Goal: Task Accomplishment & Management: Manage account settings

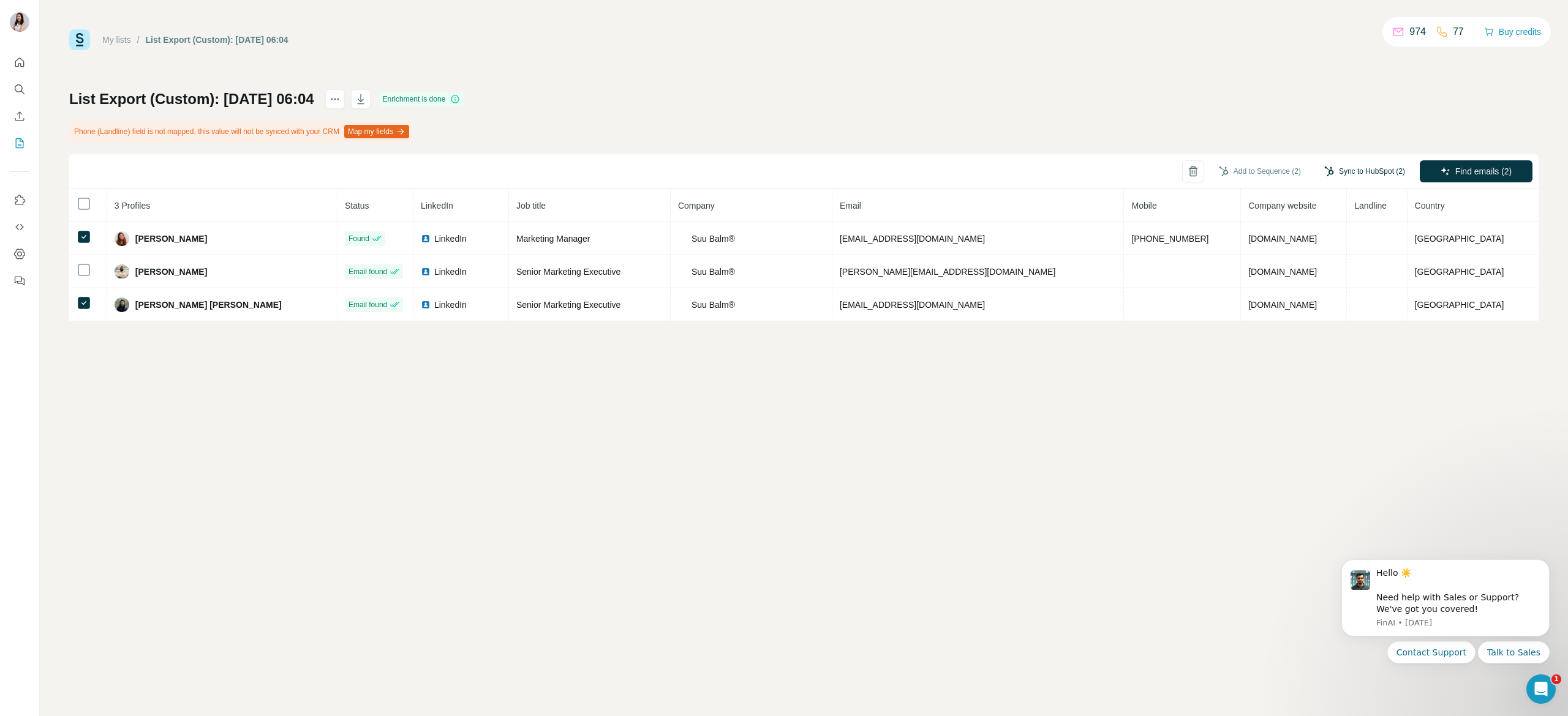
click at [1388, 166] on button "Sync to HubSpot (2)" at bounding box center [1364, 171] width 98 height 18
click at [1346, 273] on button "Sync to HubSpot" at bounding box center [1340, 279] width 136 height 24
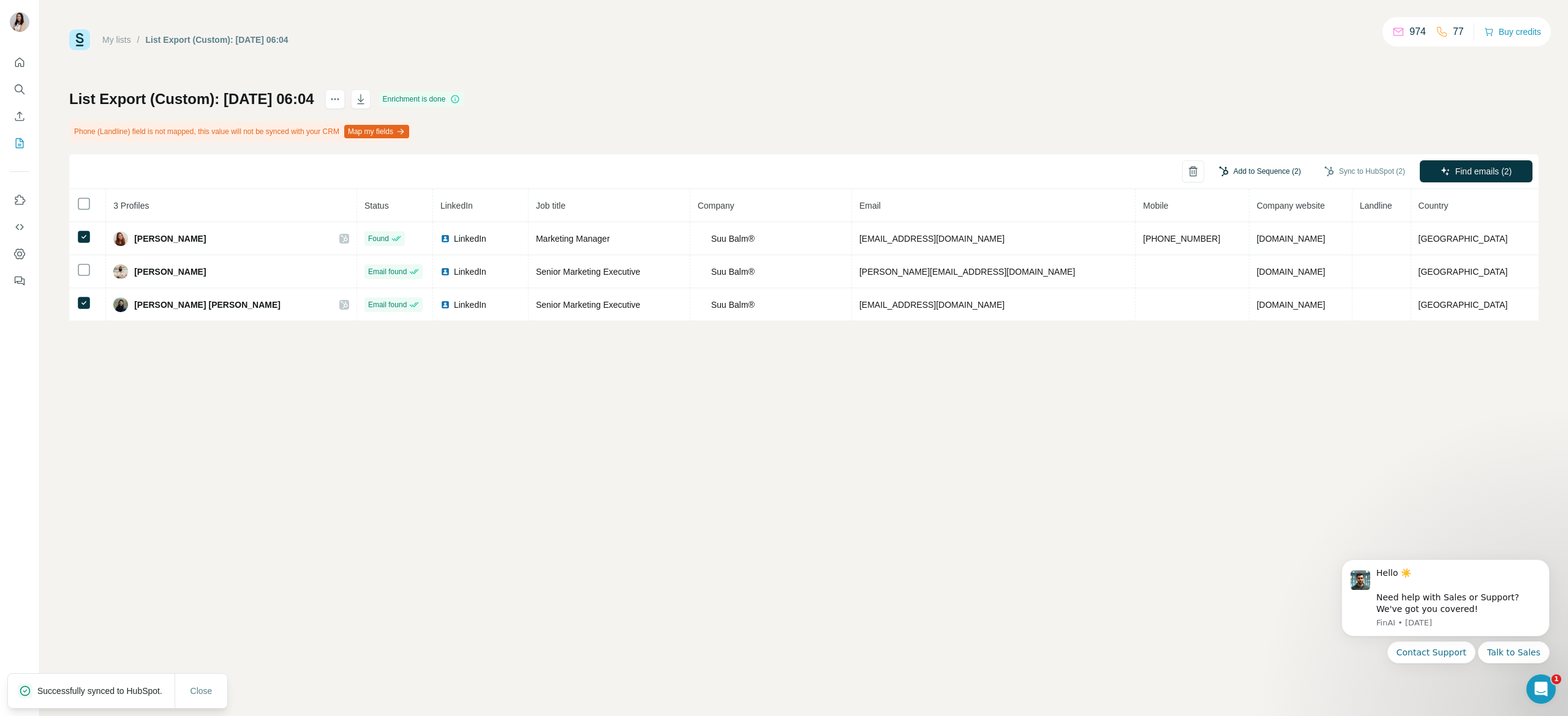
click at [1237, 173] on button "Add to Sequence (2)" at bounding box center [1260, 171] width 100 height 18
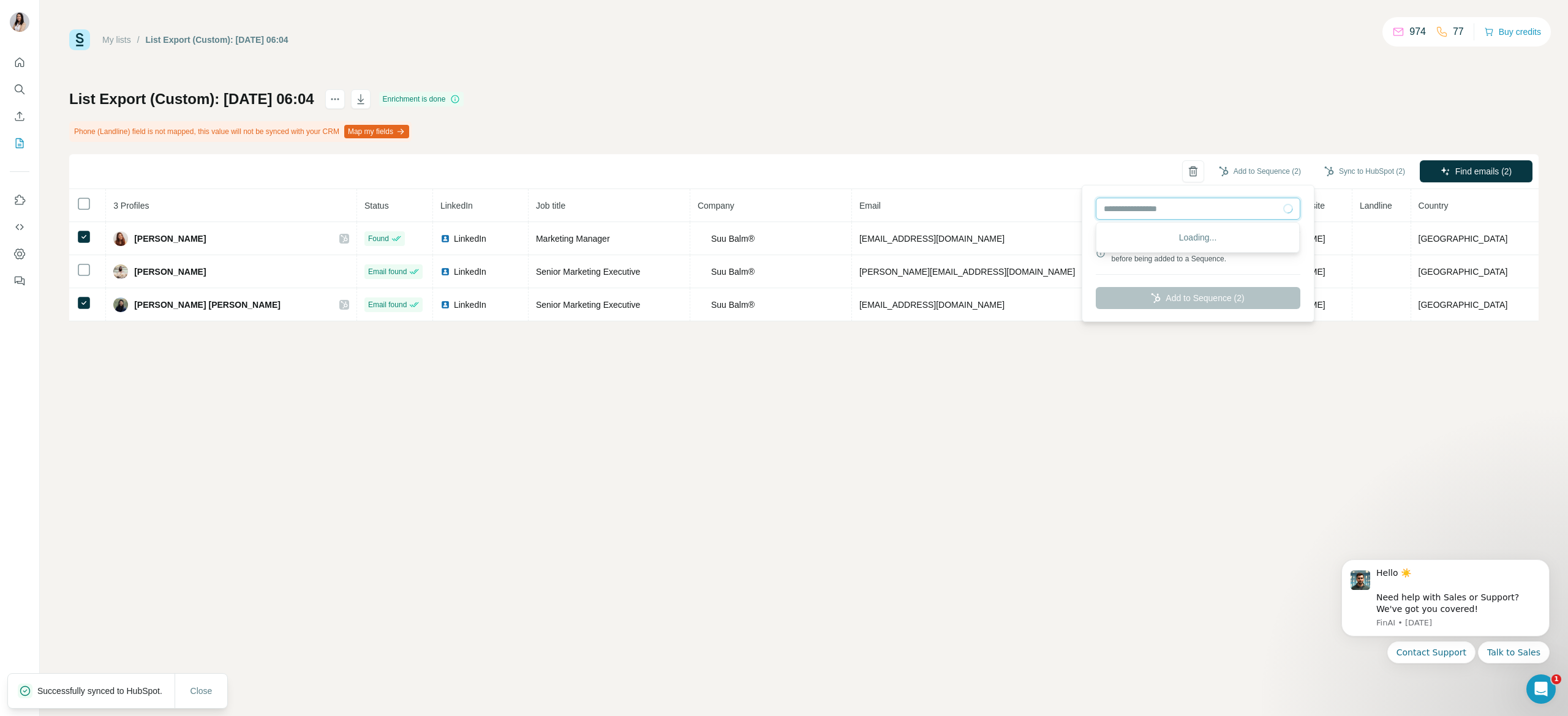
click at [1215, 216] on input "text" at bounding box center [1198, 208] width 204 height 22
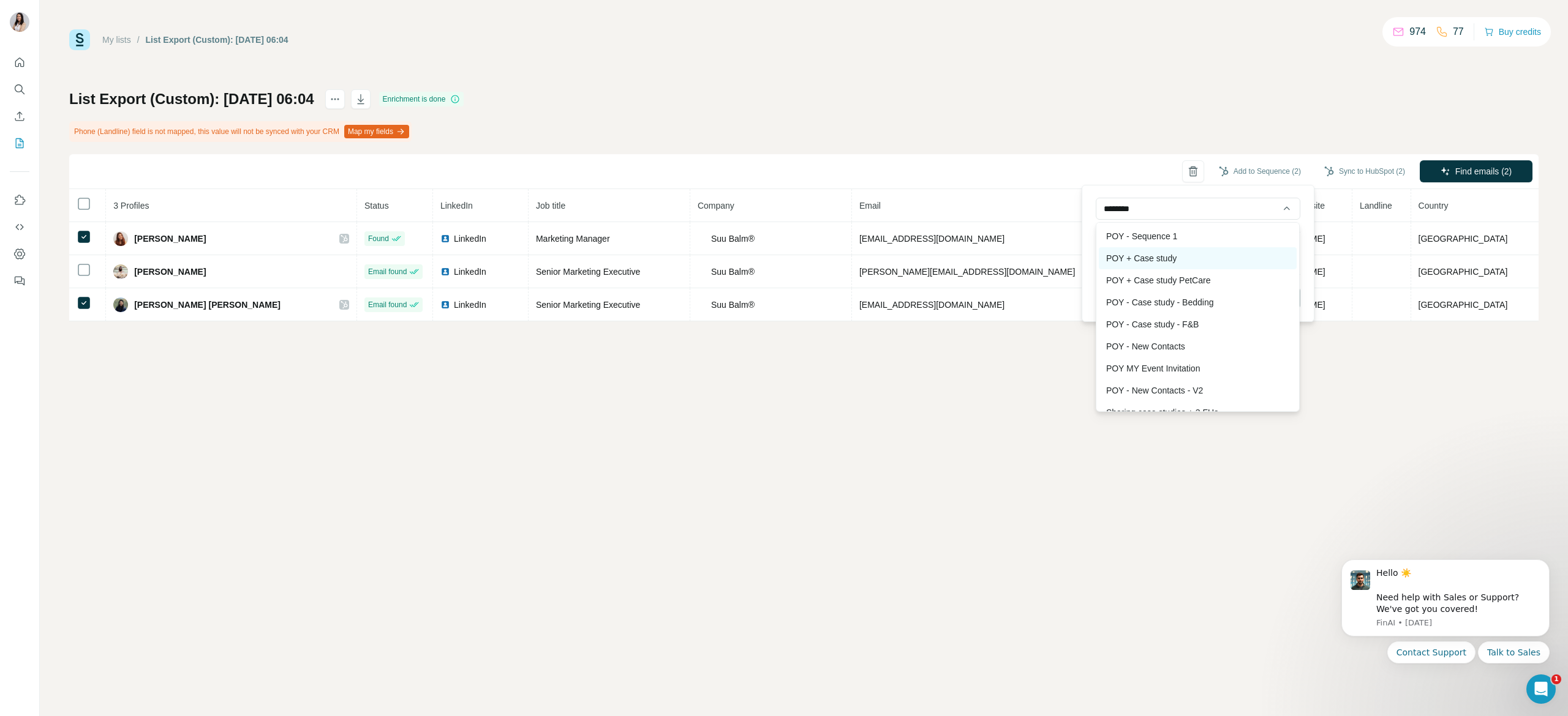
click at [1202, 263] on div "POY + Case study" at bounding box center [1198, 258] width 197 height 22
type input "**********"
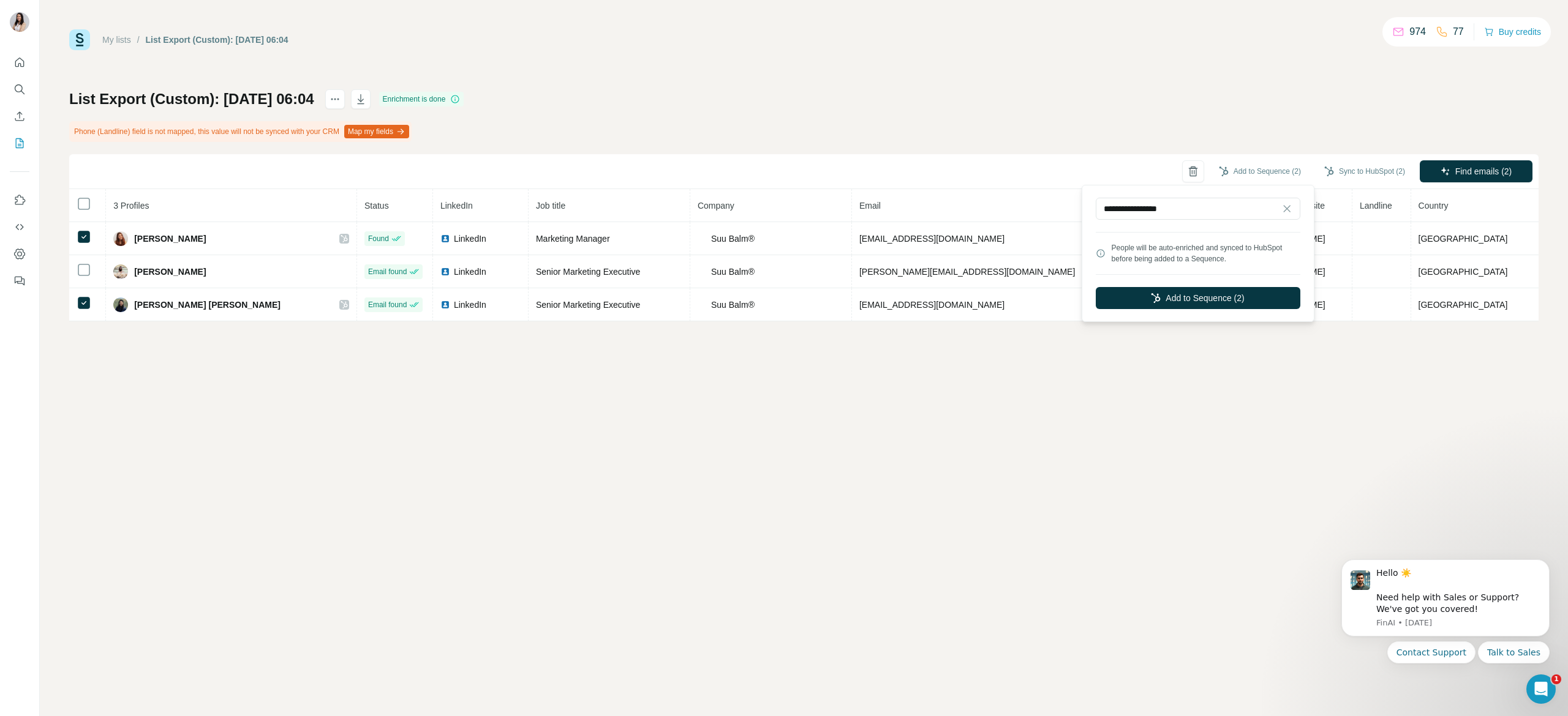
click at [1200, 313] on div "**********" at bounding box center [1198, 253] width 226 height 131
click at [1192, 301] on button "Add to Sequence (2)" at bounding box center [1198, 298] width 204 height 22
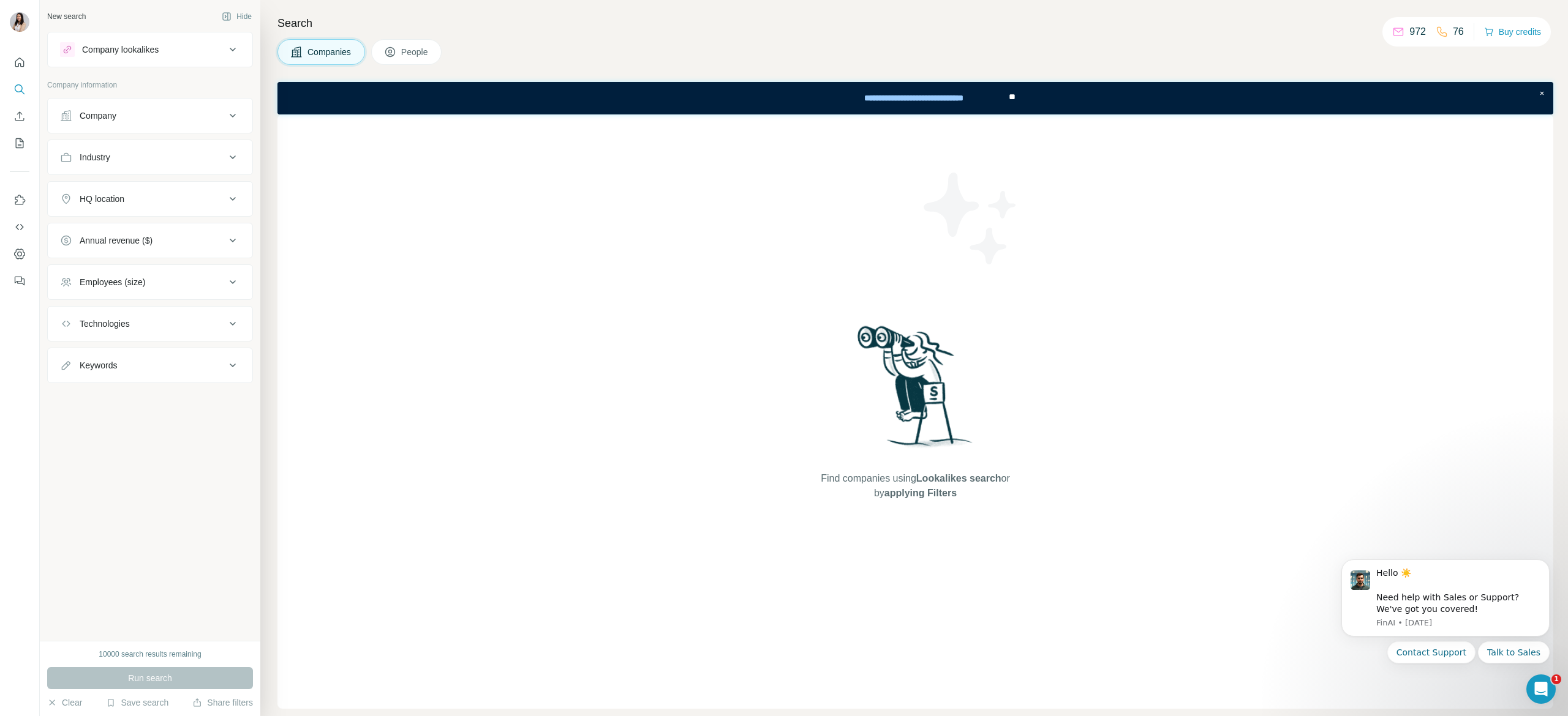
click at [425, 51] on span "People" at bounding box center [415, 52] width 28 height 12
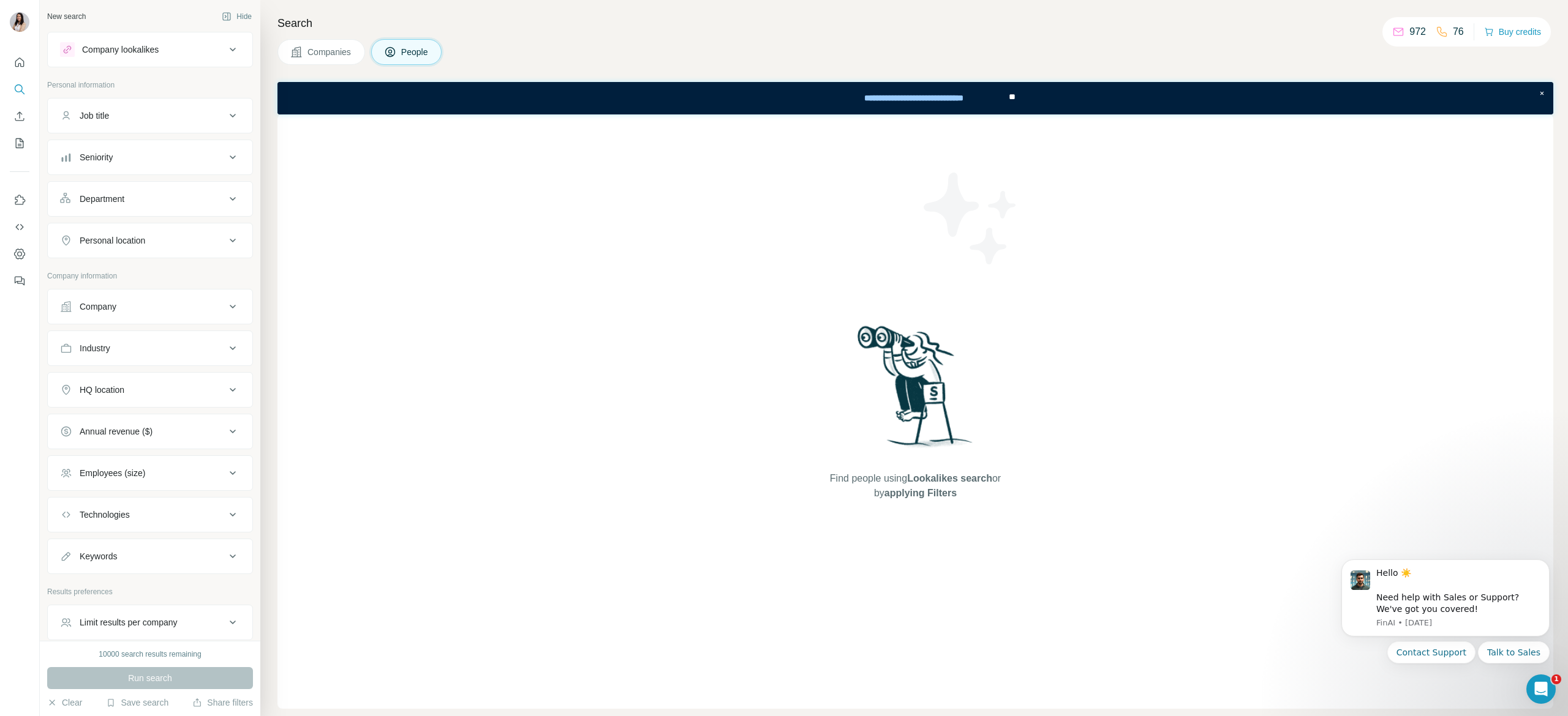
click at [180, 43] on div "Company lookalikes" at bounding box center [142, 49] width 165 height 15
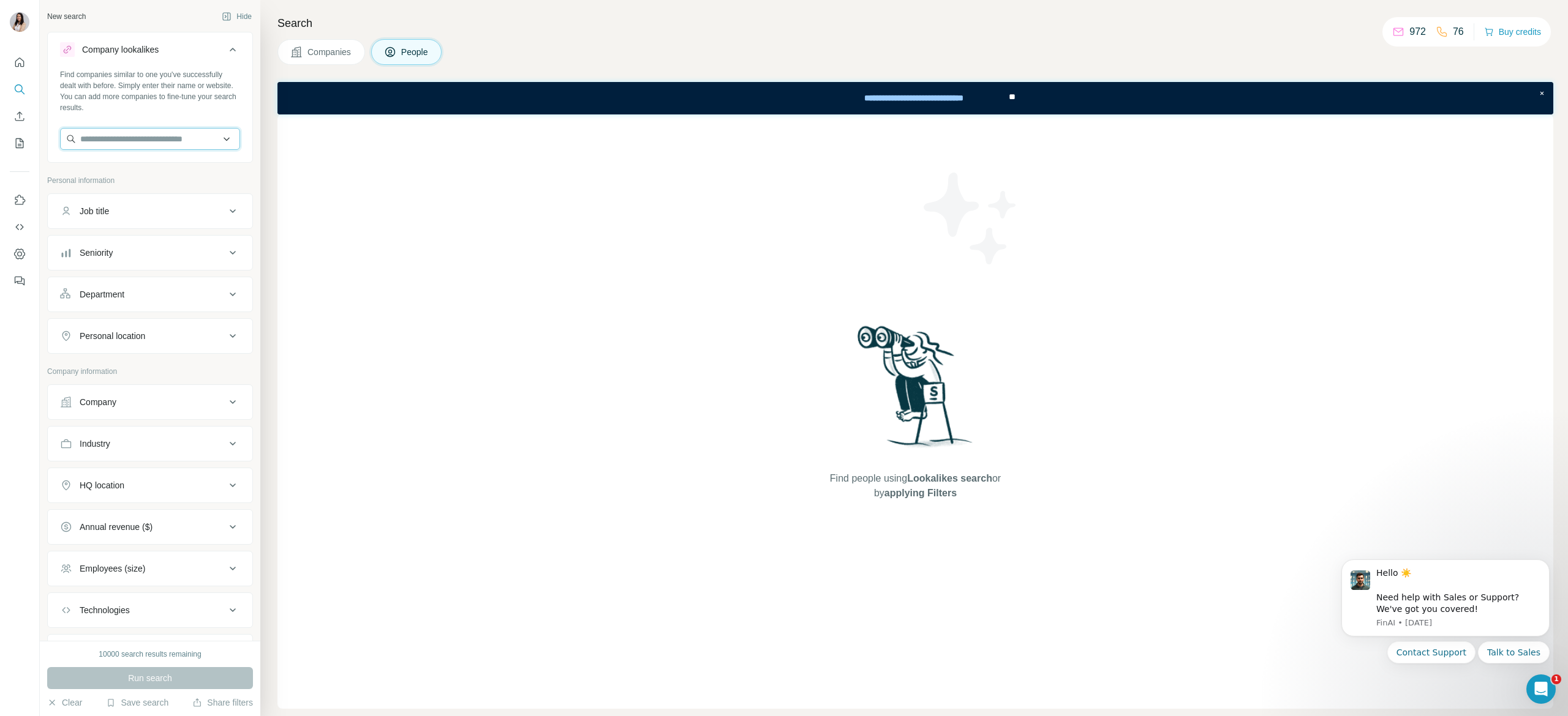
click at [144, 137] on input "text" at bounding box center [150, 139] width 180 height 22
type input "*********"
click at [130, 180] on p "shortcutx.co" at bounding box center [124, 178] width 59 height 11
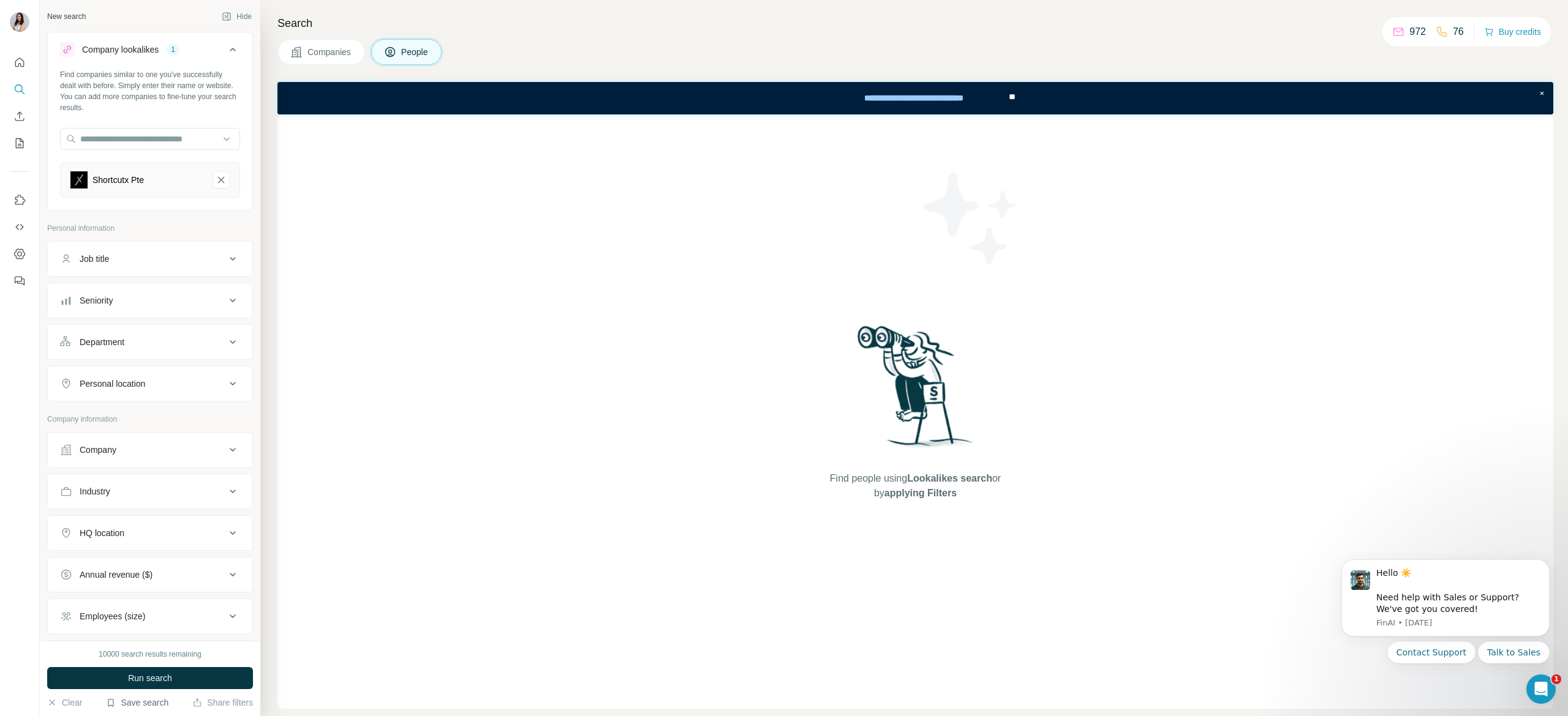
click at [135, 700] on button "Save search" at bounding box center [137, 703] width 63 height 12
click at [190, 676] on div "View my saved searches" at bounding box center [172, 682] width 129 height 24
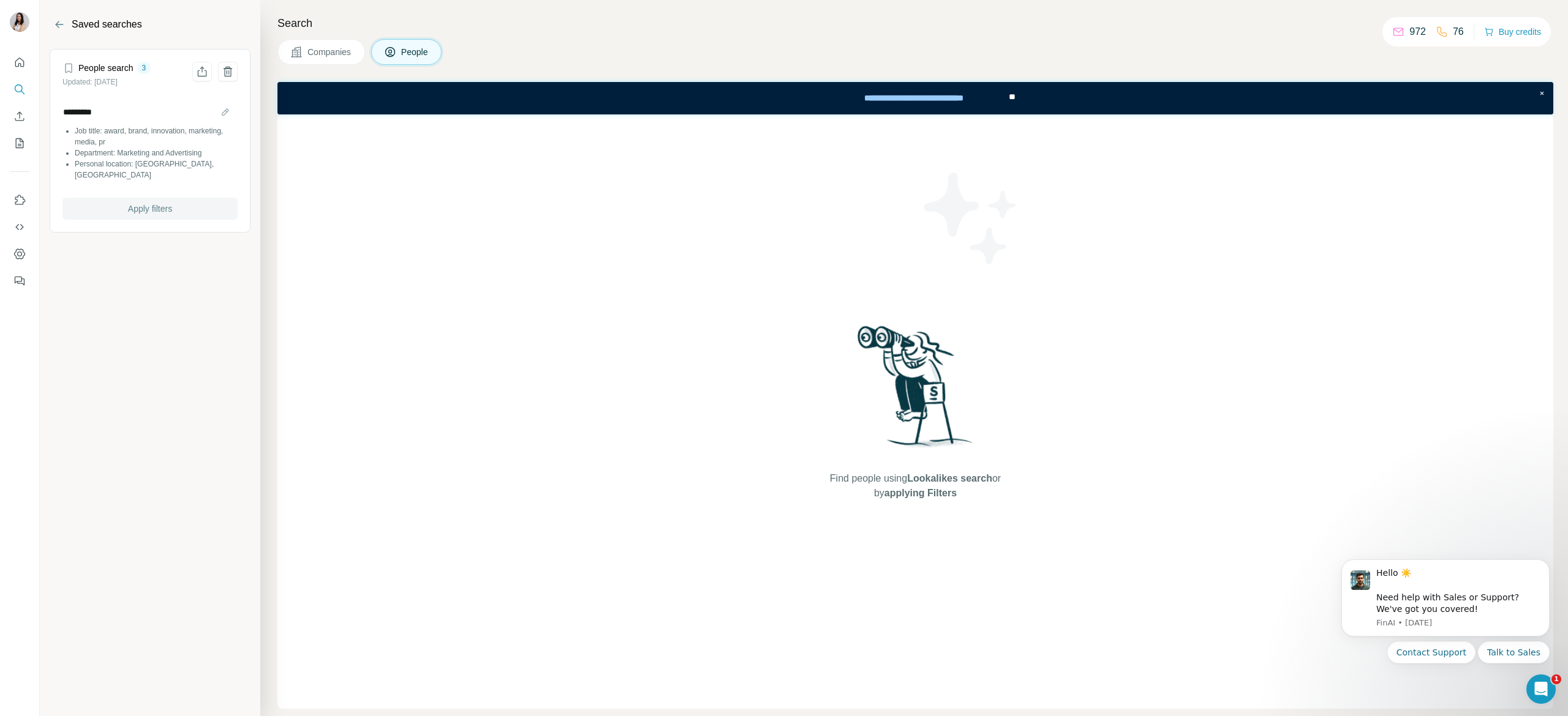
click at [165, 203] on span "Apply filters" at bounding box center [150, 209] width 44 height 12
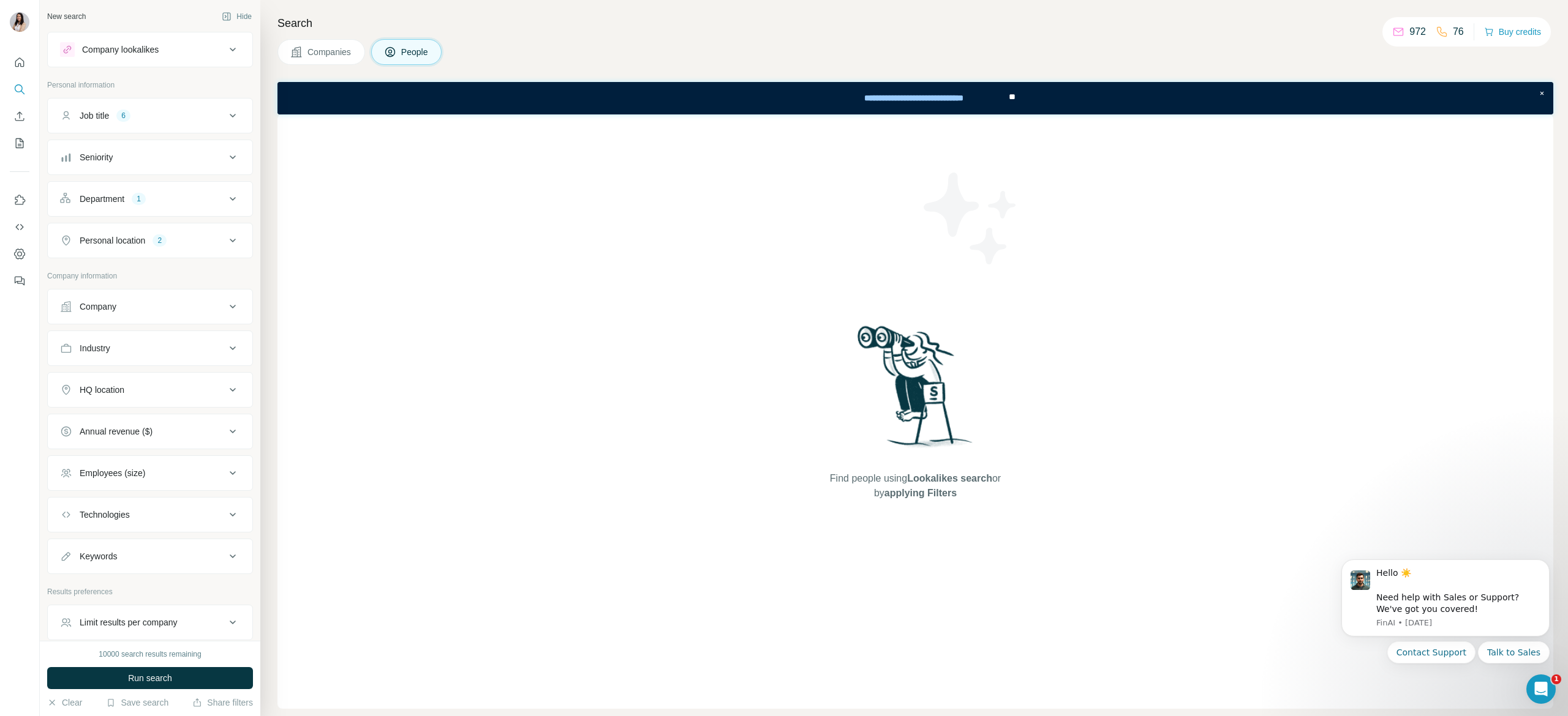
click at [162, 36] on button "Company lookalikes" at bounding box center [150, 50] width 204 height 30
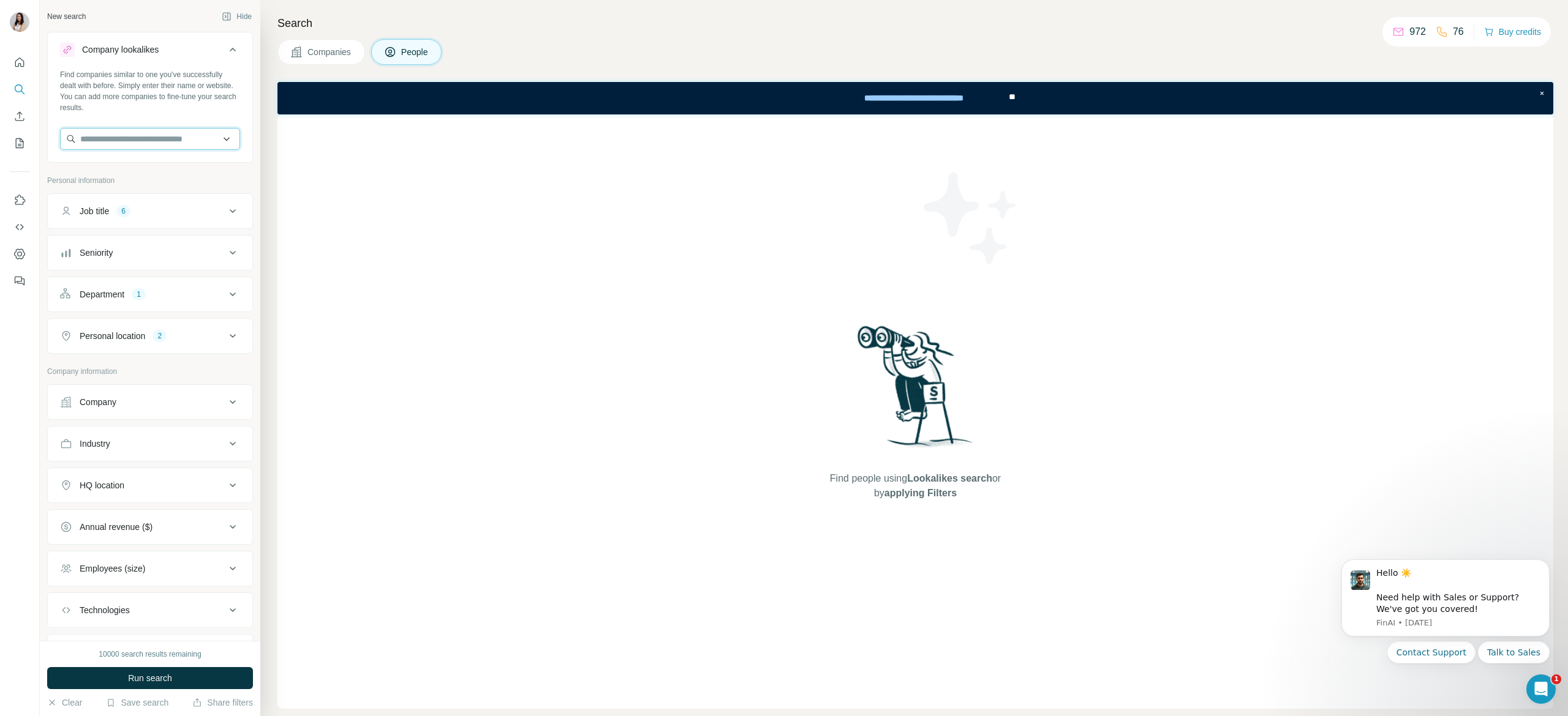
click at [138, 132] on input "text" at bounding box center [150, 139] width 180 height 22
type input "*********"
click at [143, 176] on p "shortcutx.co" at bounding box center [124, 178] width 59 height 11
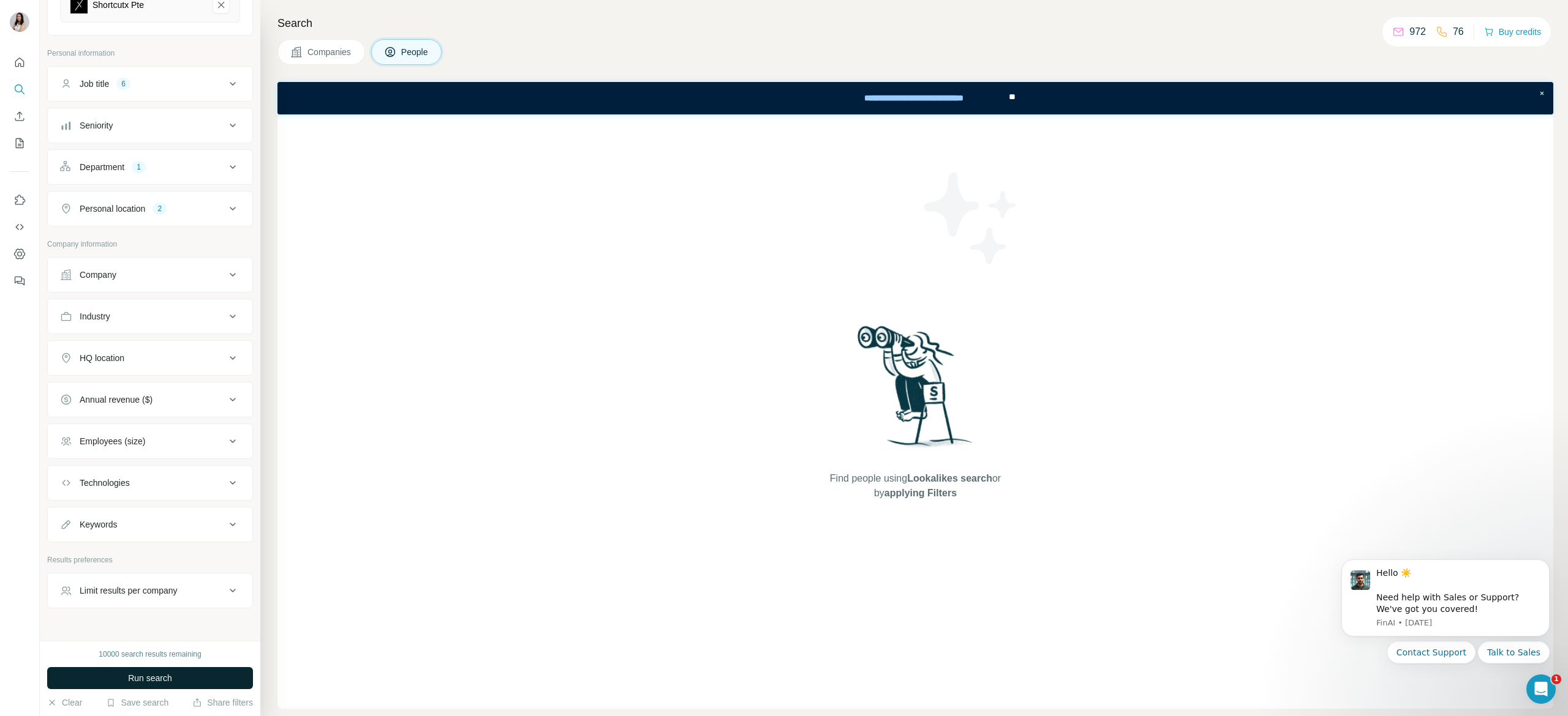
scroll to position [176, 0]
click at [130, 680] on span "Run search" at bounding box center [150, 678] width 44 height 12
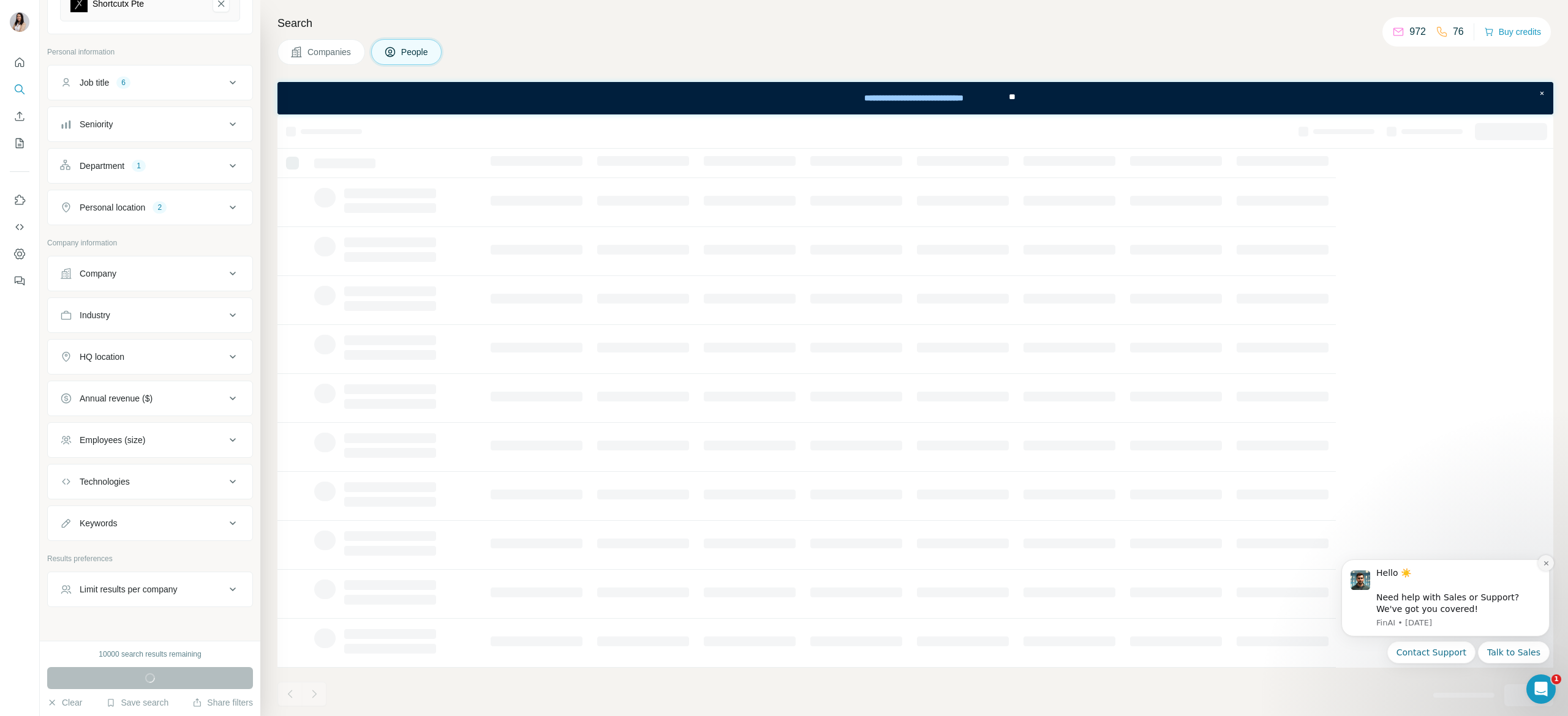
click at [1546, 567] on button "Dismiss notification" at bounding box center [1546, 563] width 16 height 16
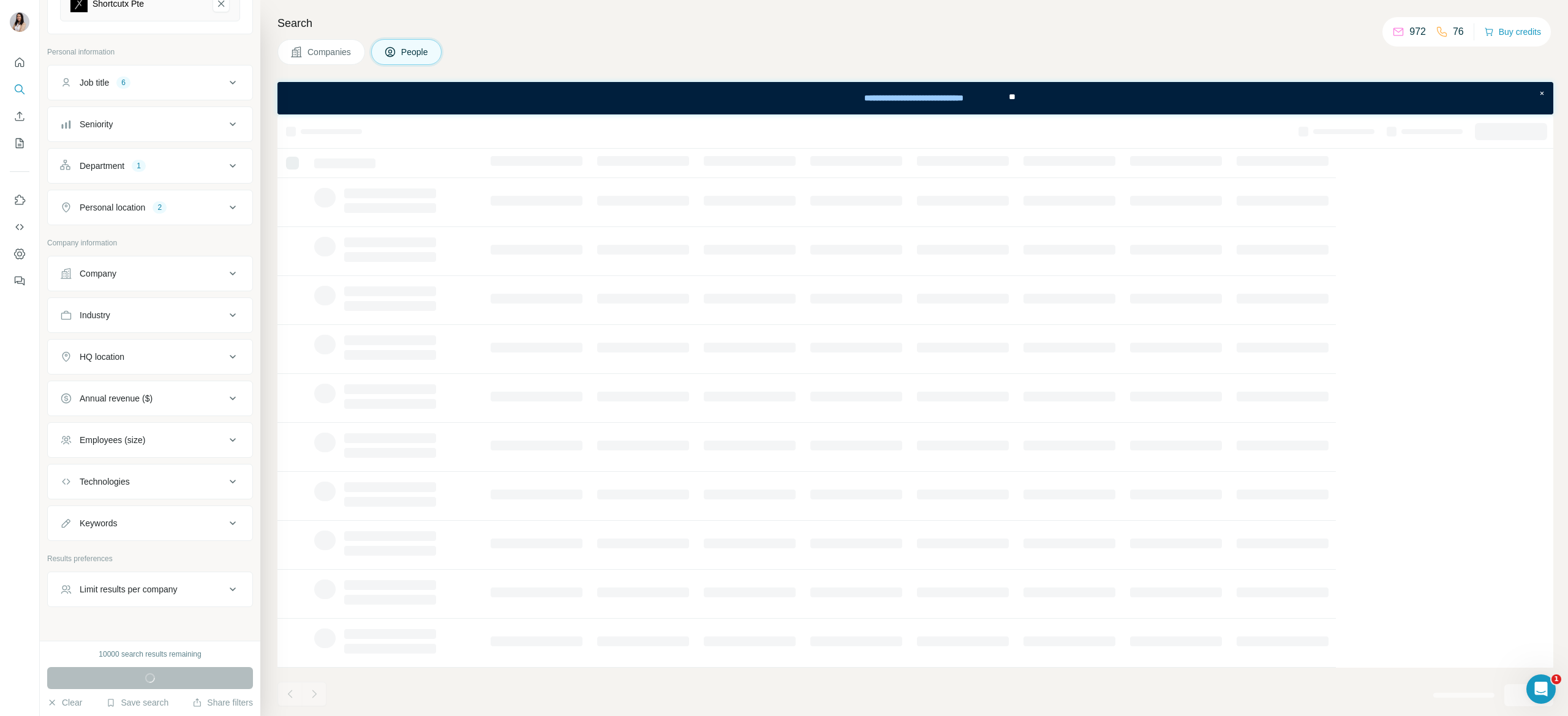
scroll to position [5, 0]
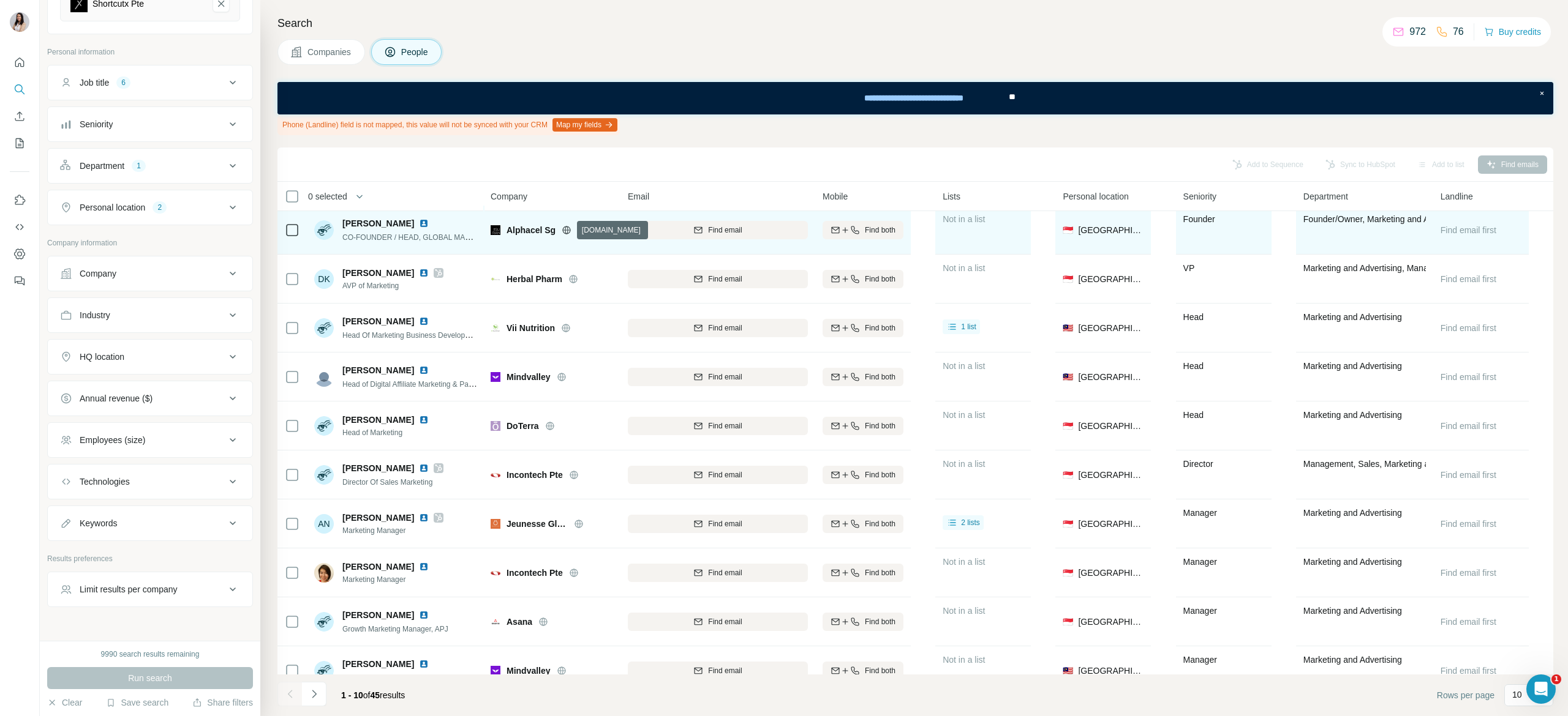
click at [567, 226] on icon at bounding box center [567, 230] width 3 height 8
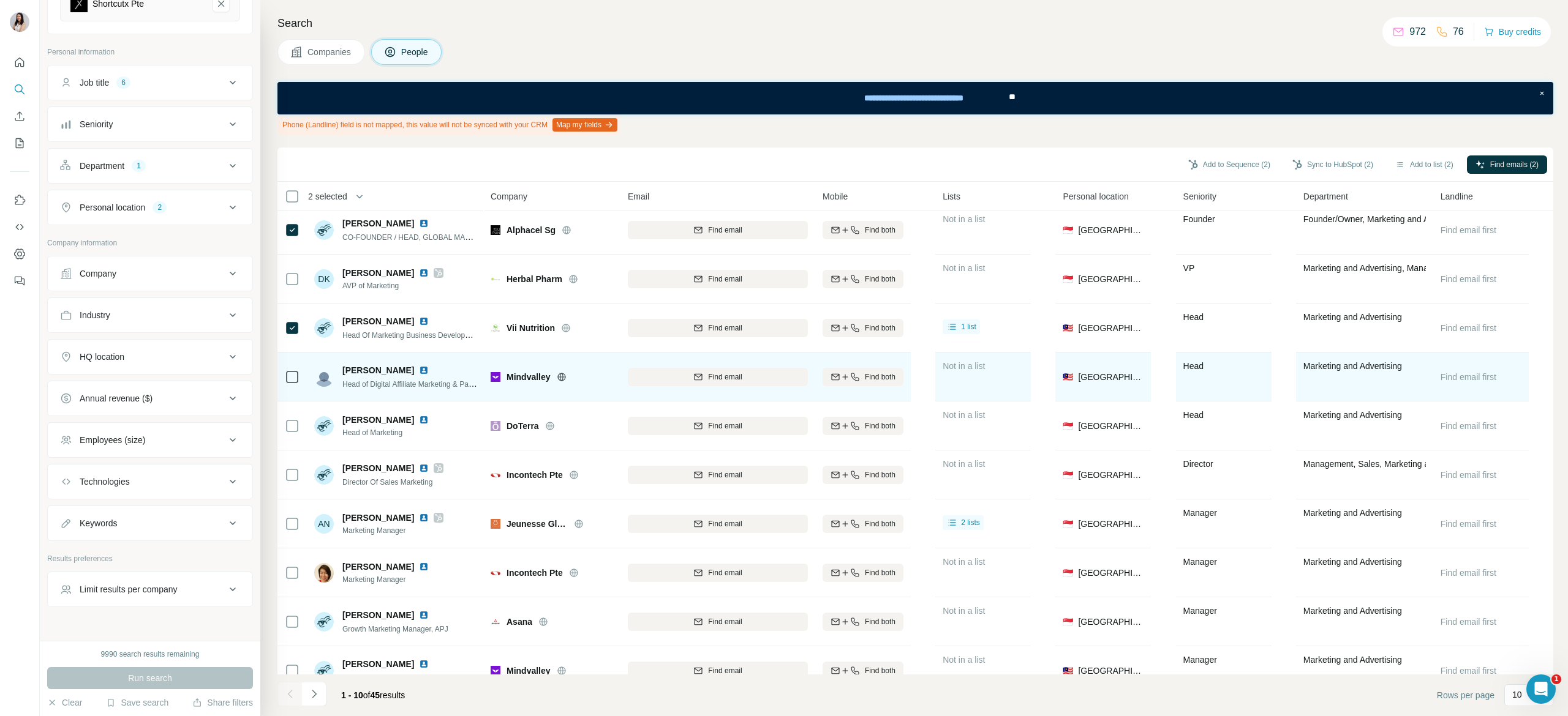
click at [569, 376] on div at bounding box center [576, 376] width 39 height 10
click at [562, 379] on icon at bounding box center [561, 376] width 10 height 10
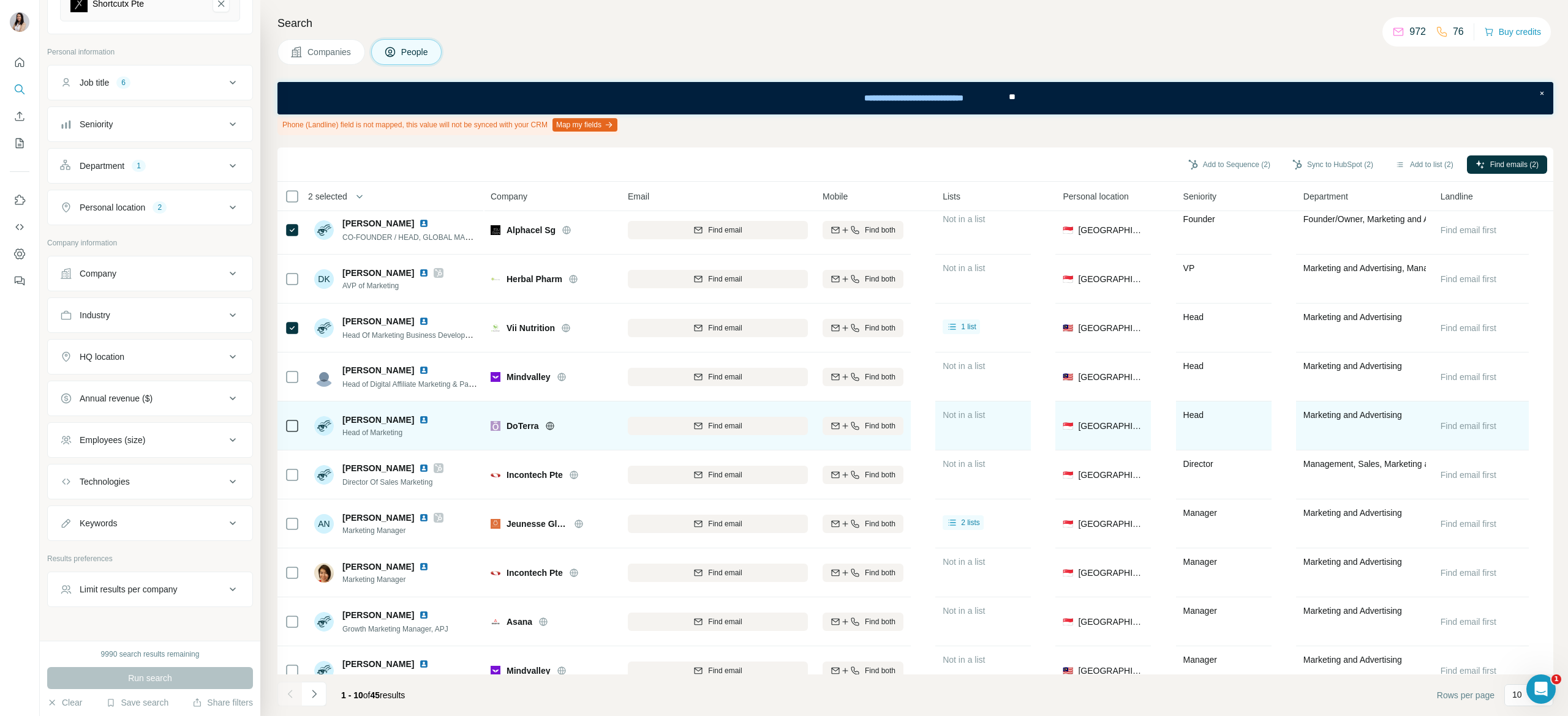
scroll to position [38, 0]
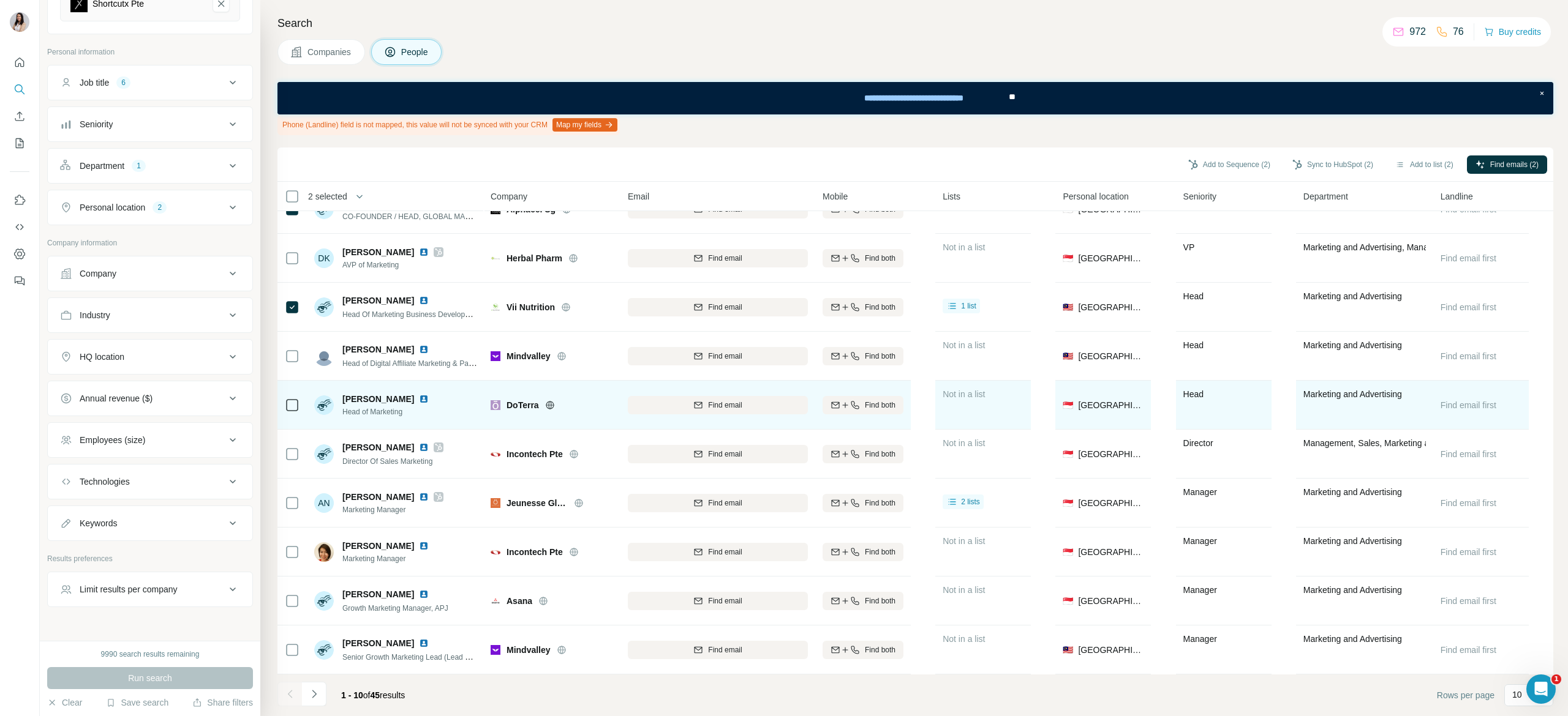
click at [549, 401] on icon at bounding box center [549, 404] width 8 height 8
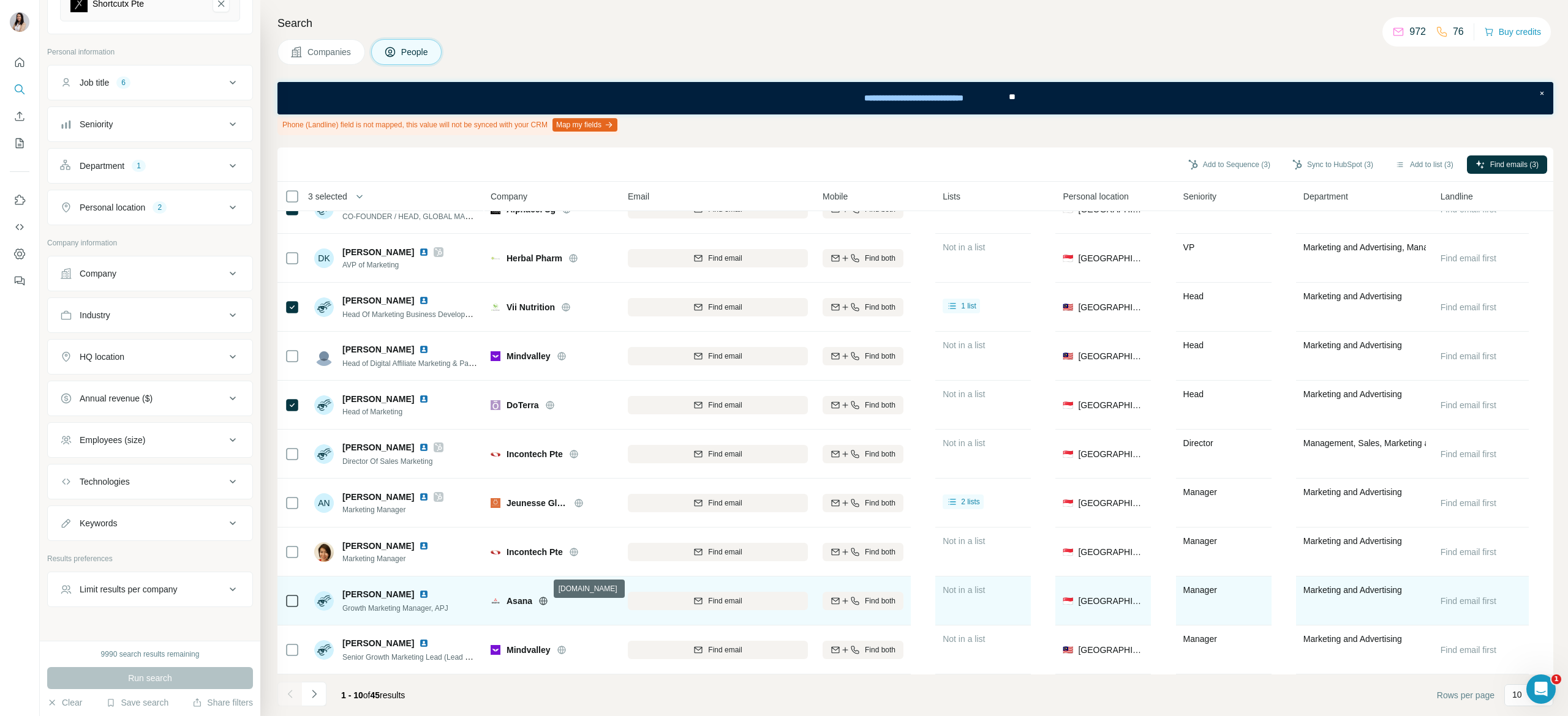
click at [542, 596] on icon at bounding box center [542, 601] width 10 height 10
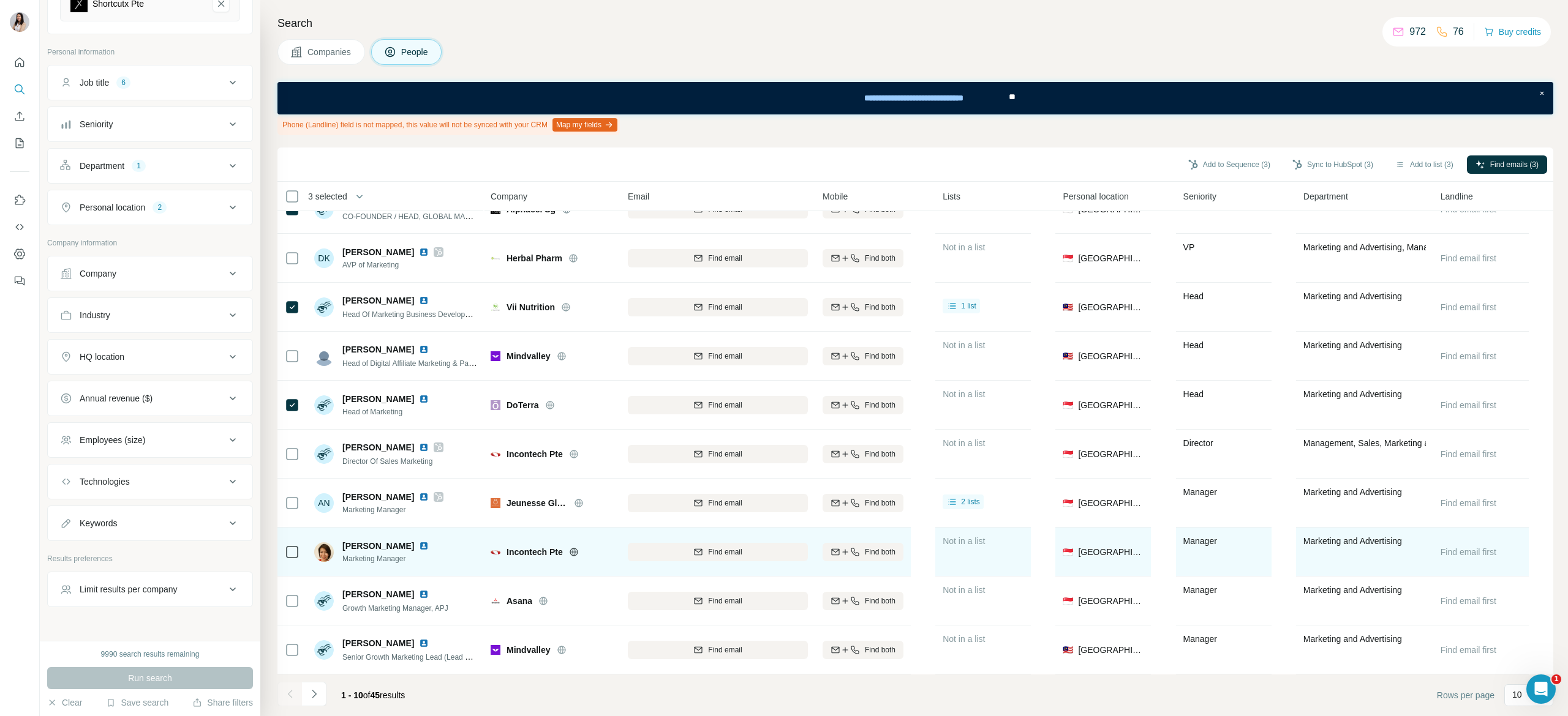
click at [575, 547] on icon at bounding box center [573, 552] width 10 height 10
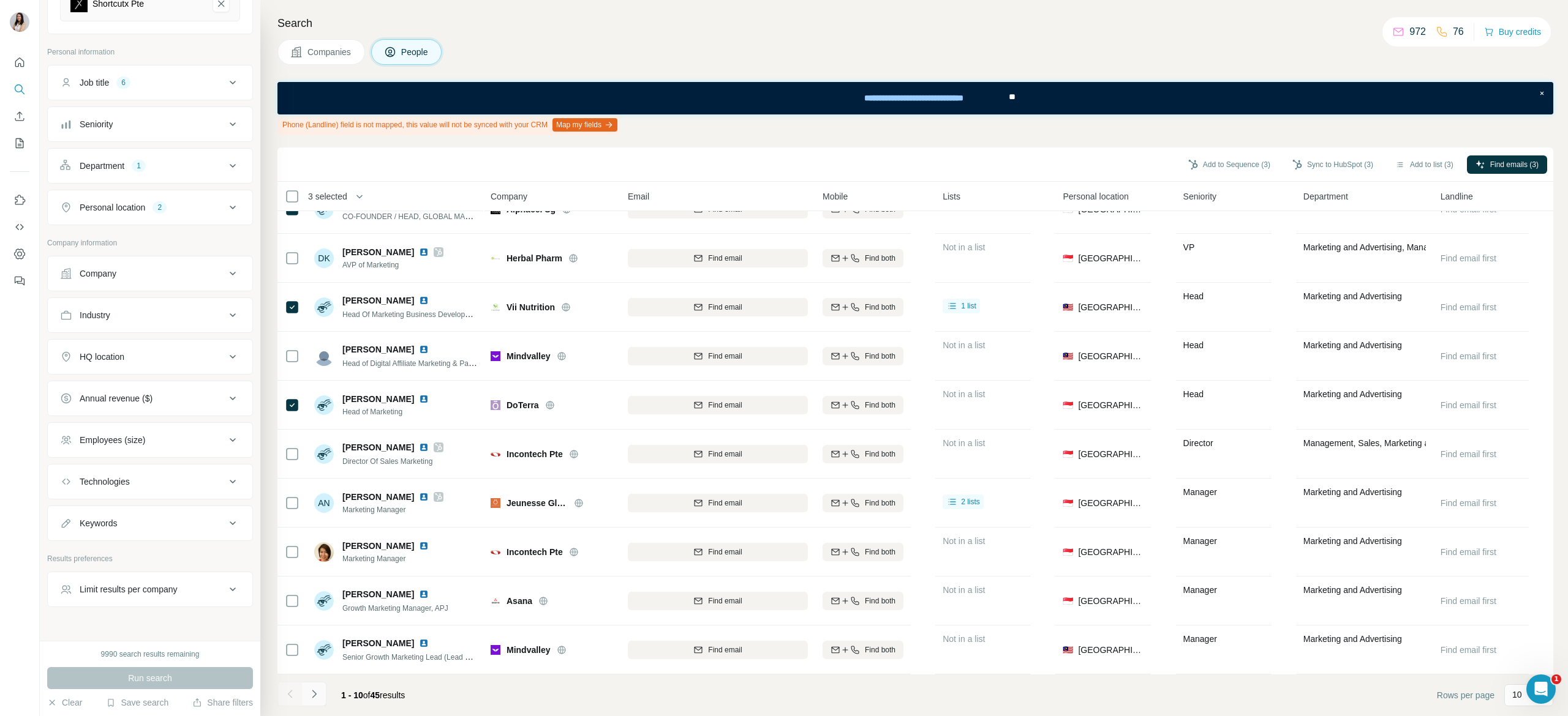
click at [312, 698] on icon "Navigate to next page" at bounding box center [314, 694] width 12 height 12
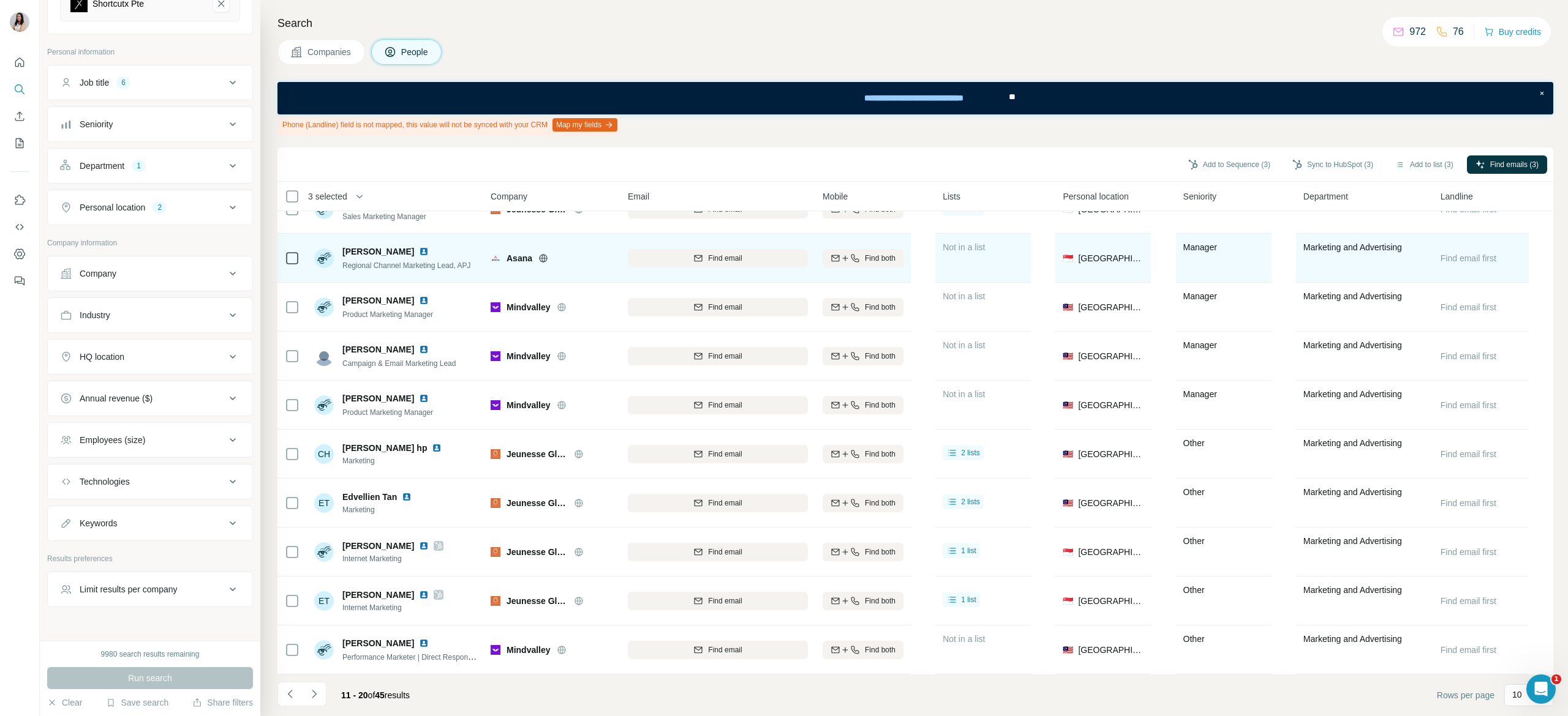
scroll to position [0, 0]
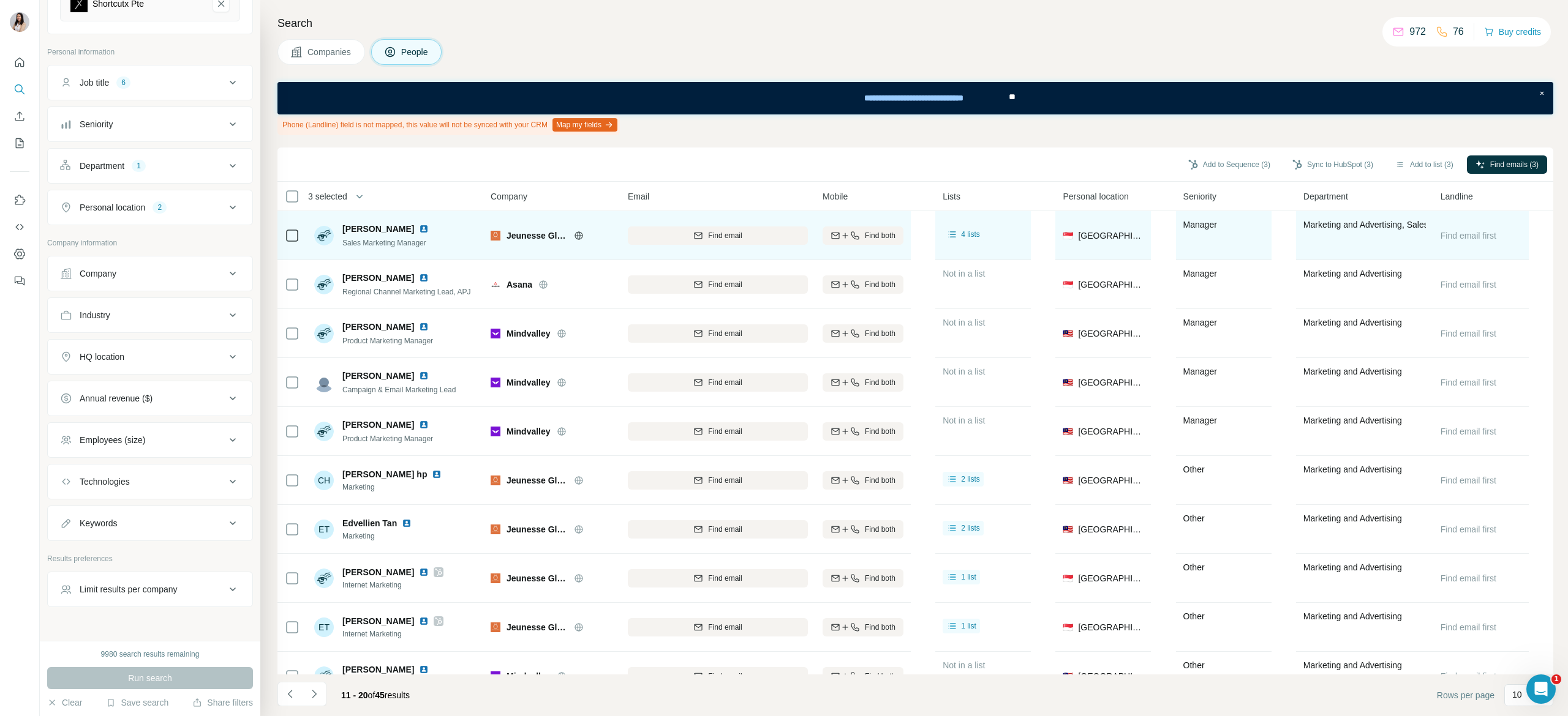
click at [581, 235] on icon at bounding box center [578, 235] width 8 height 1
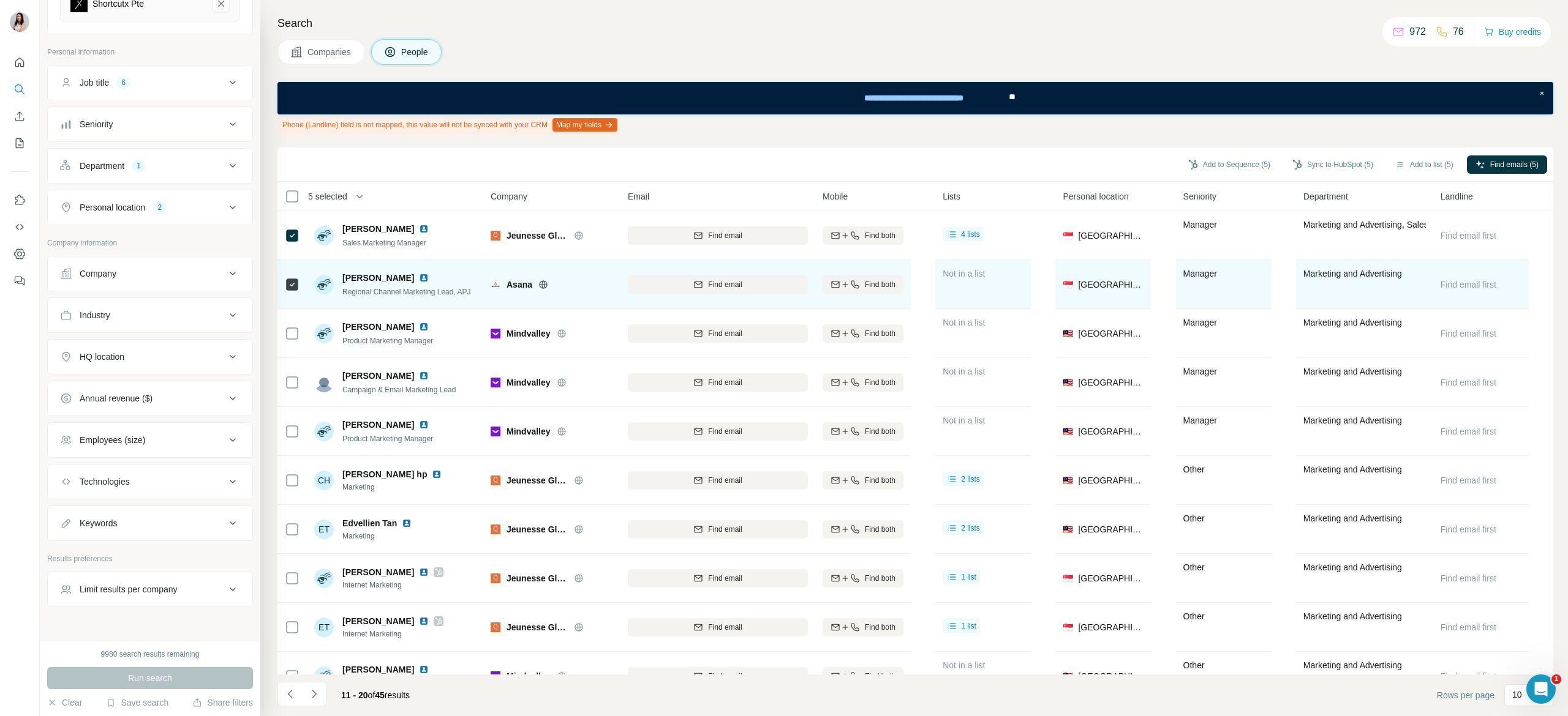
click at [546, 290] on div "Asana" at bounding box center [560, 285] width 107 height 12
click at [544, 289] on icon at bounding box center [542, 284] width 10 height 10
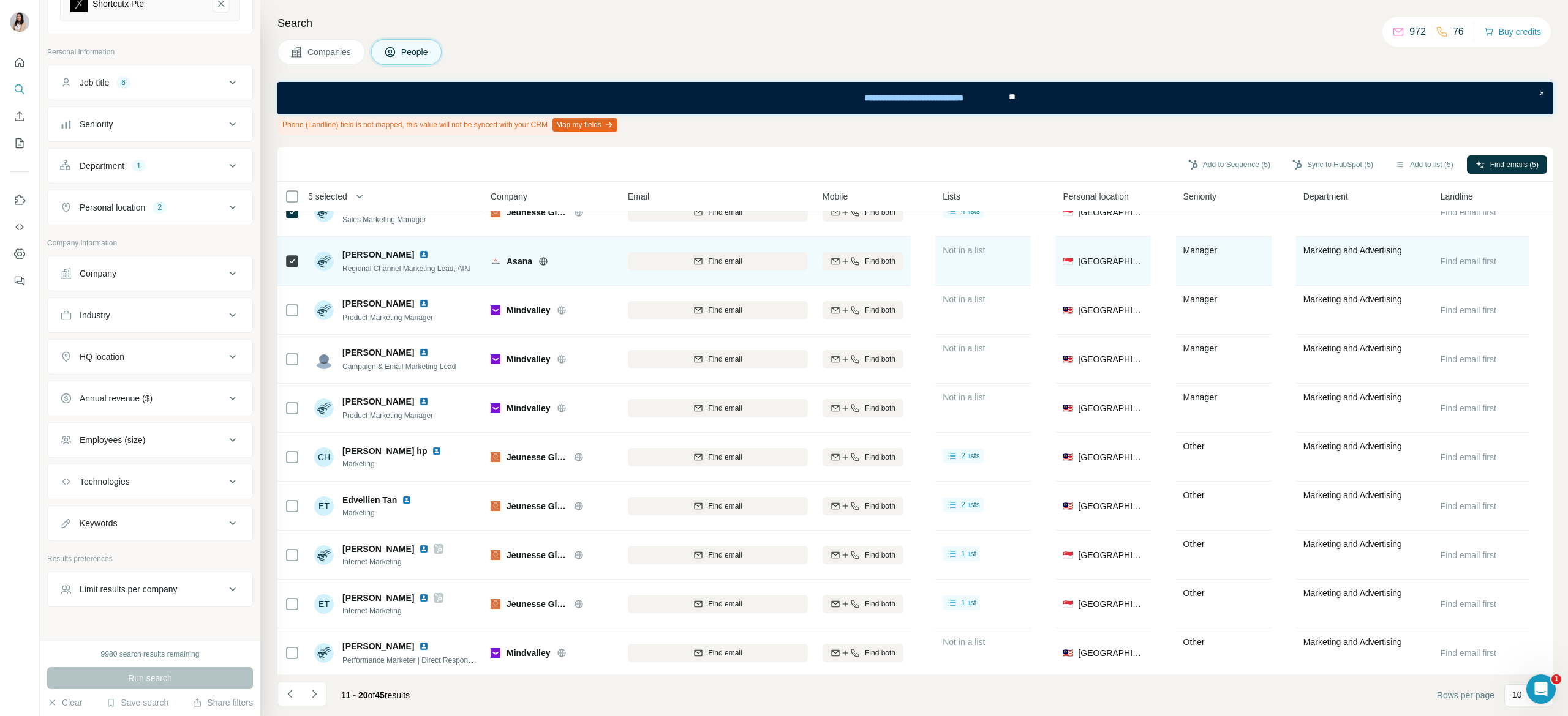
scroll to position [38, 0]
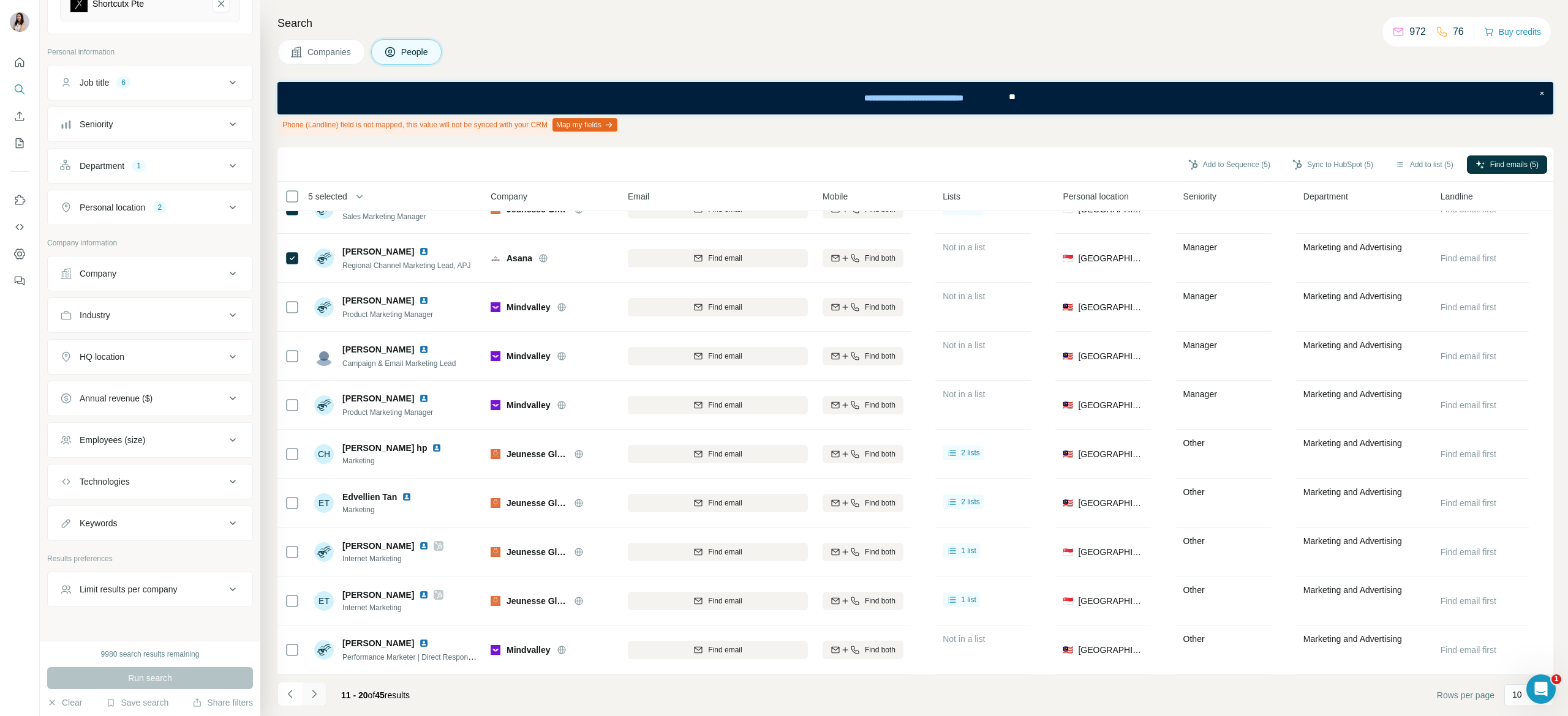
click at [314, 695] on icon "Navigate to next page" at bounding box center [314, 694] width 12 height 12
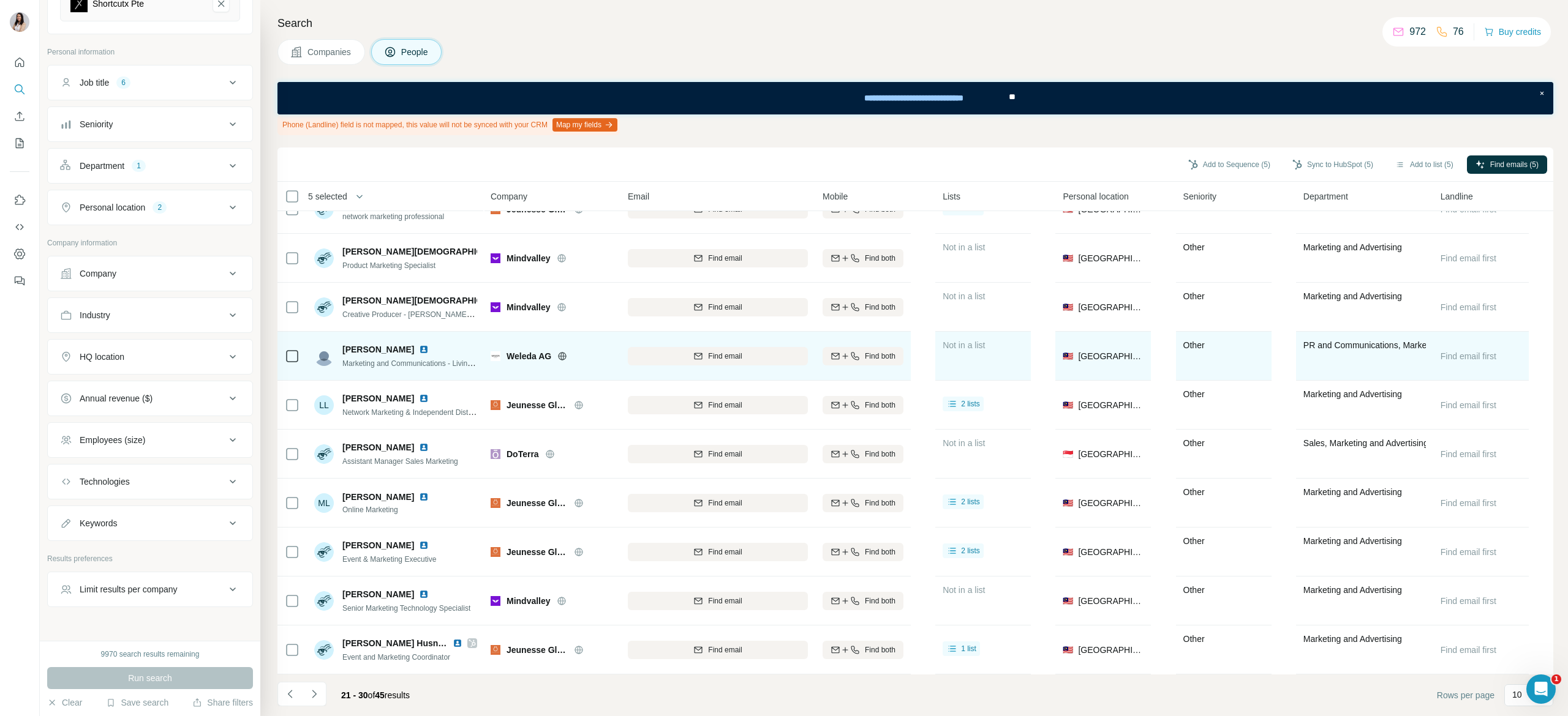
click at [558, 351] on icon at bounding box center [562, 355] width 10 height 10
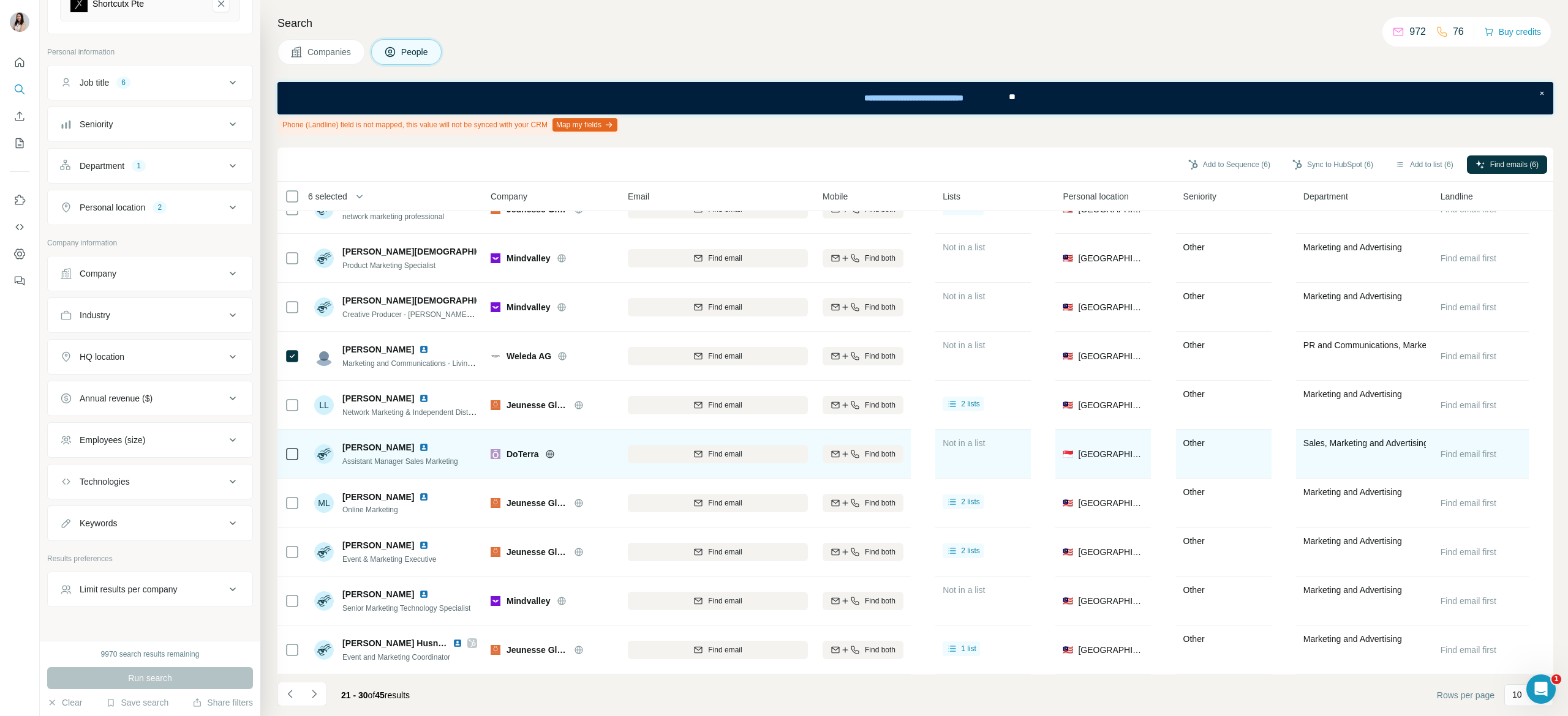
click at [299, 450] on icon at bounding box center [292, 454] width 15 height 15
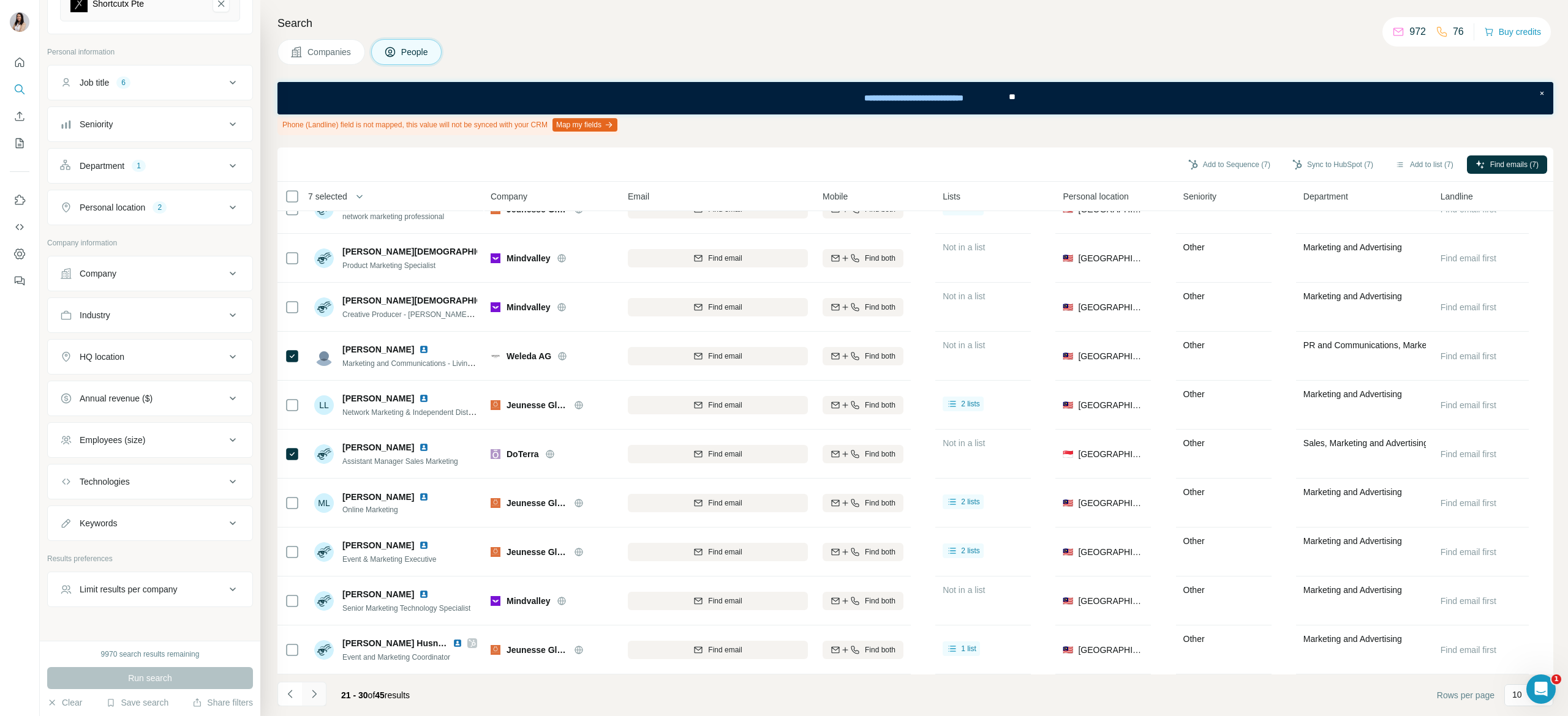
click at [313, 691] on icon "Navigate to next page" at bounding box center [314, 693] width 4 height 8
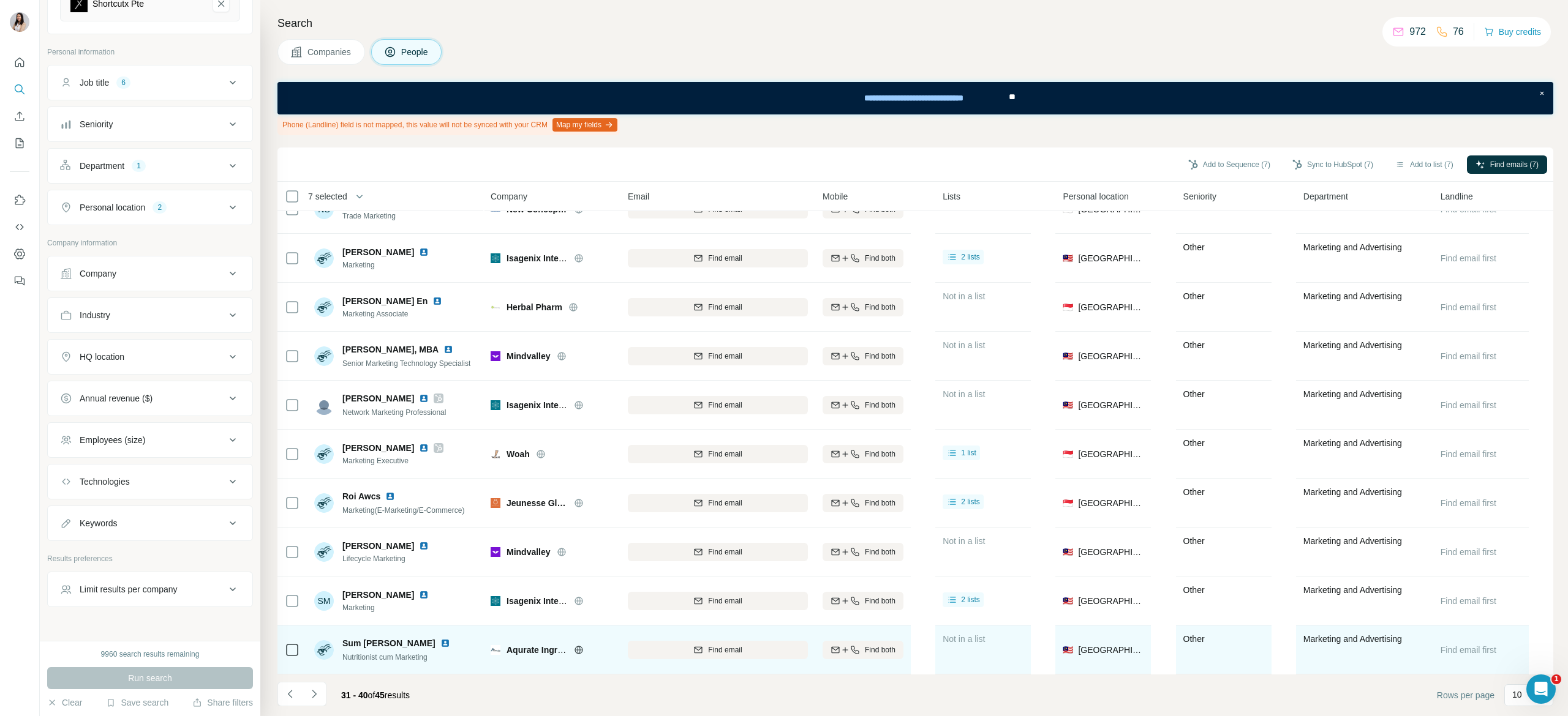
click at [579, 645] on icon at bounding box center [578, 650] width 10 height 10
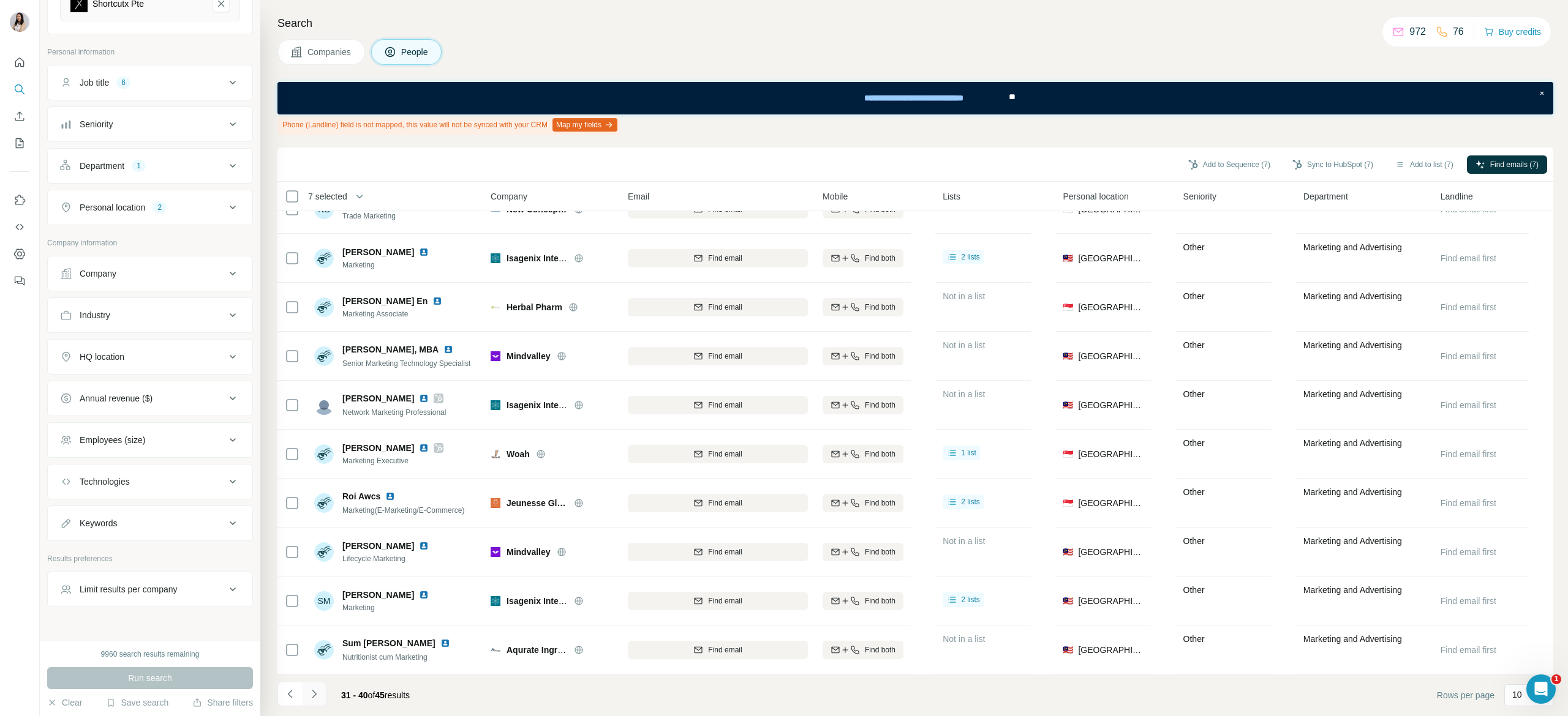
click at [322, 696] on button "Navigate to next page" at bounding box center [314, 694] width 24 height 24
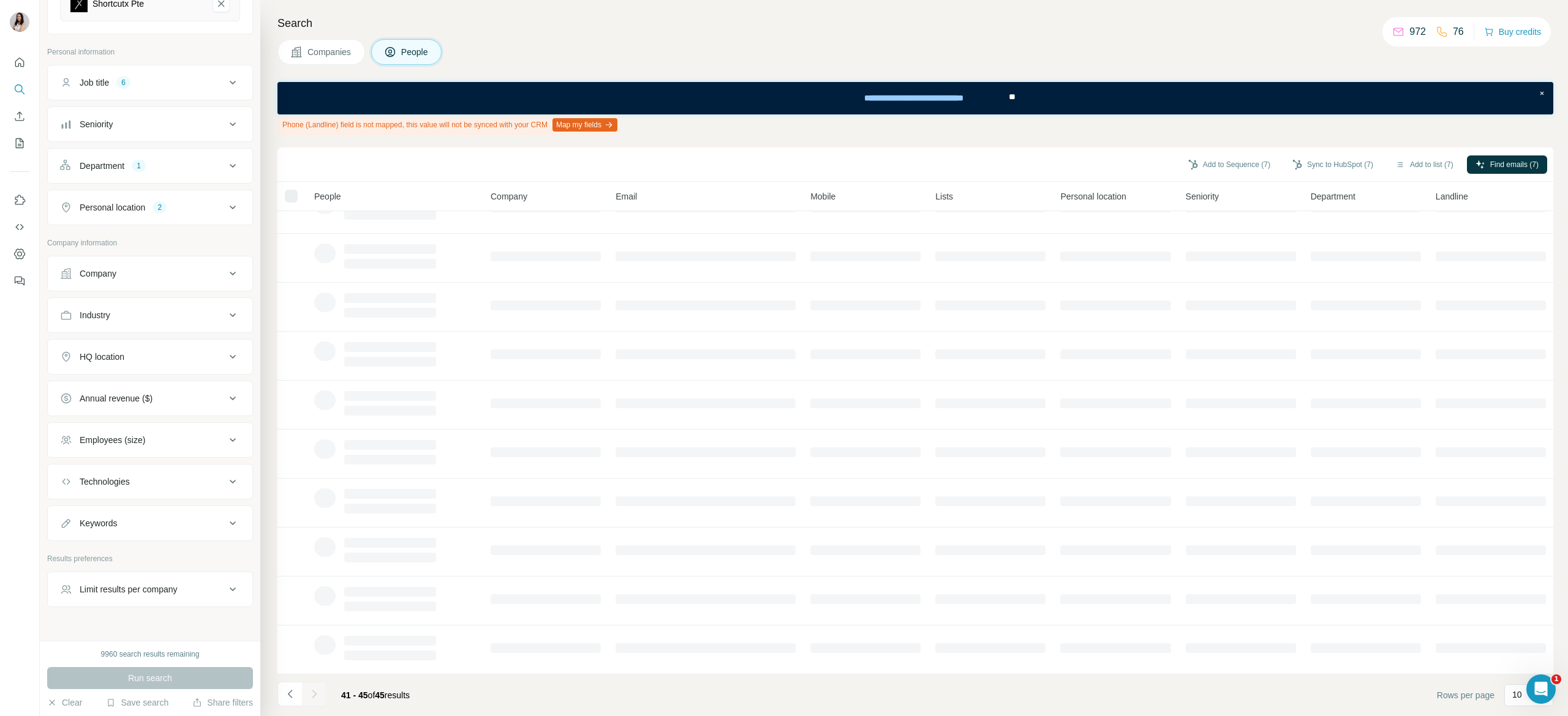
scroll to position [0, 0]
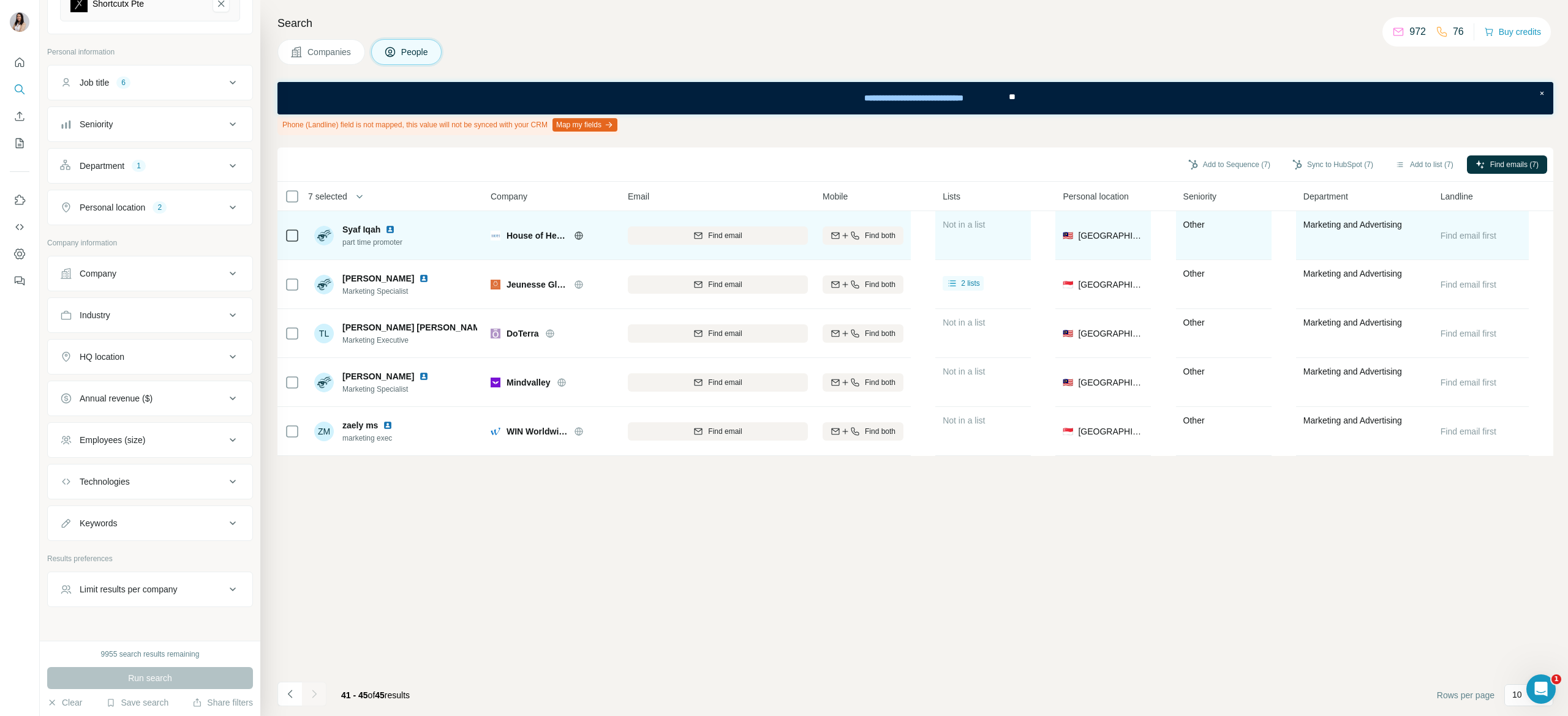
click at [578, 238] on icon at bounding box center [578, 235] width 3 height 8
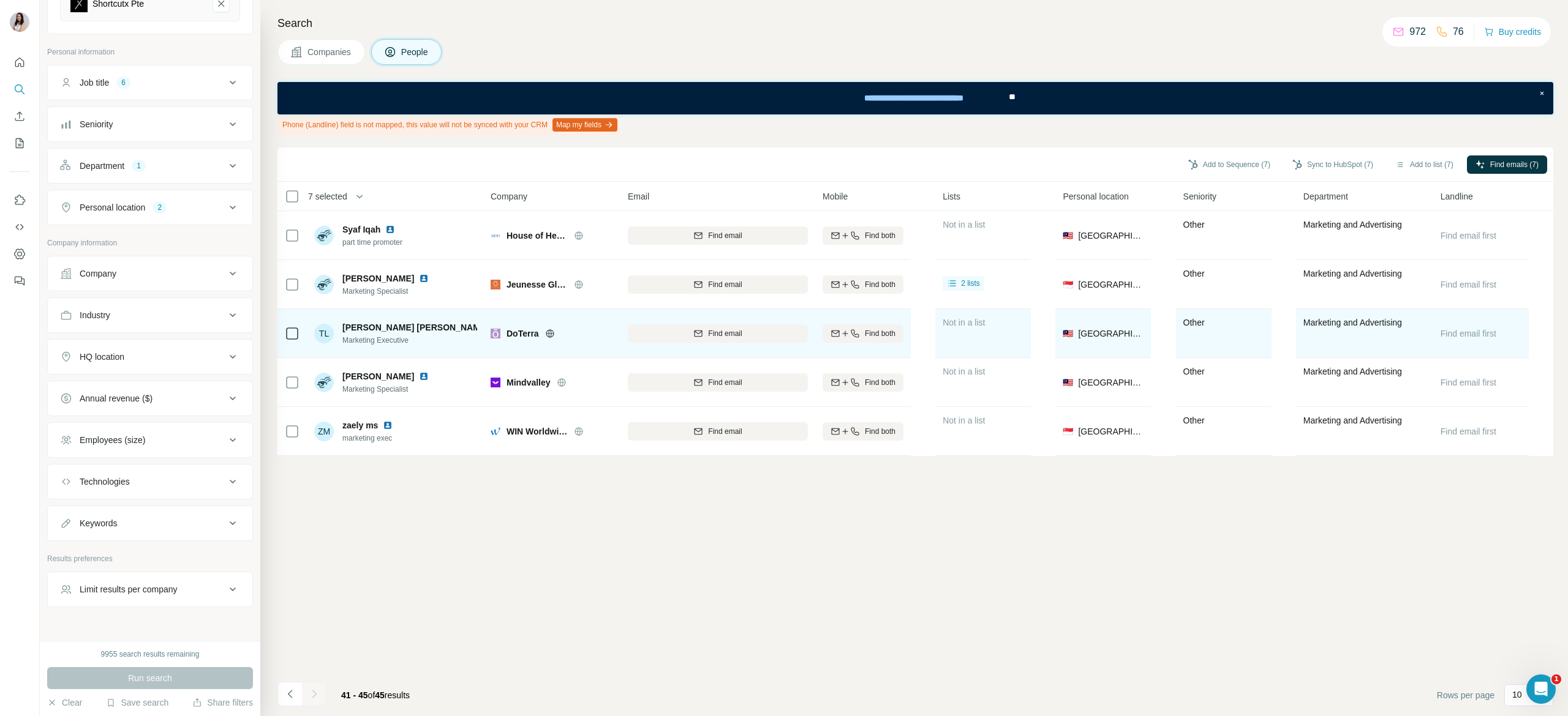
click at [290, 340] on icon at bounding box center [292, 334] width 15 height 15
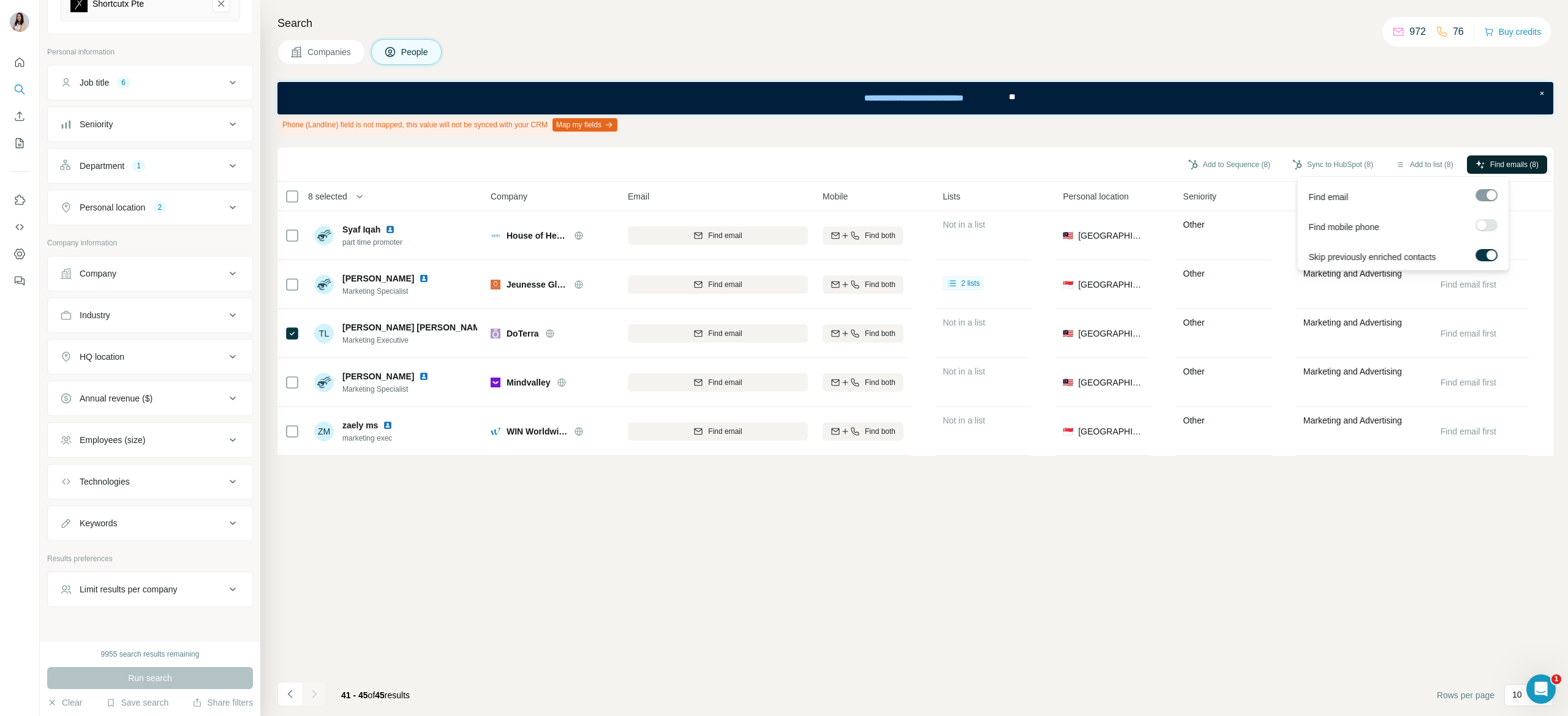
click at [1520, 163] on span "Find emails (8)" at bounding box center [1514, 164] width 48 height 11
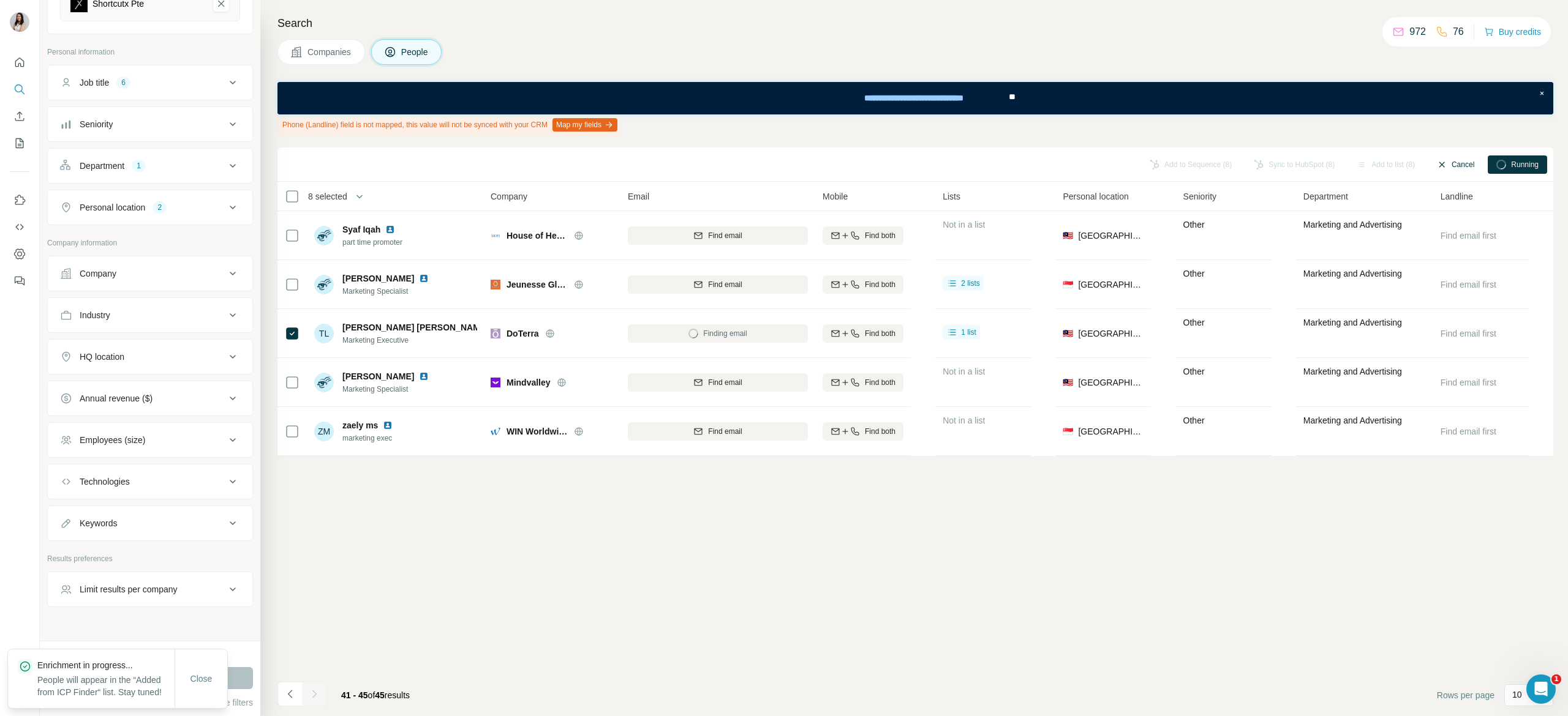
click at [1448, 171] on button "Cancel" at bounding box center [1455, 164] width 54 height 18
click at [1426, 171] on button "Add to list (8)" at bounding box center [1424, 164] width 75 height 18
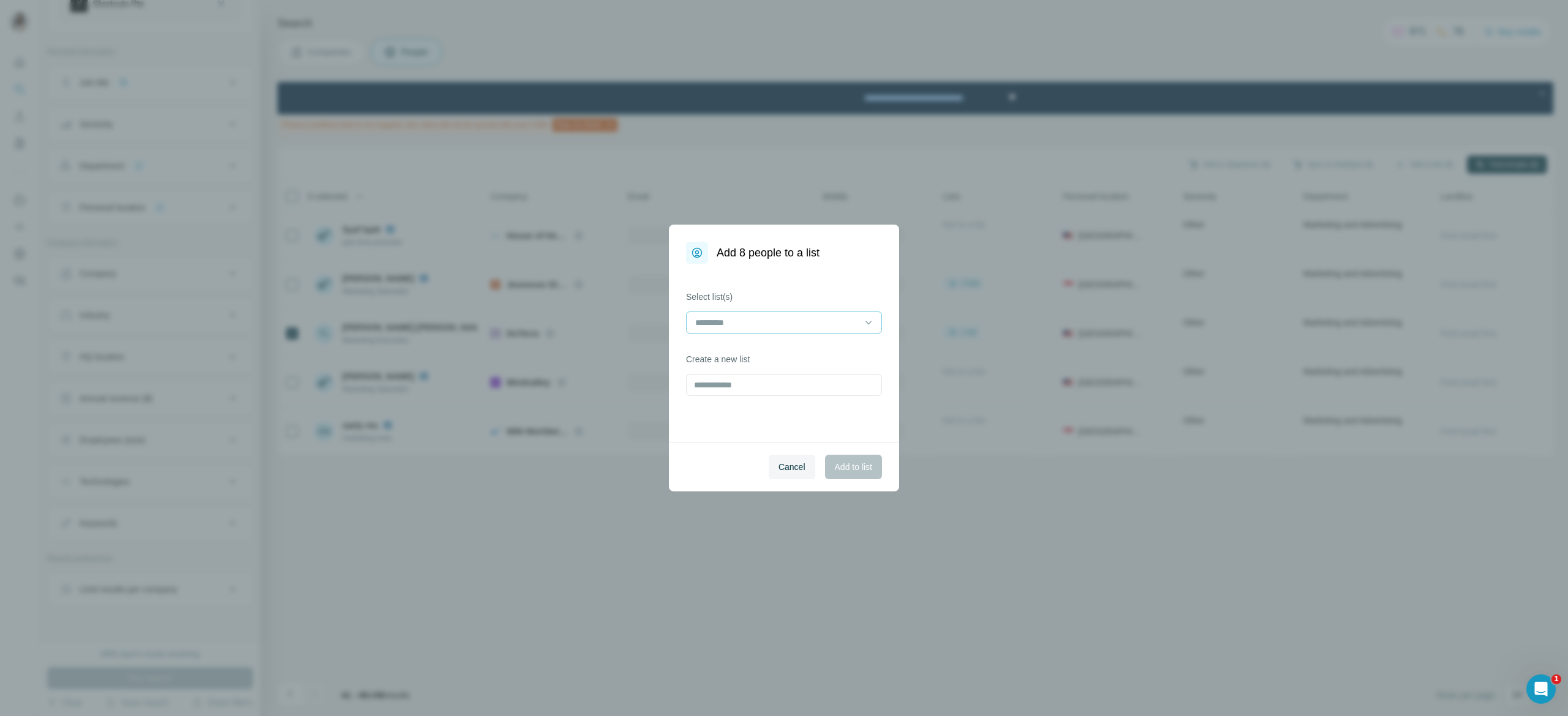
click at [715, 320] on input at bounding box center [776, 322] width 165 height 13
click at [740, 290] on div "Health" at bounding box center [784, 284] width 176 height 12
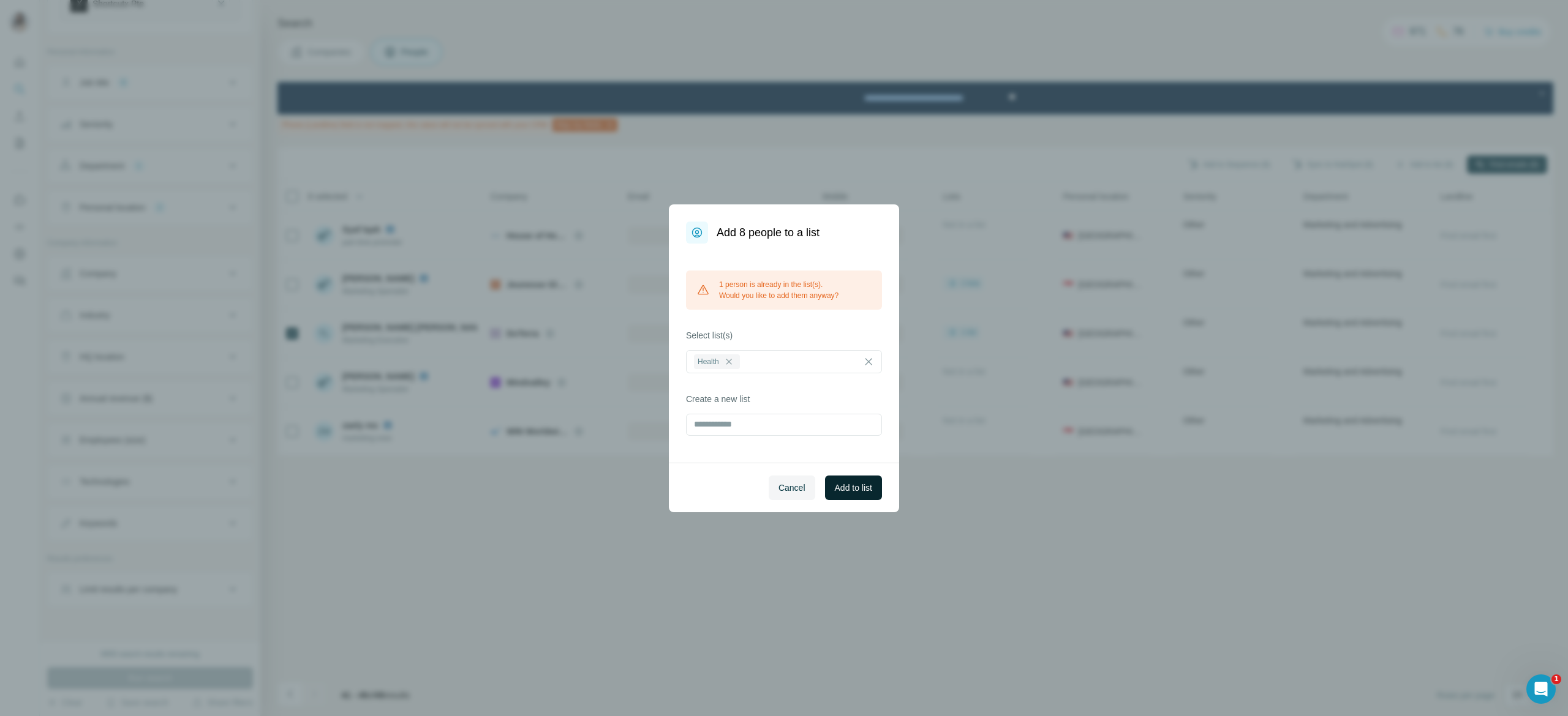
click at [860, 485] on span "Add to list" at bounding box center [853, 488] width 38 height 12
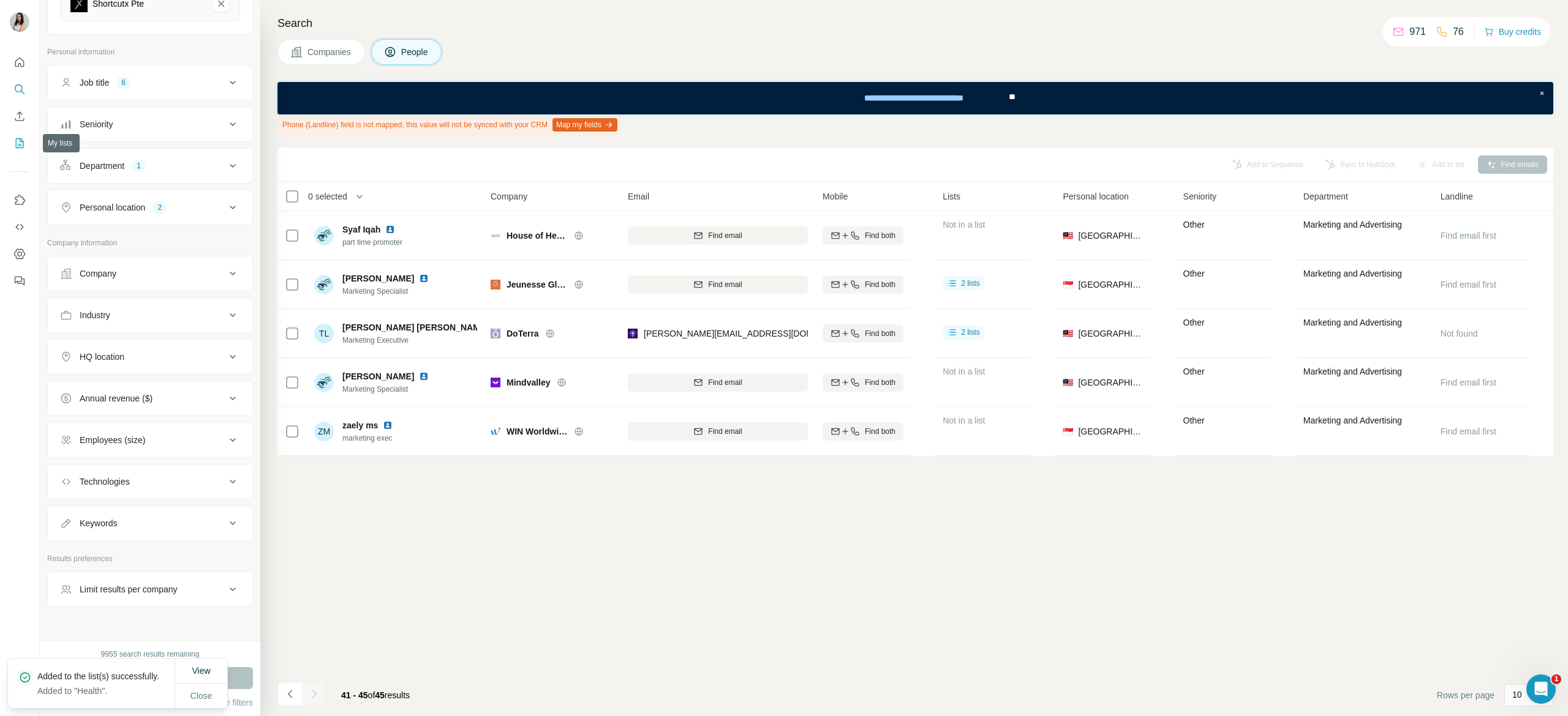
click at [13, 140] on icon "My lists" at bounding box center [19, 143] width 12 height 12
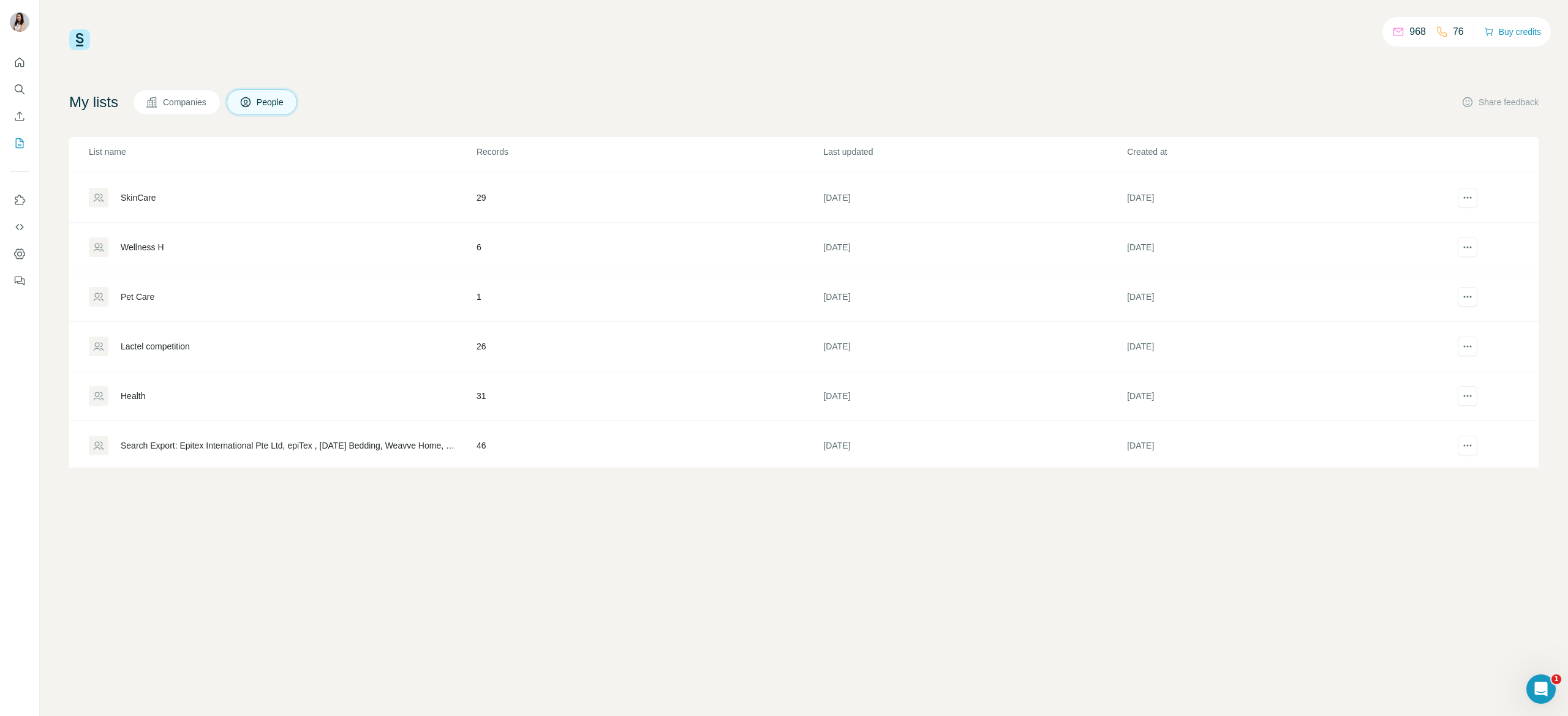
scroll to position [540, 0]
click at [145, 398] on div "Health" at bounding box center [133, 396] width 24 height 12
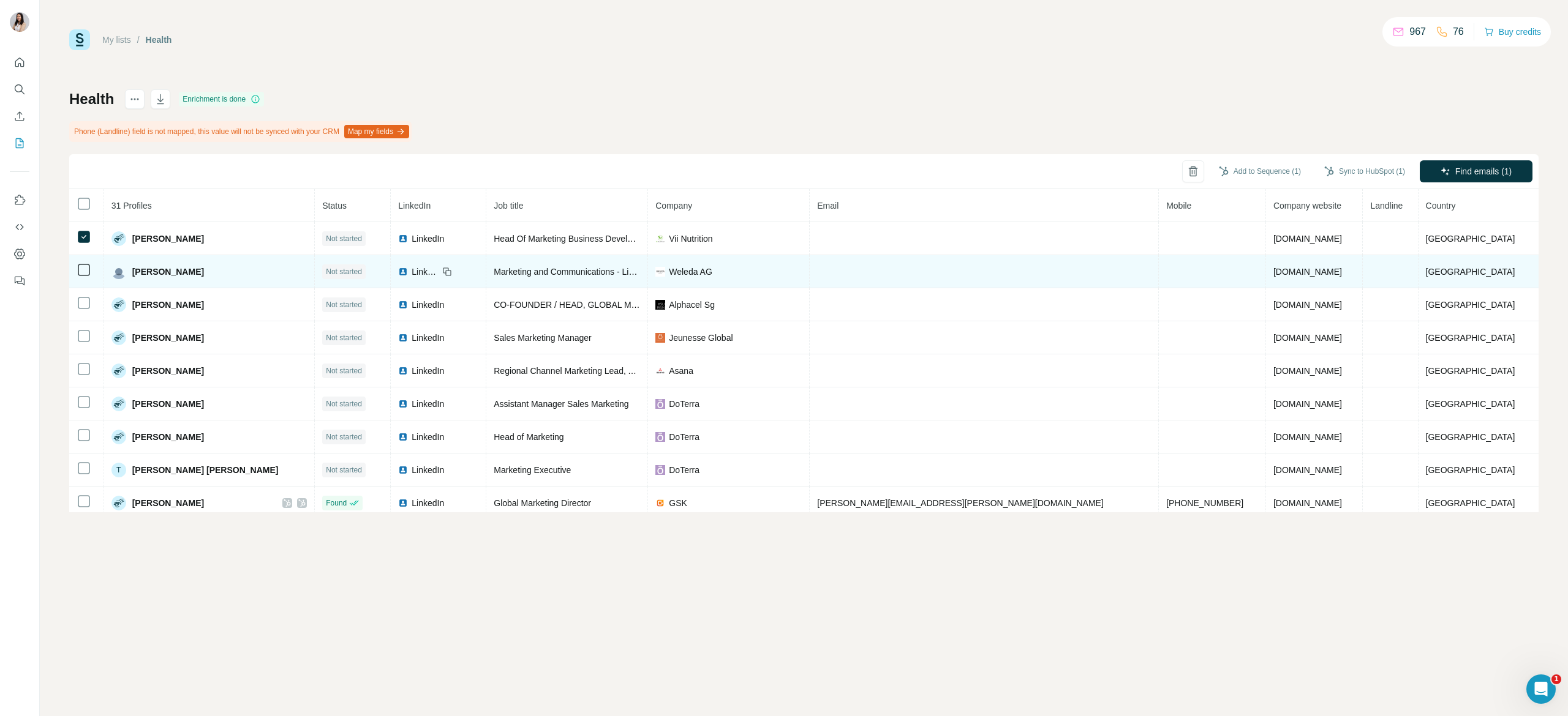
click at [87, 282] on td at bounding box center [86, 272] width 35 height 33
click at [87, 277] on icon at bounding box center [84, 270] width 15 height 15
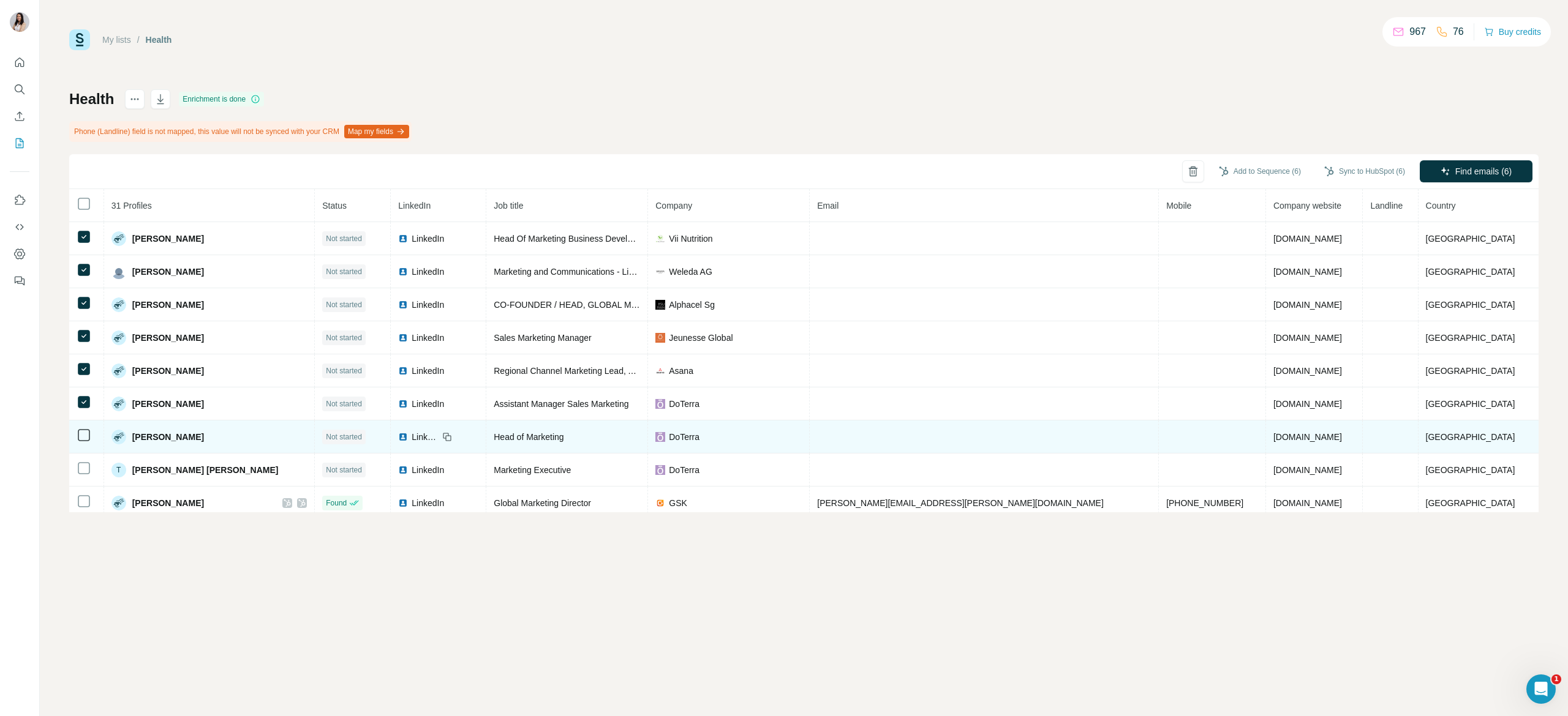
click at [79, 448] on td at bounding box center [86, 437] width 35 height 33
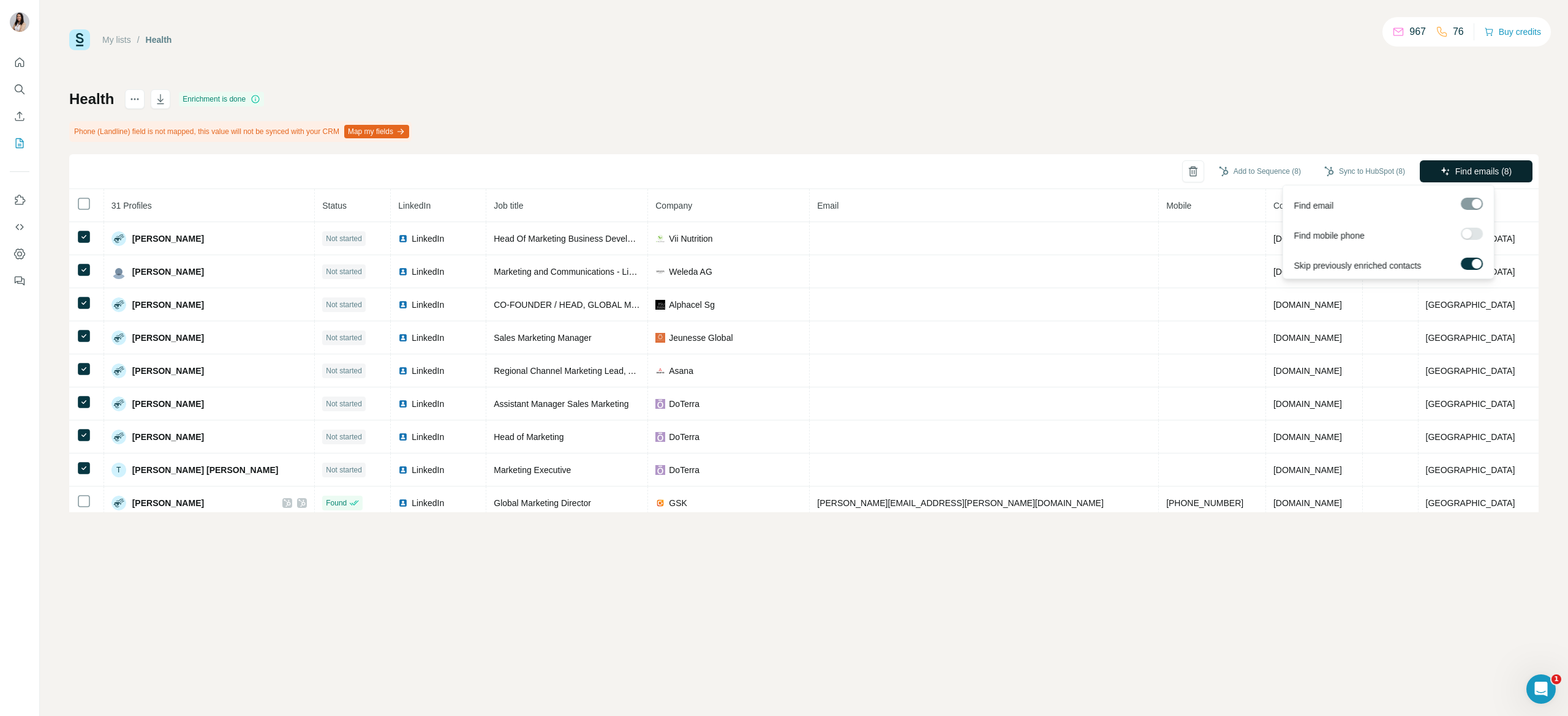
click at [1474, 174] on span "Find emails (8)" at bounding box center [1483, 171] width 57 height 12
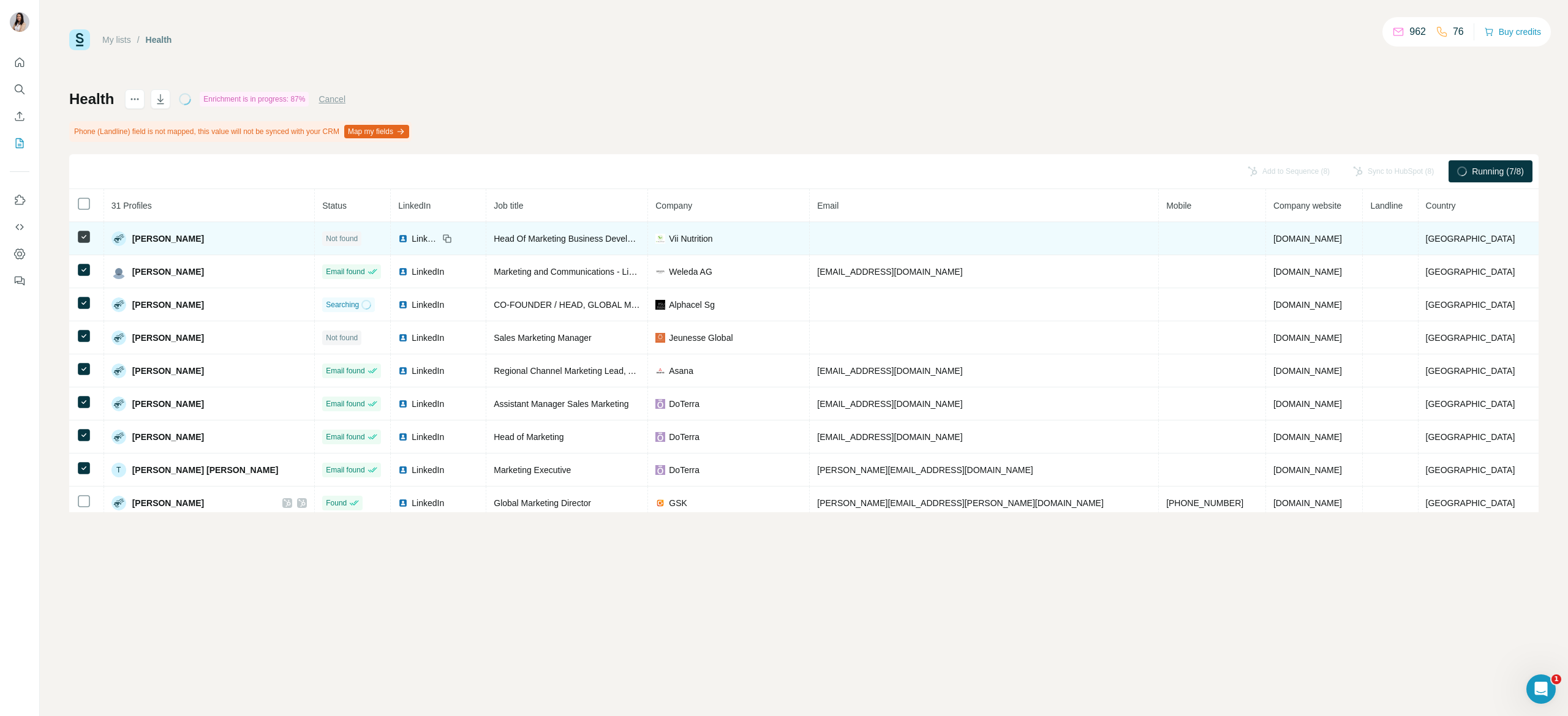
click at [408, 238] on img at bounding box center [403, 238] width 10 height 10
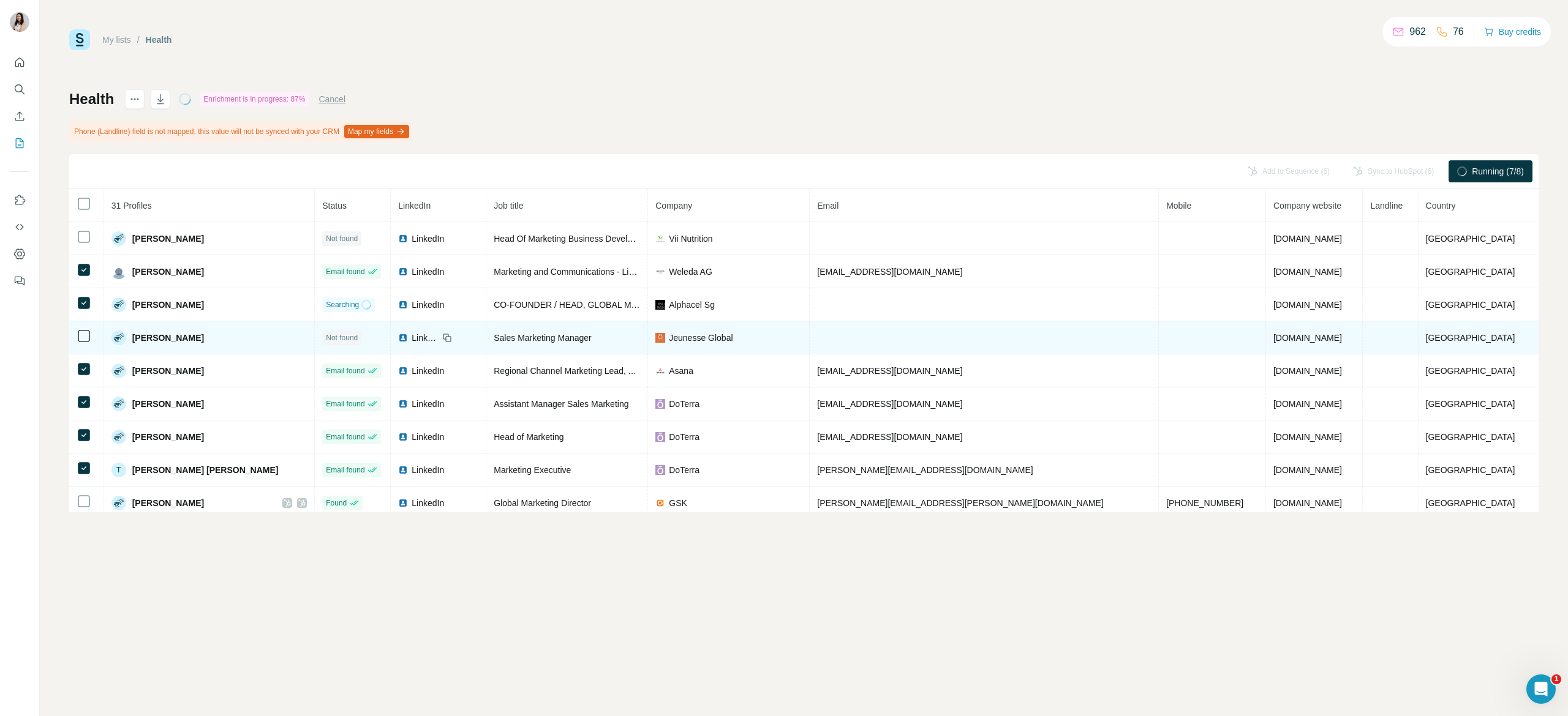
click at [408, 343] on img at bounding box center [403, 337] width 10 height 10
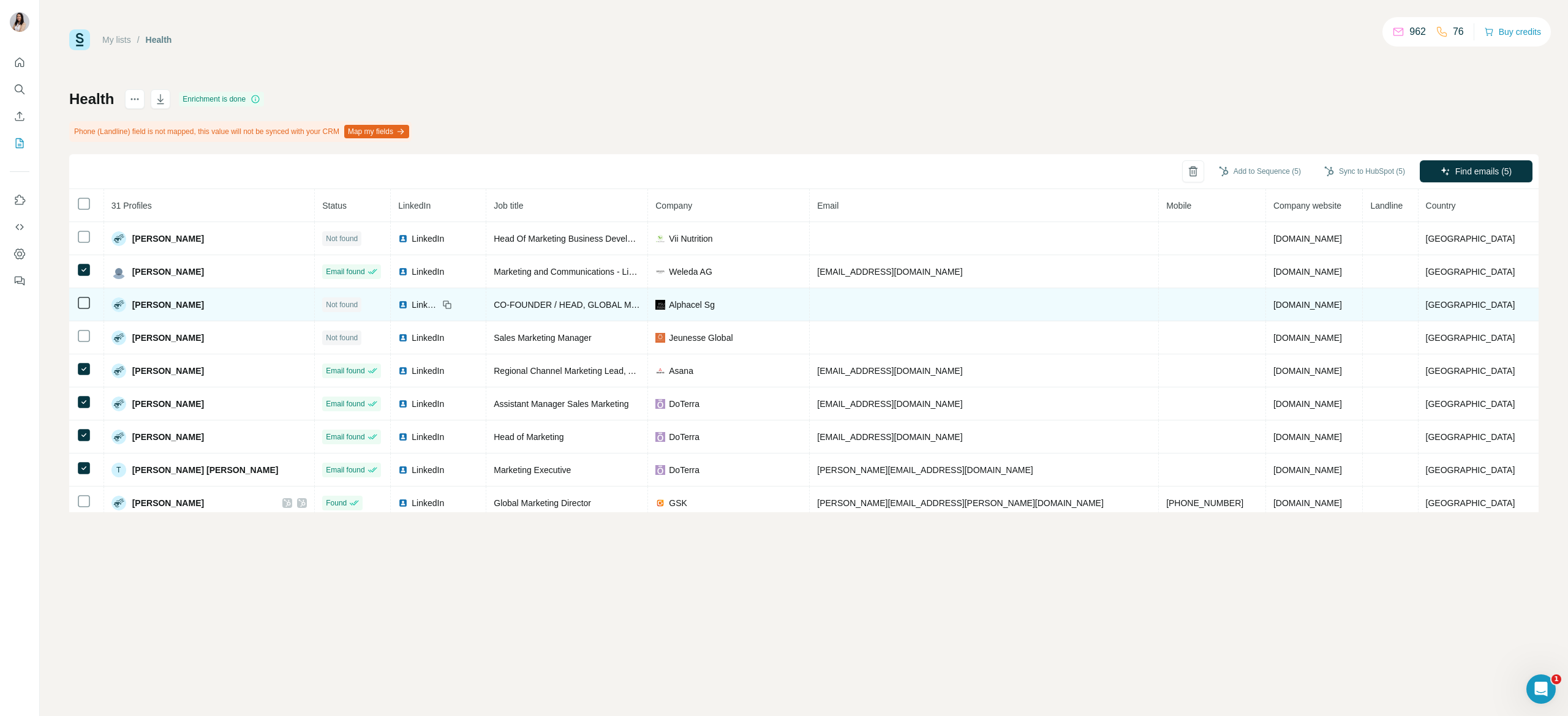
click at [408, 305] on img at bounding box center [403, 305] width 10 height 10
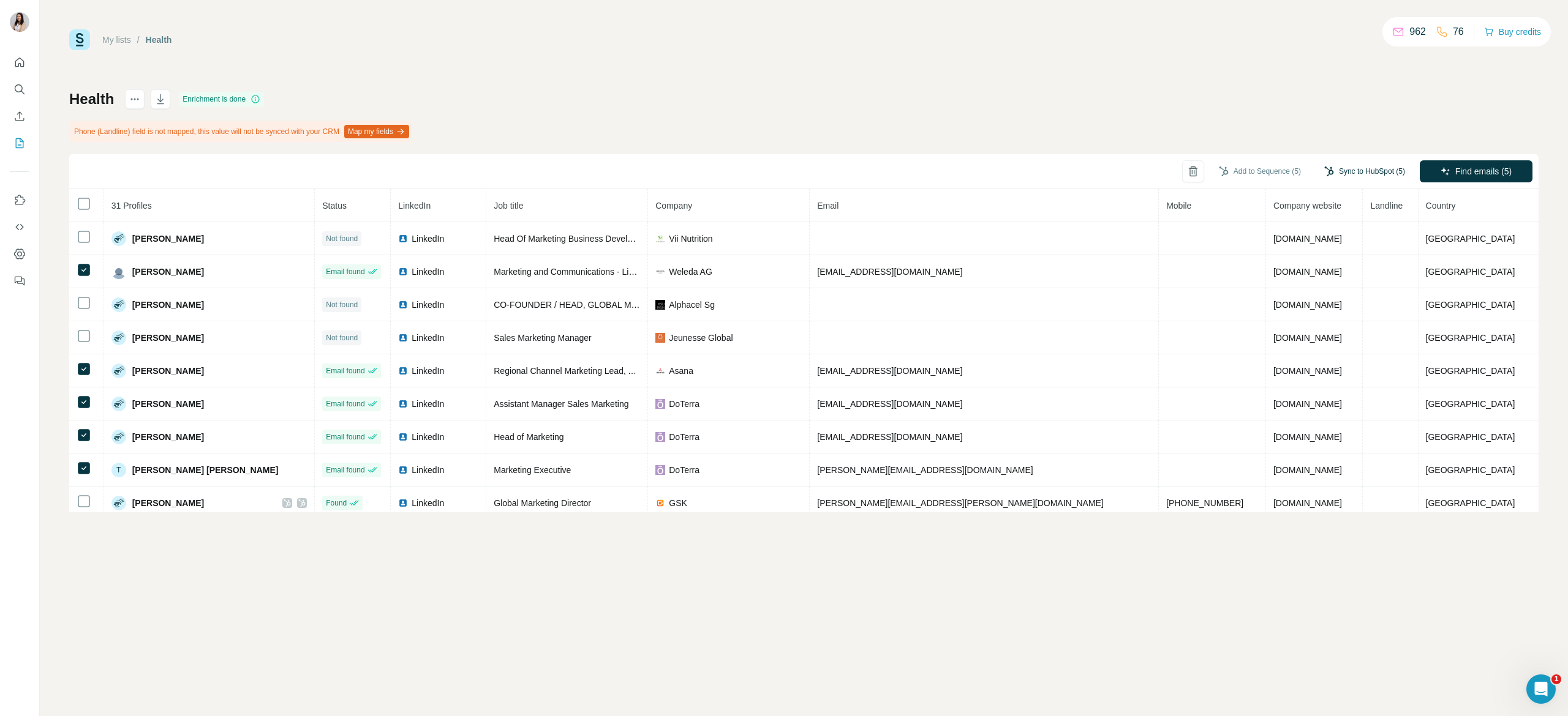
click at [1350, 169] on button "Sync to HubSpot (5)" at bounding box center [1364, 171] width 98 height 18
click at [1338, 278] on button "Sync to HubSpot" at bounding box center [1340, 279] width 136 height 24
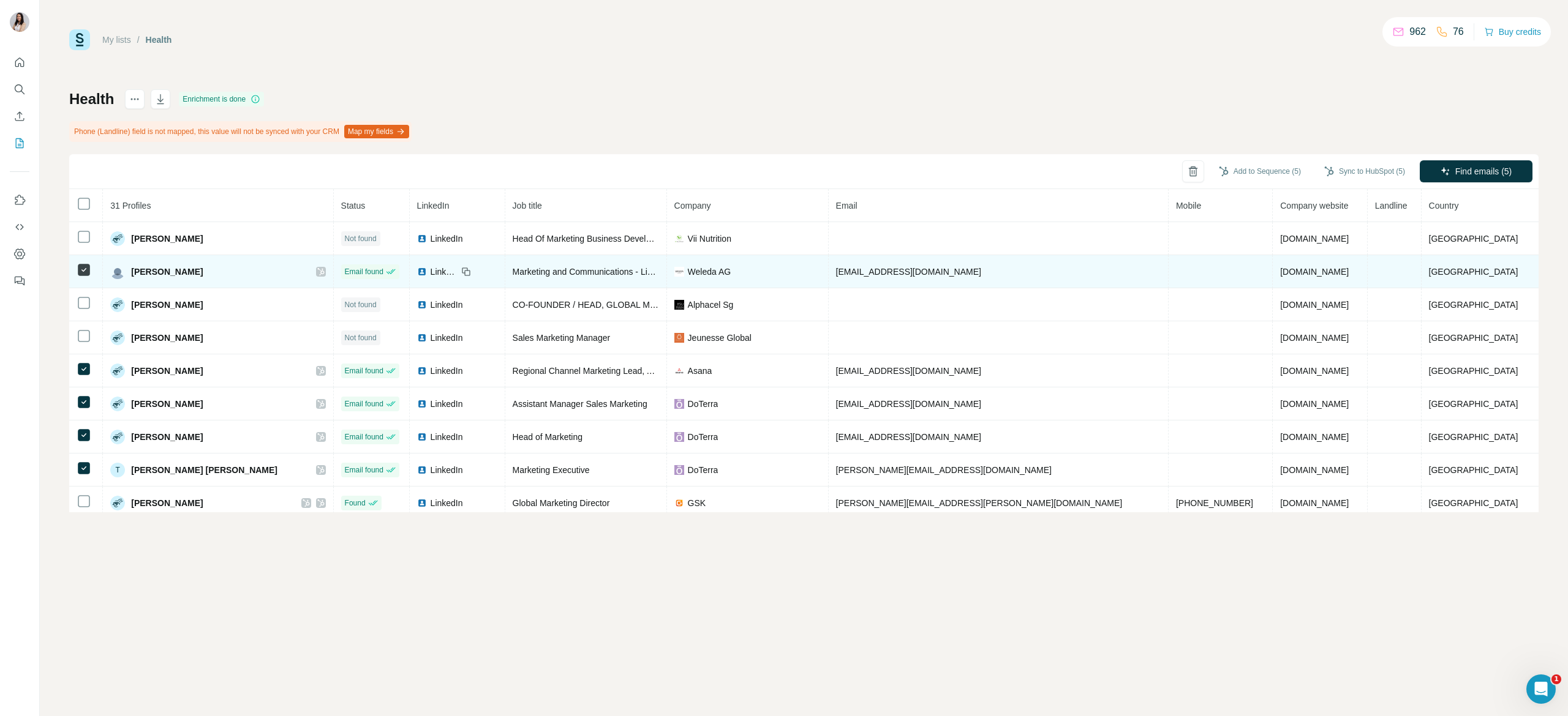
click at [325, 272] on icon at bounding box center [321, 272] width 7 height 10
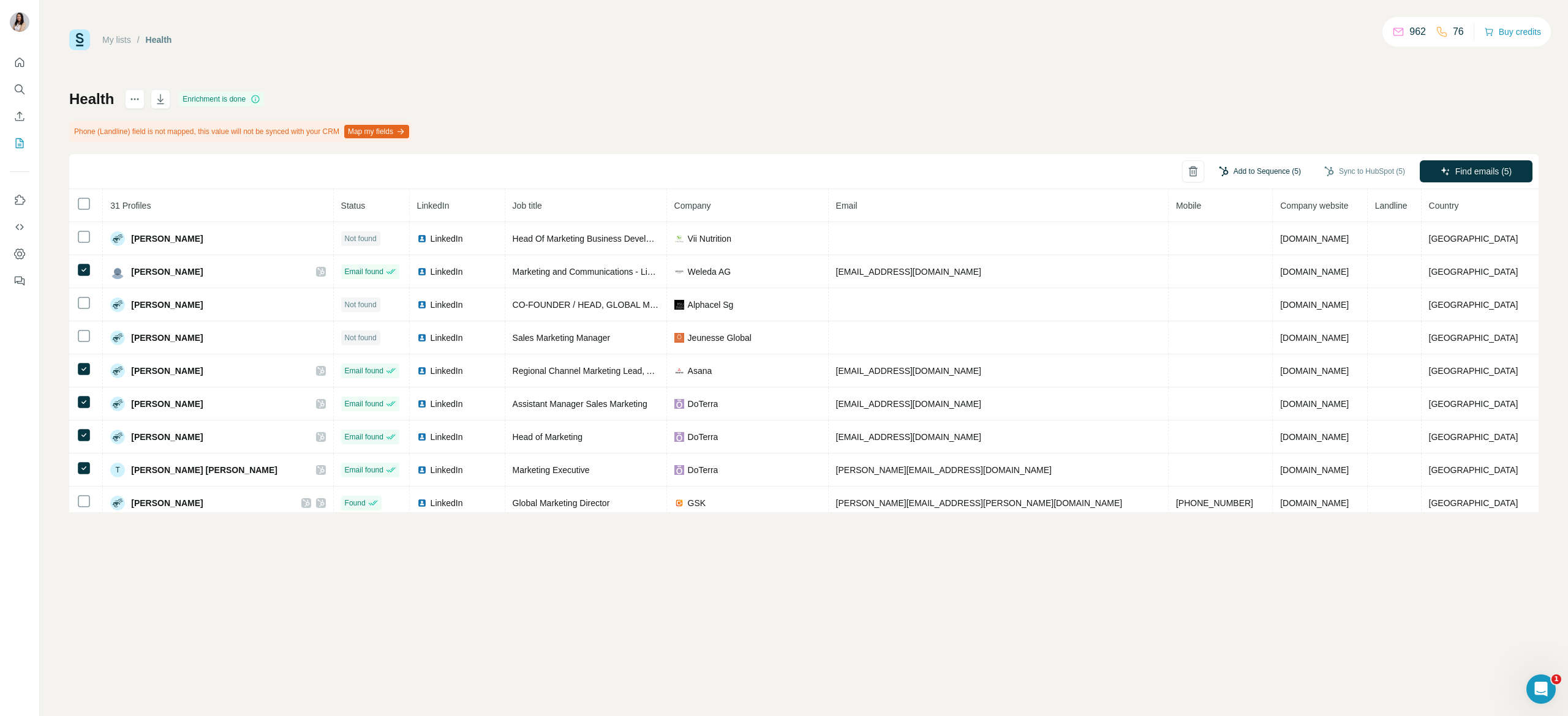
click at [1238, 176] on button "Add to Sequence (5)" at bounding box center [1260, 171] width 100 height 18
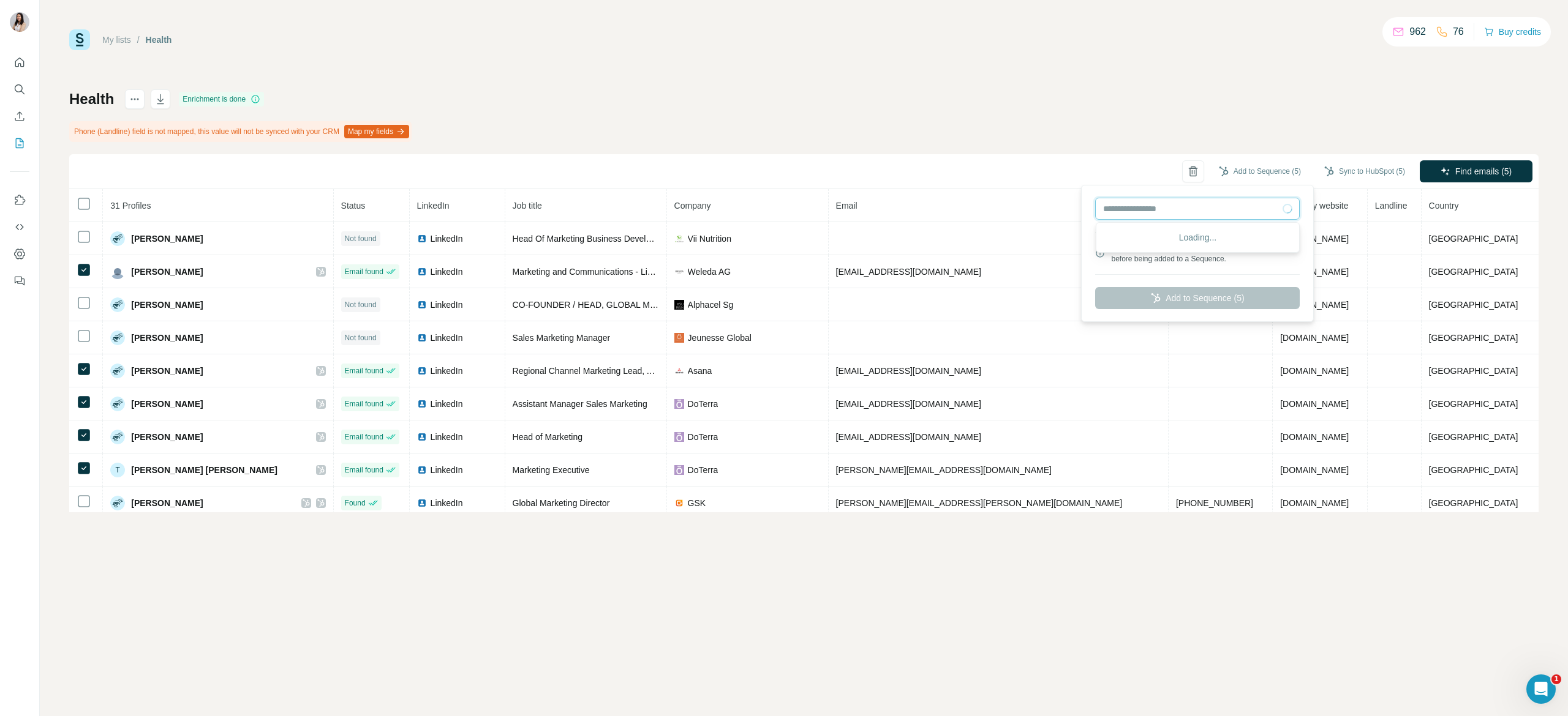
click at [1219, 219] on input "text" at bounding box center [1198, 208] width 204 height 22
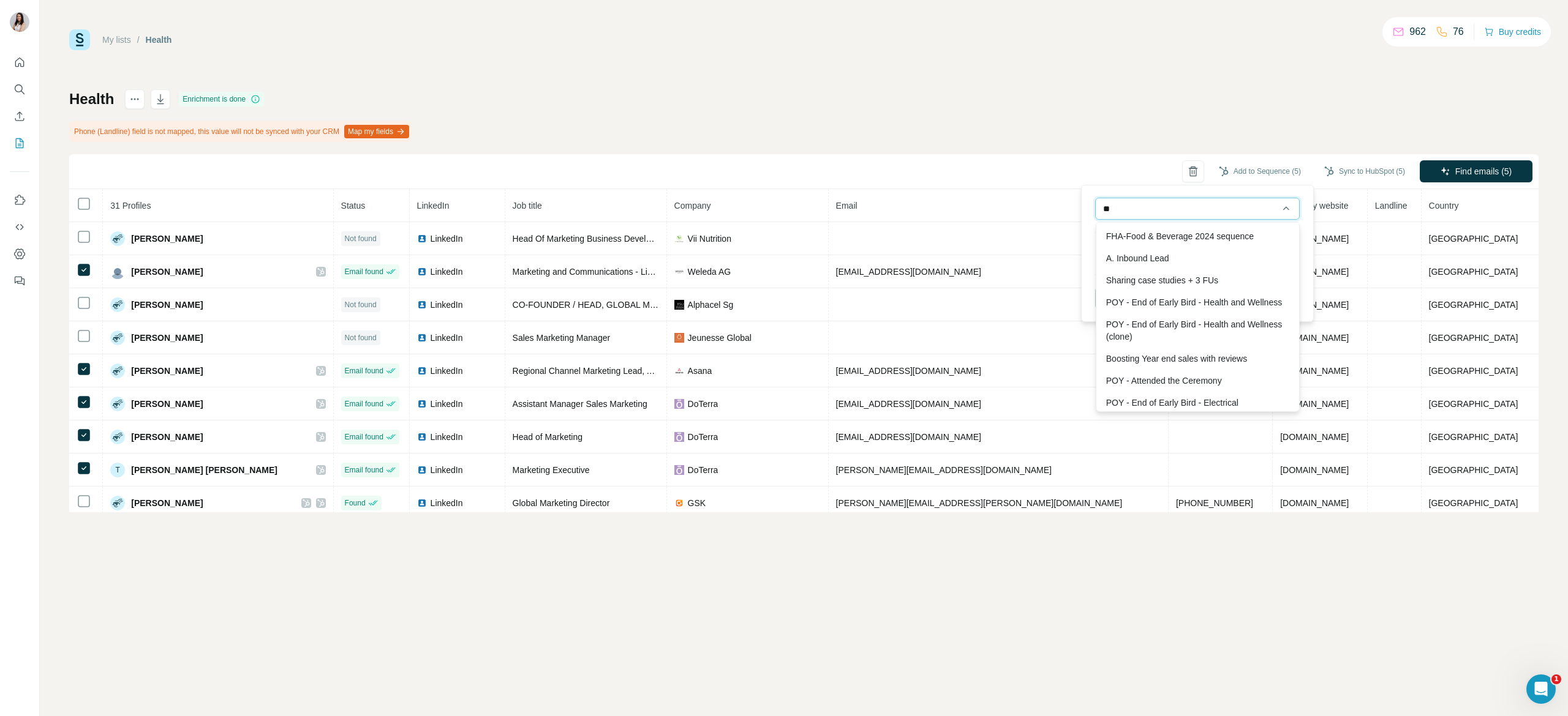
type input "*"
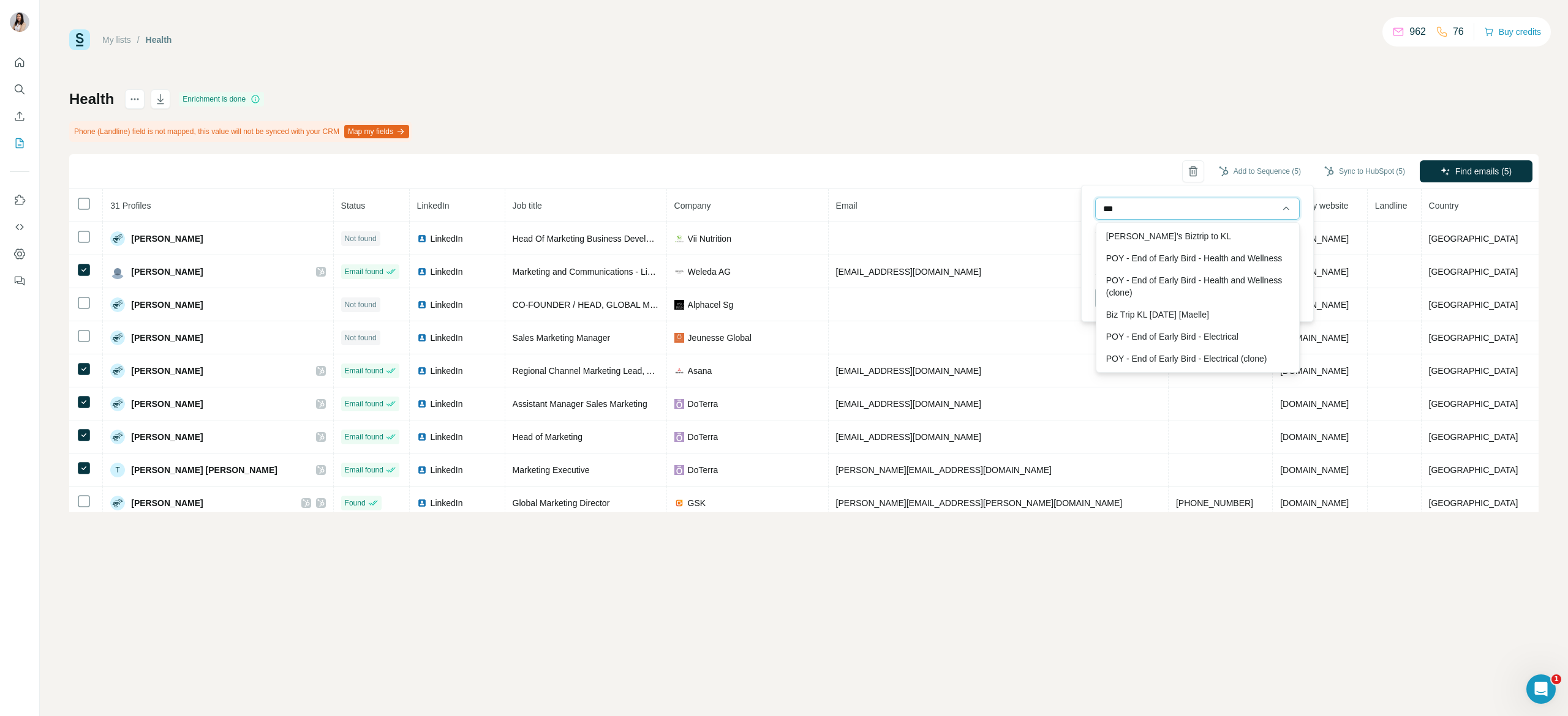
scroll to position [0, 0]
click at [1226, 296] on div "POY - End of Early Bird - Health and Wellness (clone)" at bounding box center [1198, 286] width 197 height 34
type input "**********"
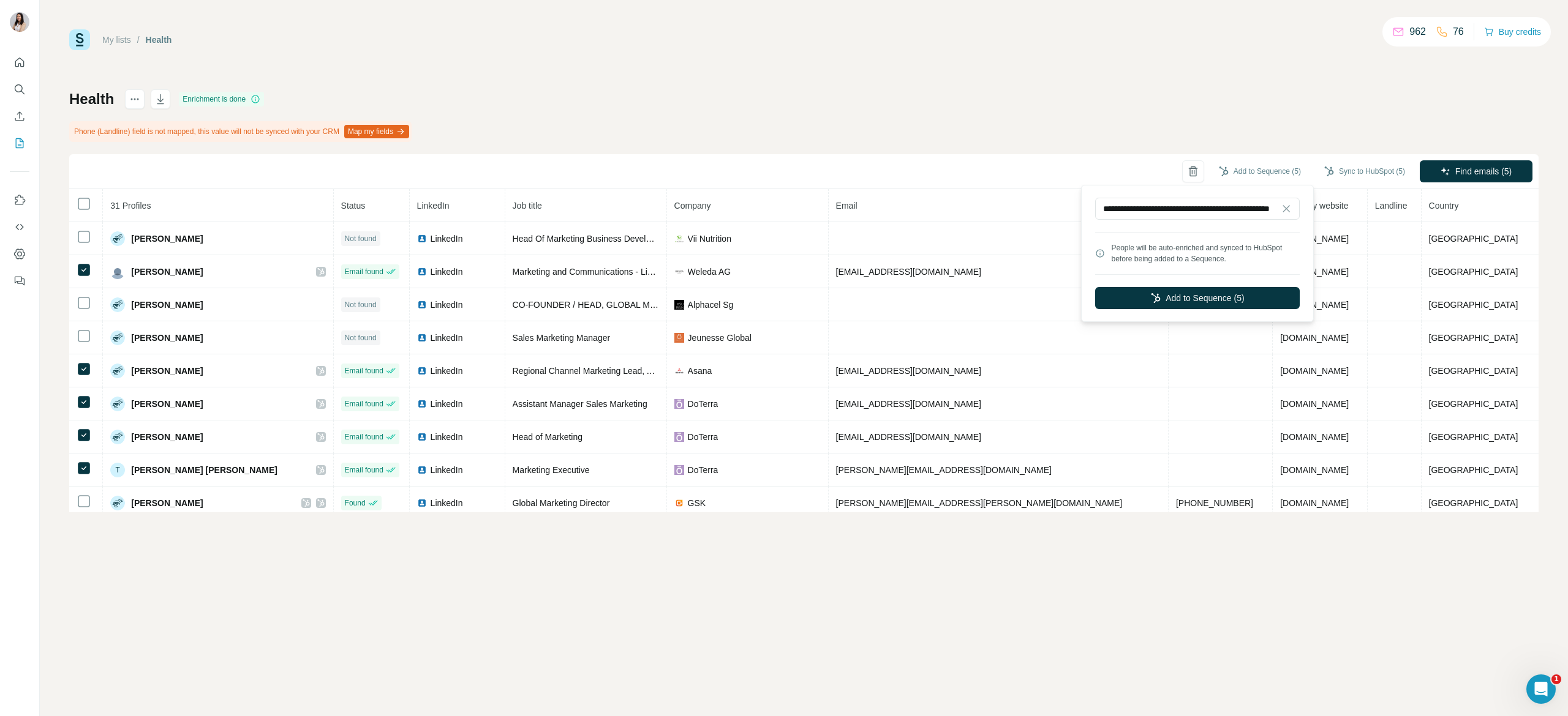
click at [1226, 296] on button "Add to Sequence (5)" at bounding box center [1198, 298] width 204 height 22
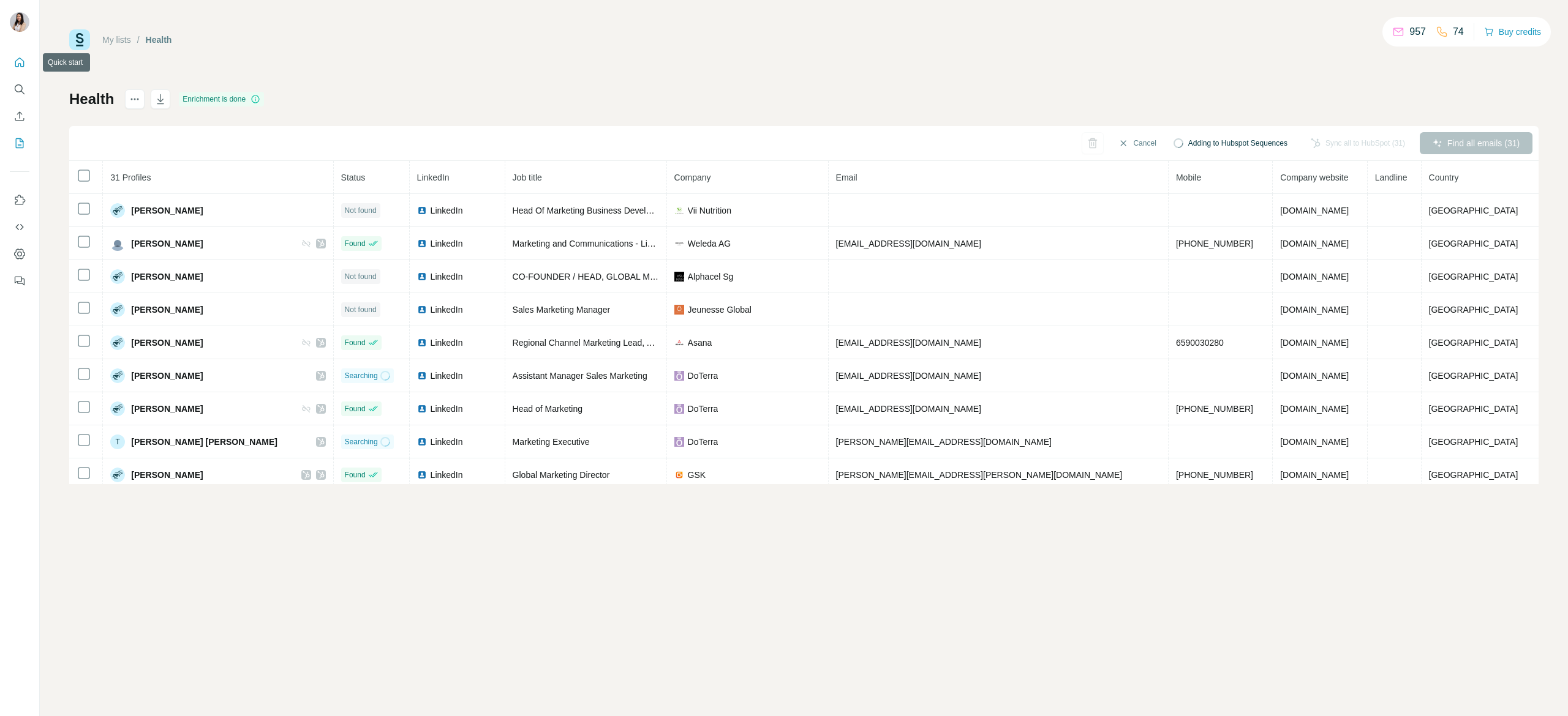
click at [25, 68] on icon "Quick start" at bounding box center [19, 63] width 12 height 12
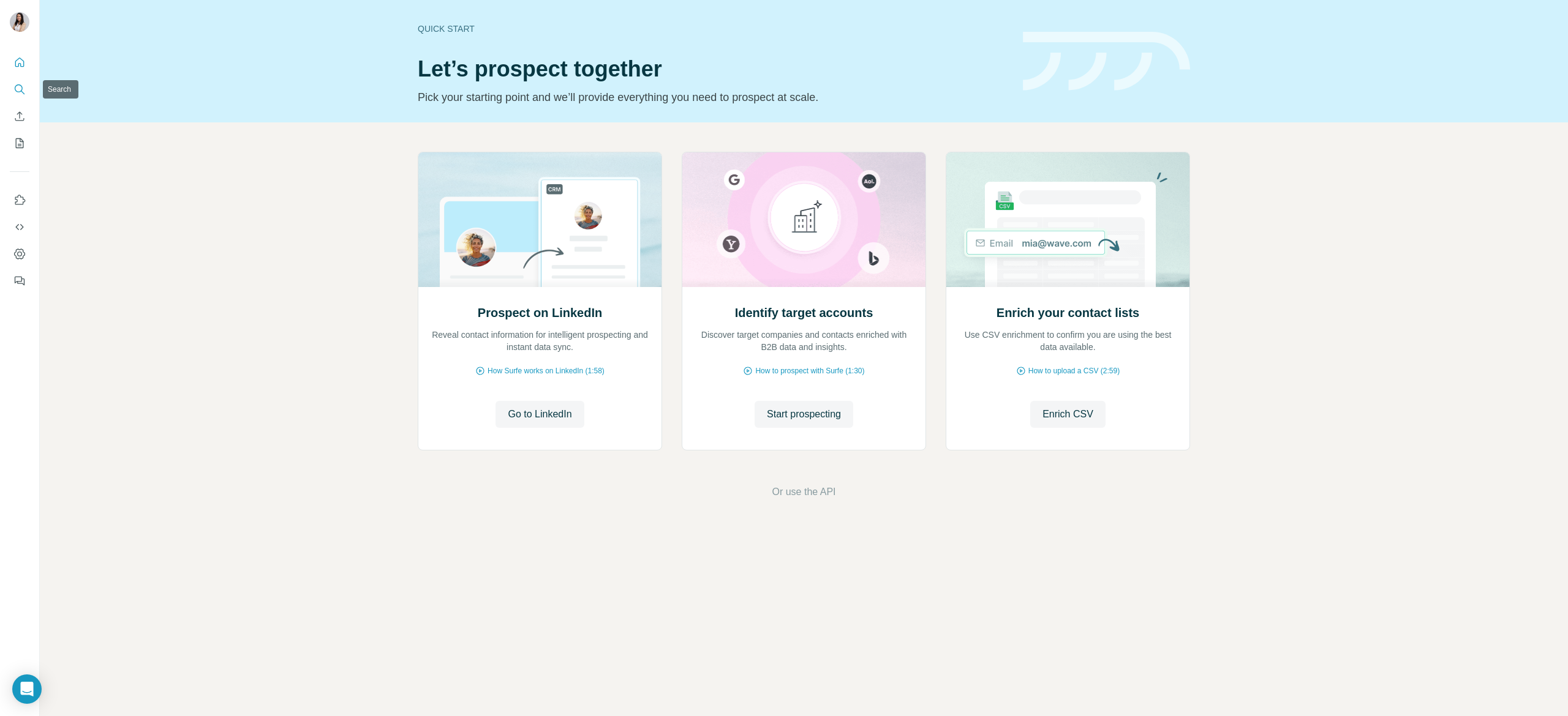
click at [18, 89] on icon "Search" at bounding box center [19, 89] width 12 height 12
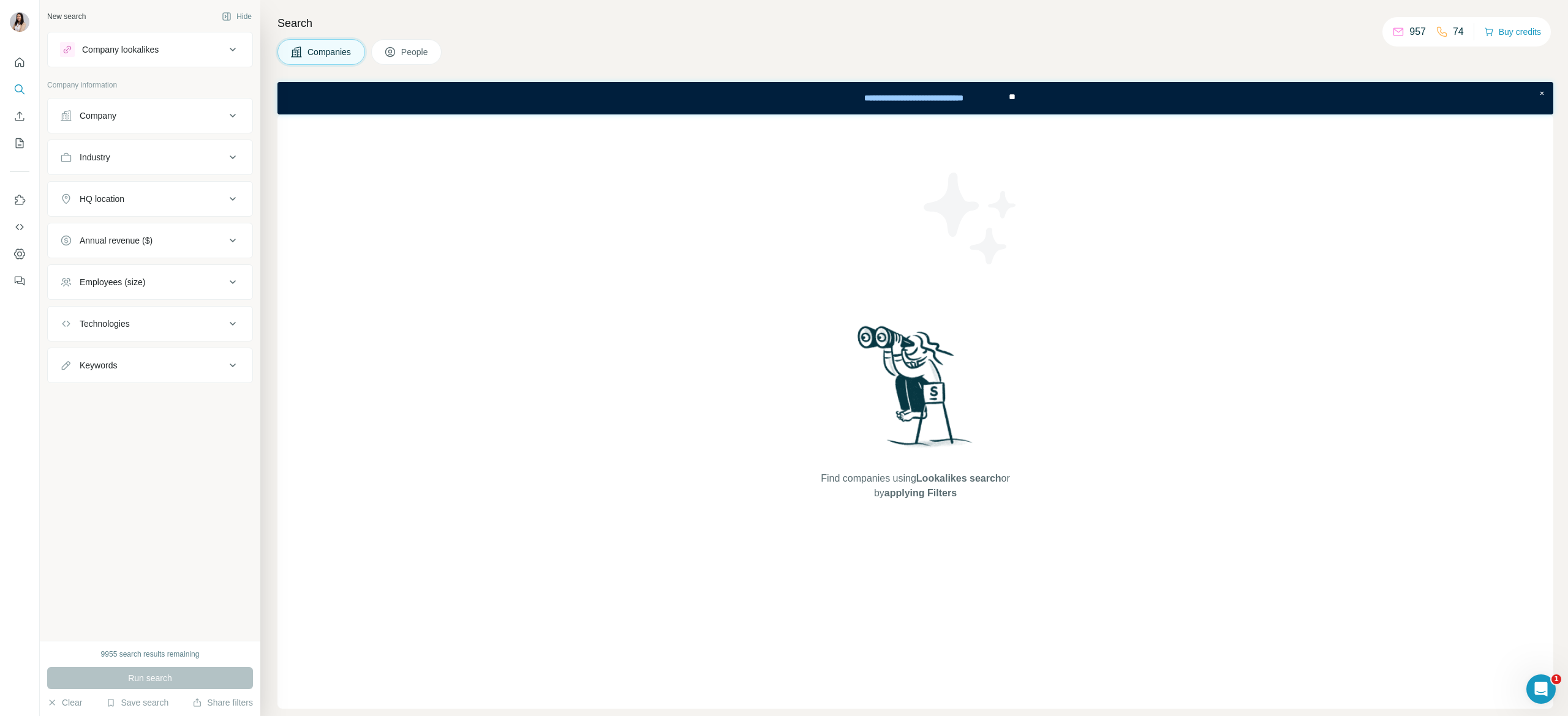
click at [401, 45] on button "People" at bounding box center [406, 52] width 71 height 25
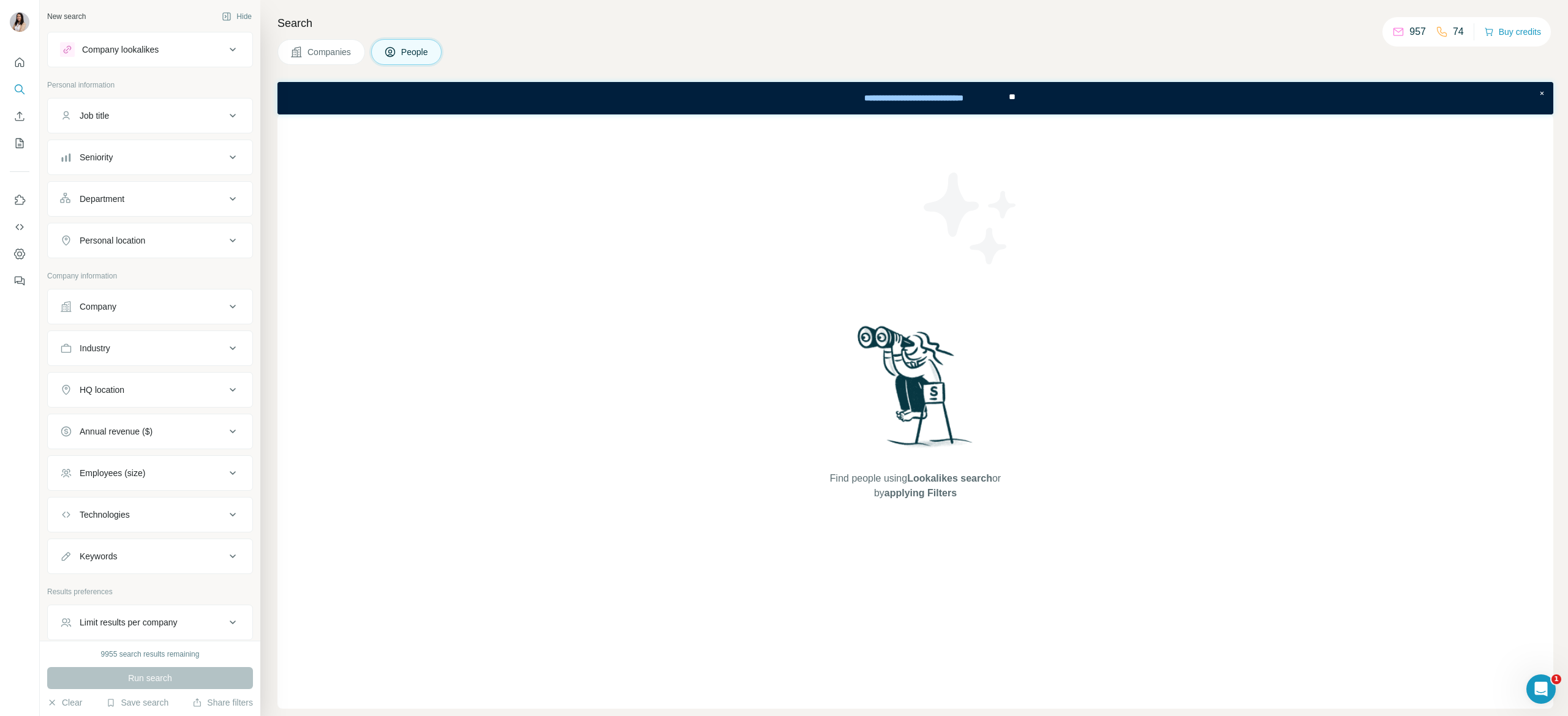
scroll to position [60, 0]
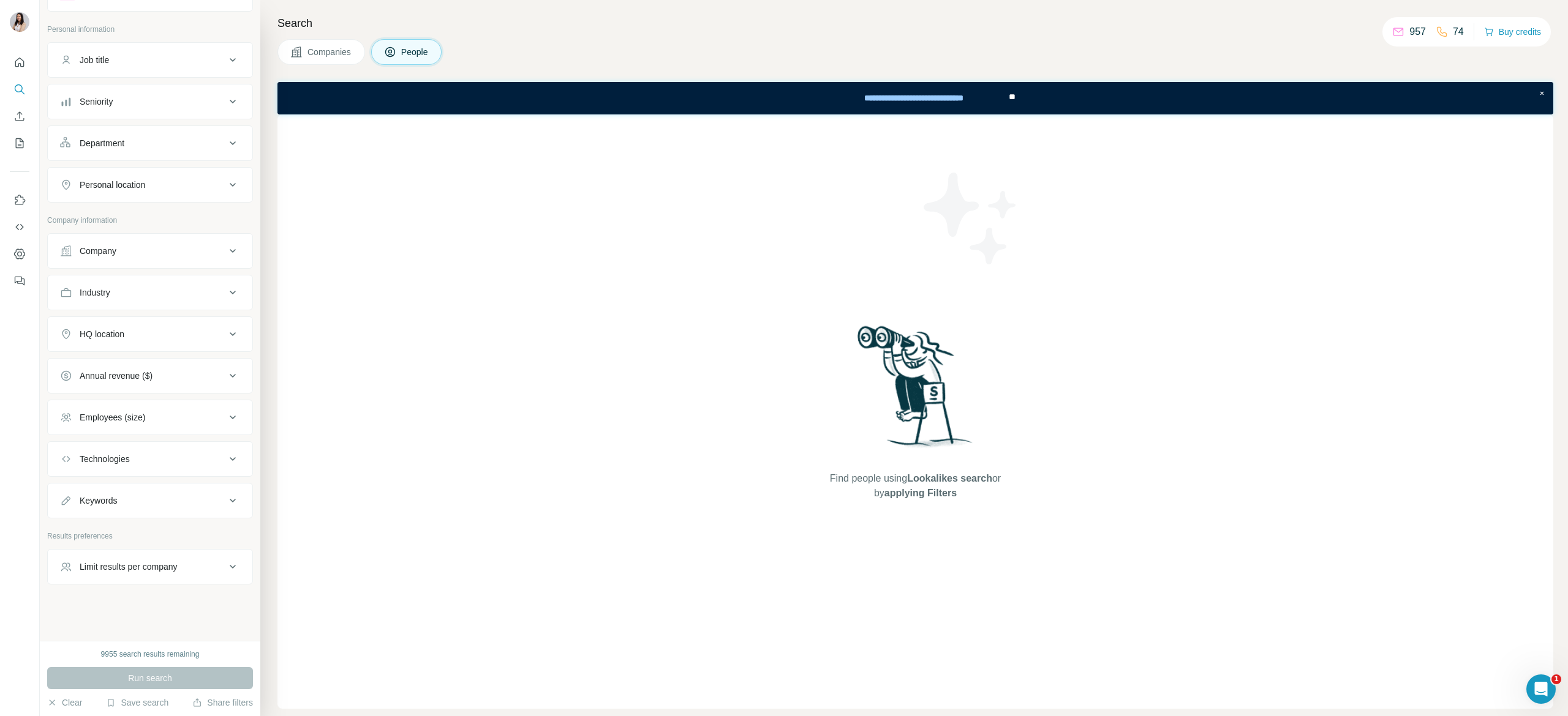
click at [167, 565] on div "Limit results per company" at bounding box center [128, 567] width 98 height 12
click at [165, 565] on div "Limit results per company" at bounding box center [128, 562] width 98 height 12
click at [164, 705] on button "Save search" at bounding box center [137, 703] width 63 height 12
click at [155, 680] on div "View my saved searches" at bounding box center [172, 682] width 129 height 24
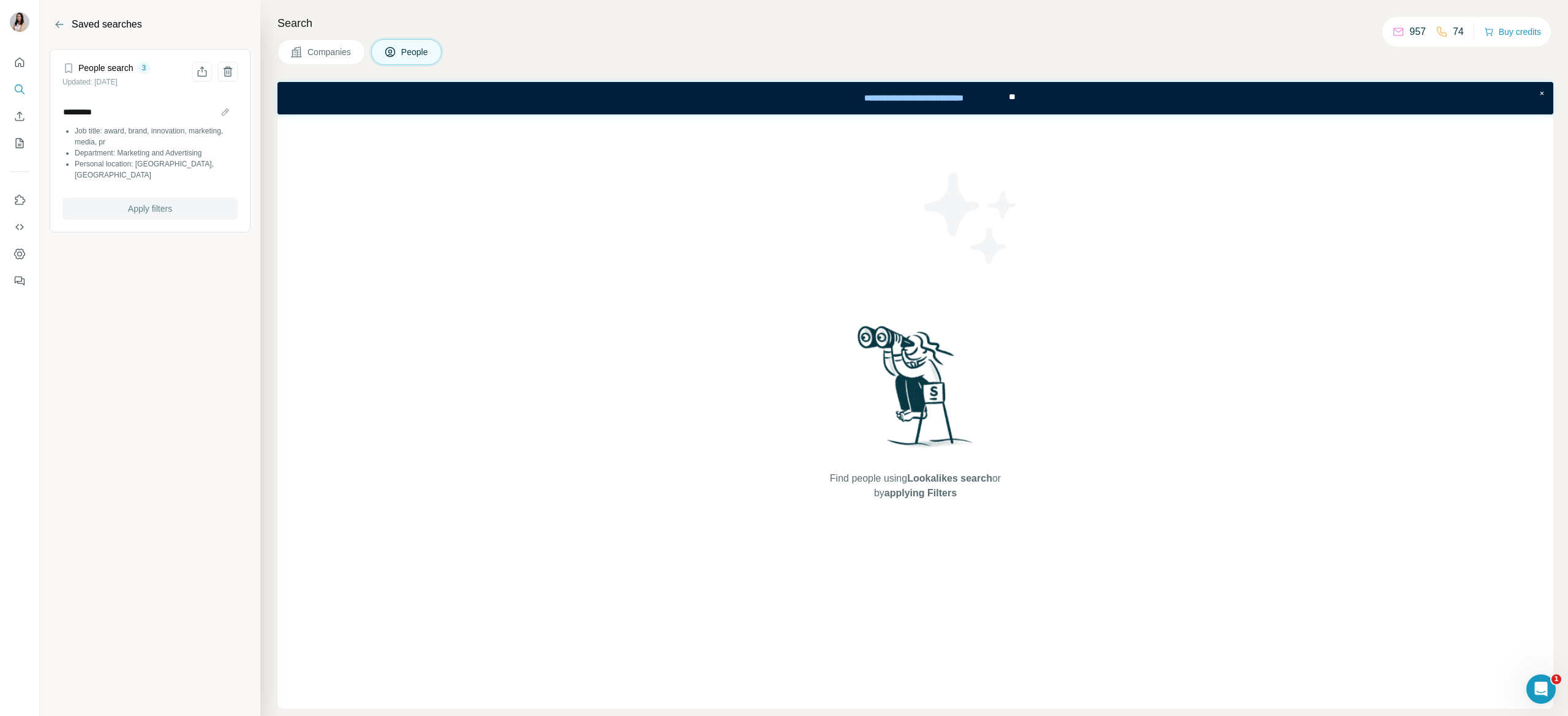
click at [194, 197] on button "Apply filters" at bounding box center [150, 208] width 176 height 22
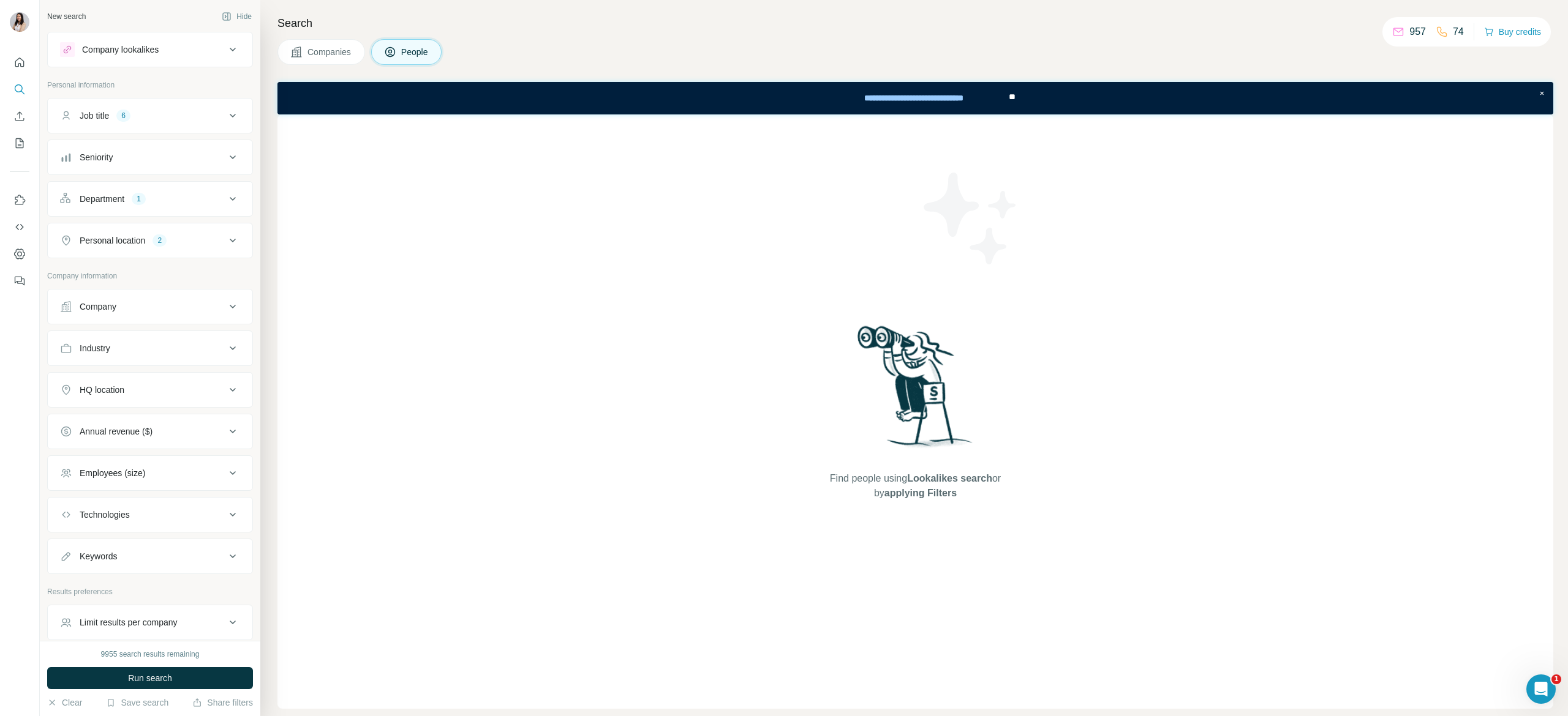
click at [183, 48] on div "Company lookalikes" at bounding box center [142, 49] width 165 height 15
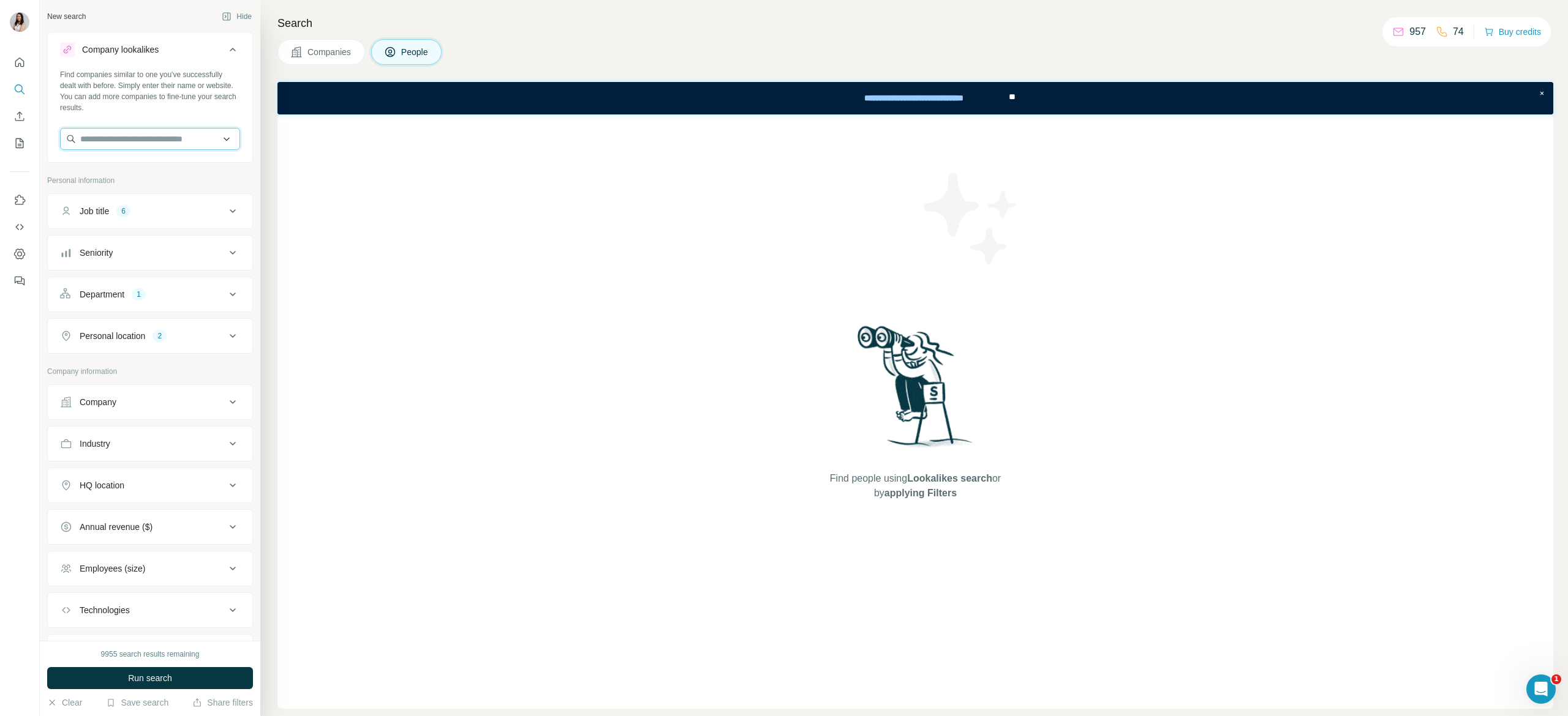
click at [179, 131] on input "text" at bounding box center [150, 139] width 180 height 22
paste input "**********"
type input "**********"
click at [179, 176] on div "Nature One Dairy [DOMAIN_NAME]" at bounding box center [141, 172] width 155 height 33
click at [190, 671] on button "Run search" at bounding box center [150, 678] width 206 height 22
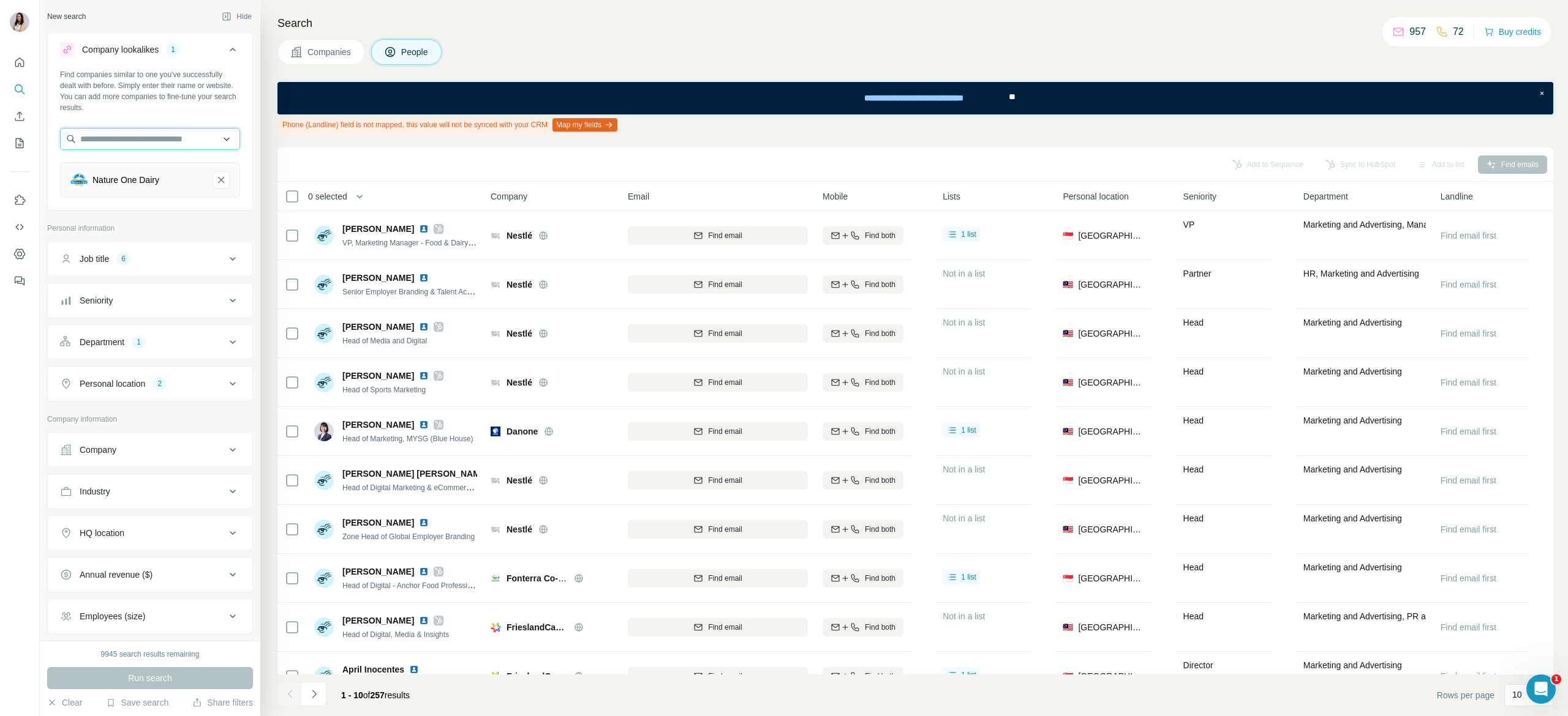
click at [147, 143] on input "text" at bounding box center [150, 139] width 180 height 22
paste input "**********"
type input "**********"
click at [177, 162] on div "Cuckoo [DOMAIN_NAME]" at bounding box center [141, 172] width 155 height 33
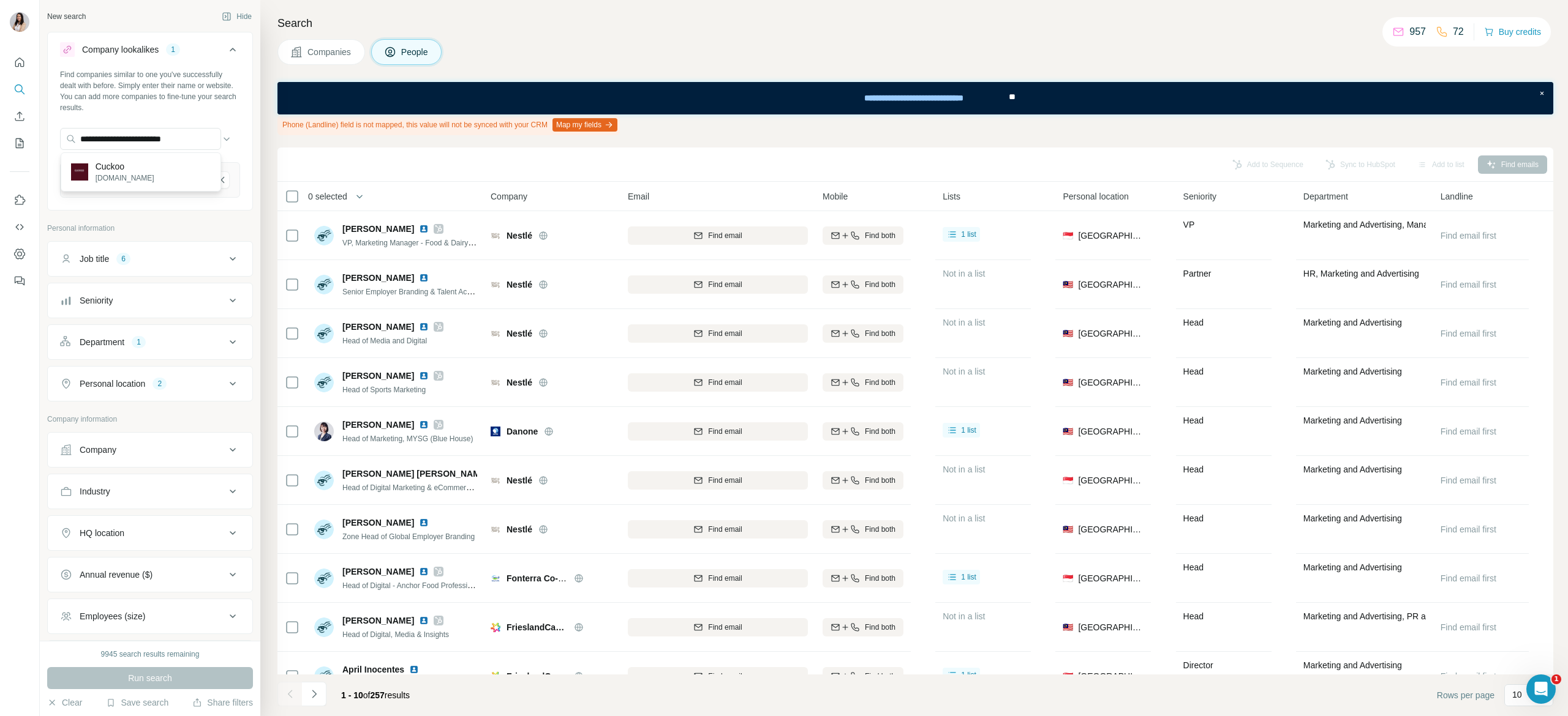
scroll to position [0, 0]
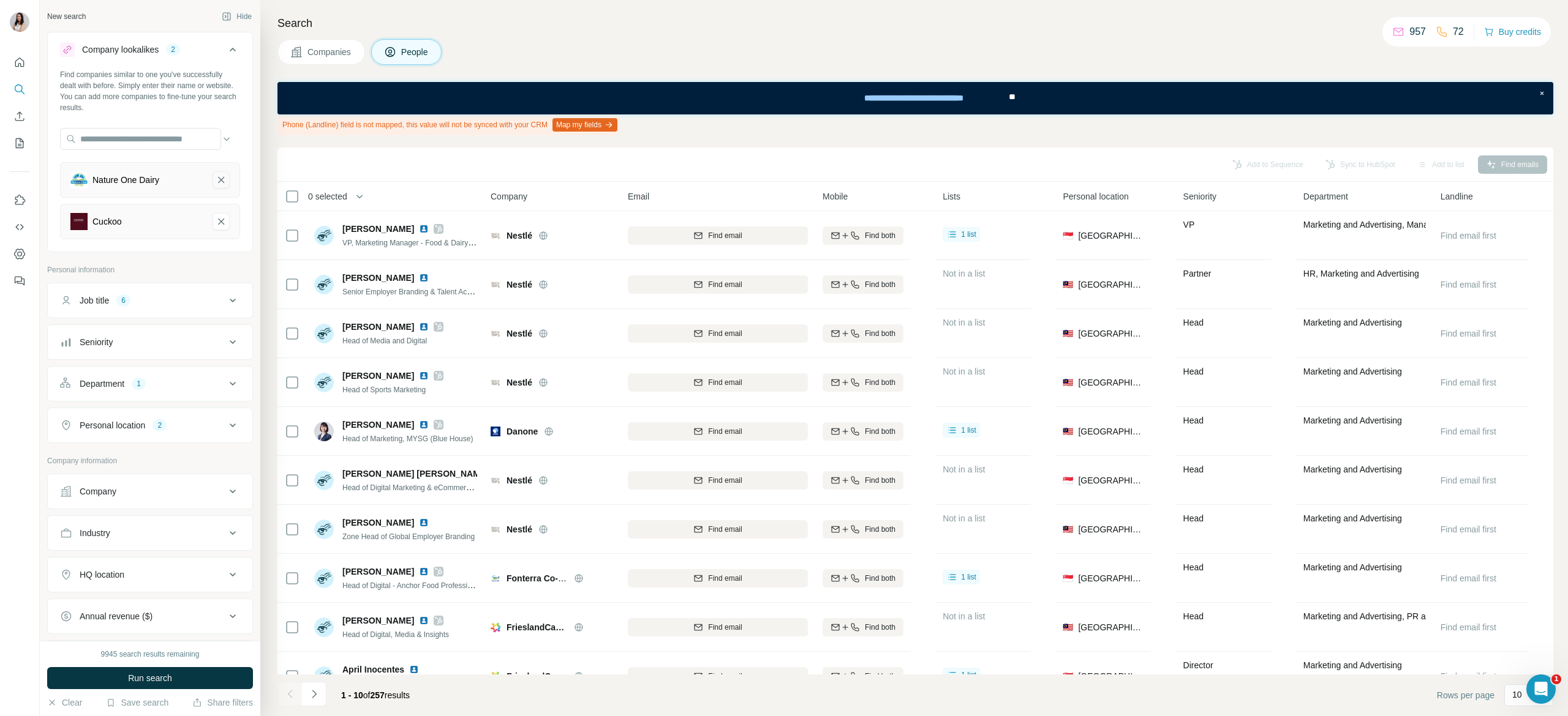
click at [216, 176] on icon "Nature One Dairy-remove-button" at bounding box center [221, 180] width 11 height 12
click at [191, 687] on button "Run search" at bounding box center [150, 678] width 206 height 22
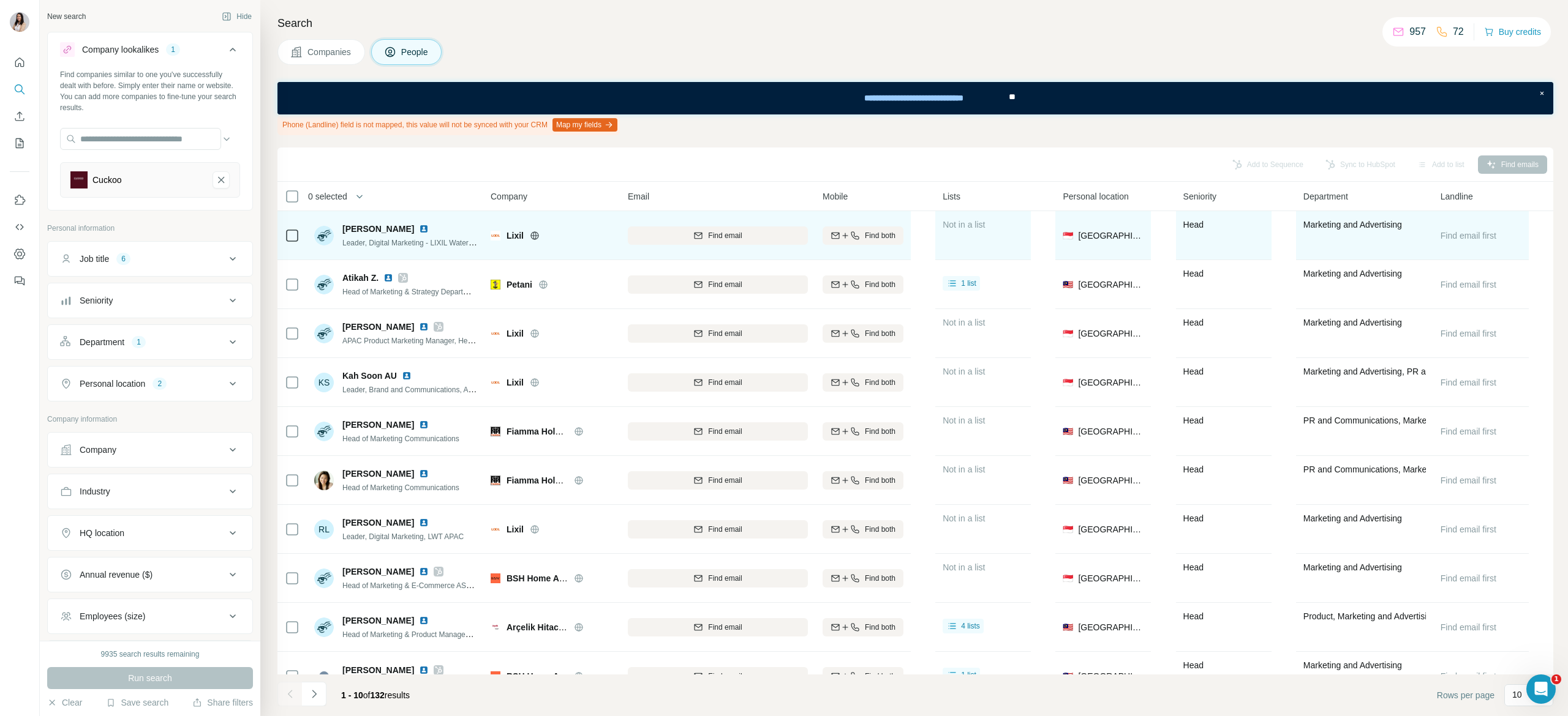
click at [538, 235] on icon at bounding box center [534, 235] width 10 height 10
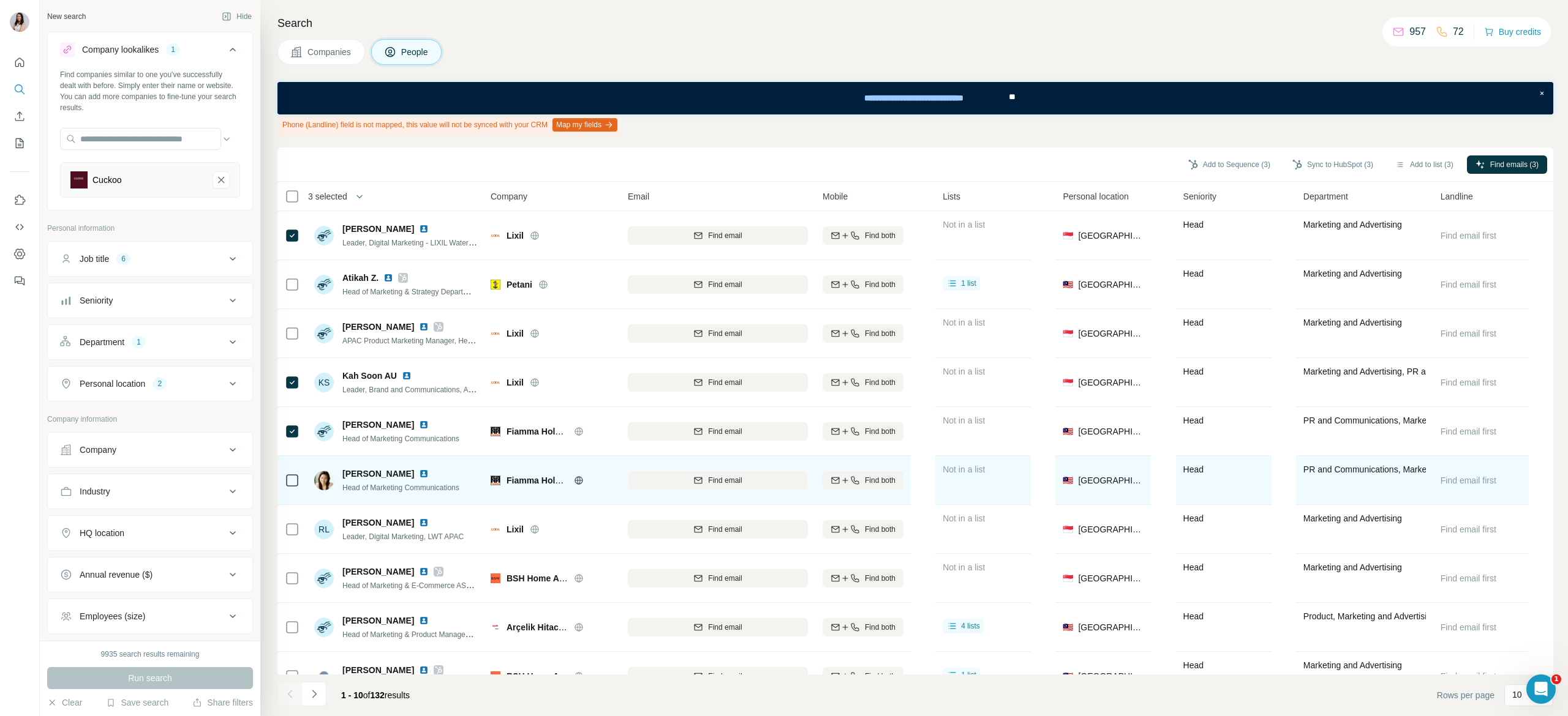
click at [299, 474] on icon at bounding box center [292, 480] width 15 height 15
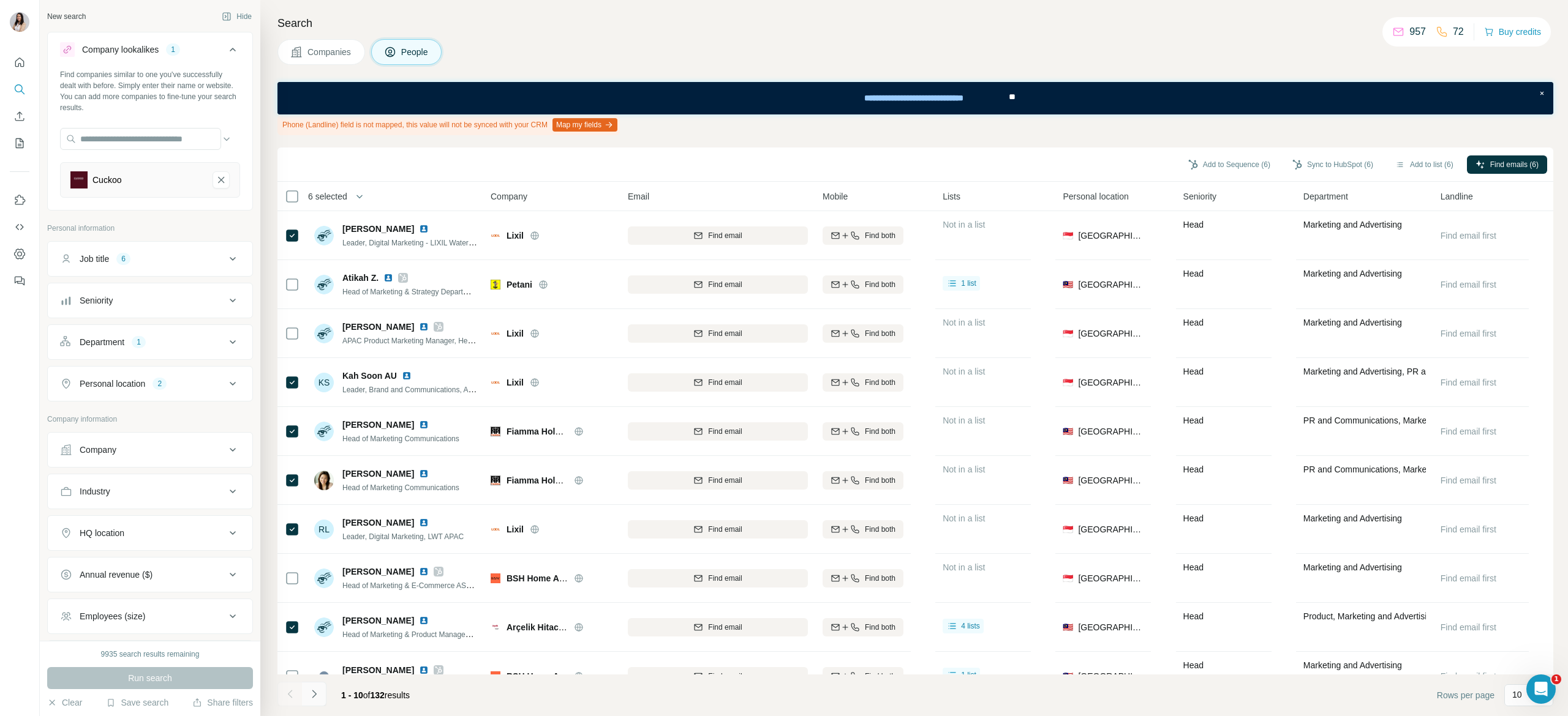
click at [321, 693] on button "Navigate to next page" at bounding box center [314, 694] width 24 height 24
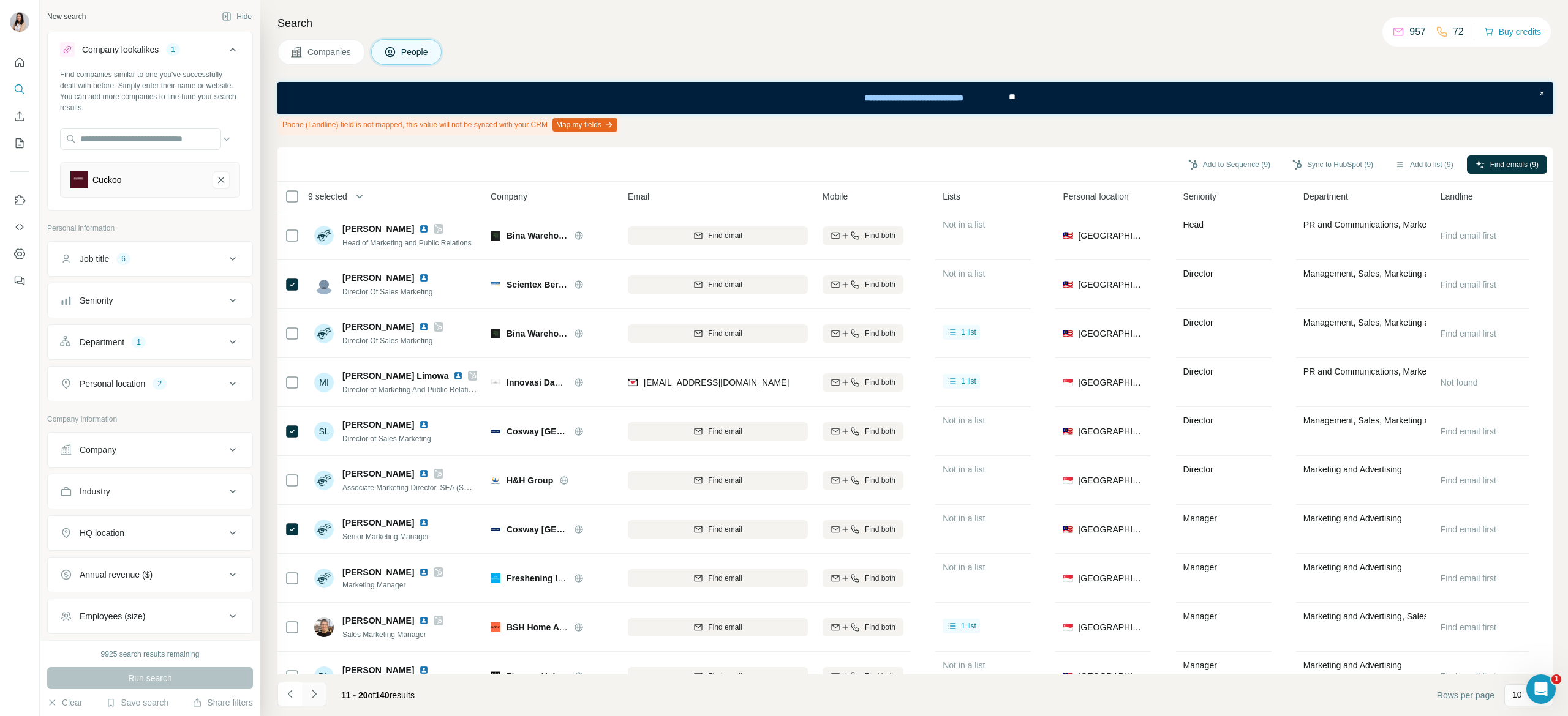
click at [323, 691] on button "Navigate to next page" at bounding box center [314, 694] width 24 height 24
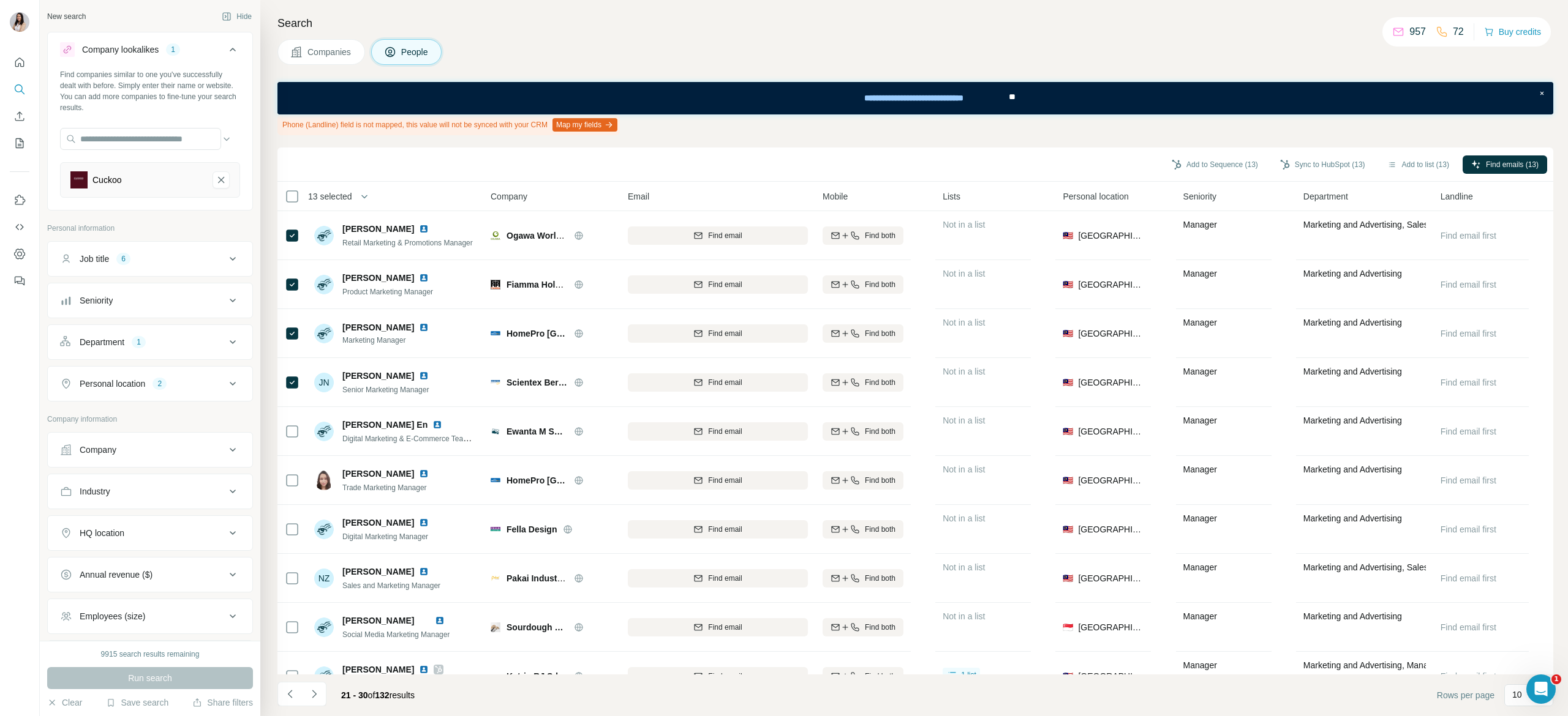
click at [299, 205] on th "13 selected" at bounding box center [376, 196] width 196 height 30
click at [316, 693] on icon "Navigate to next page" at bounding box center [314, 694] width 12 height 12
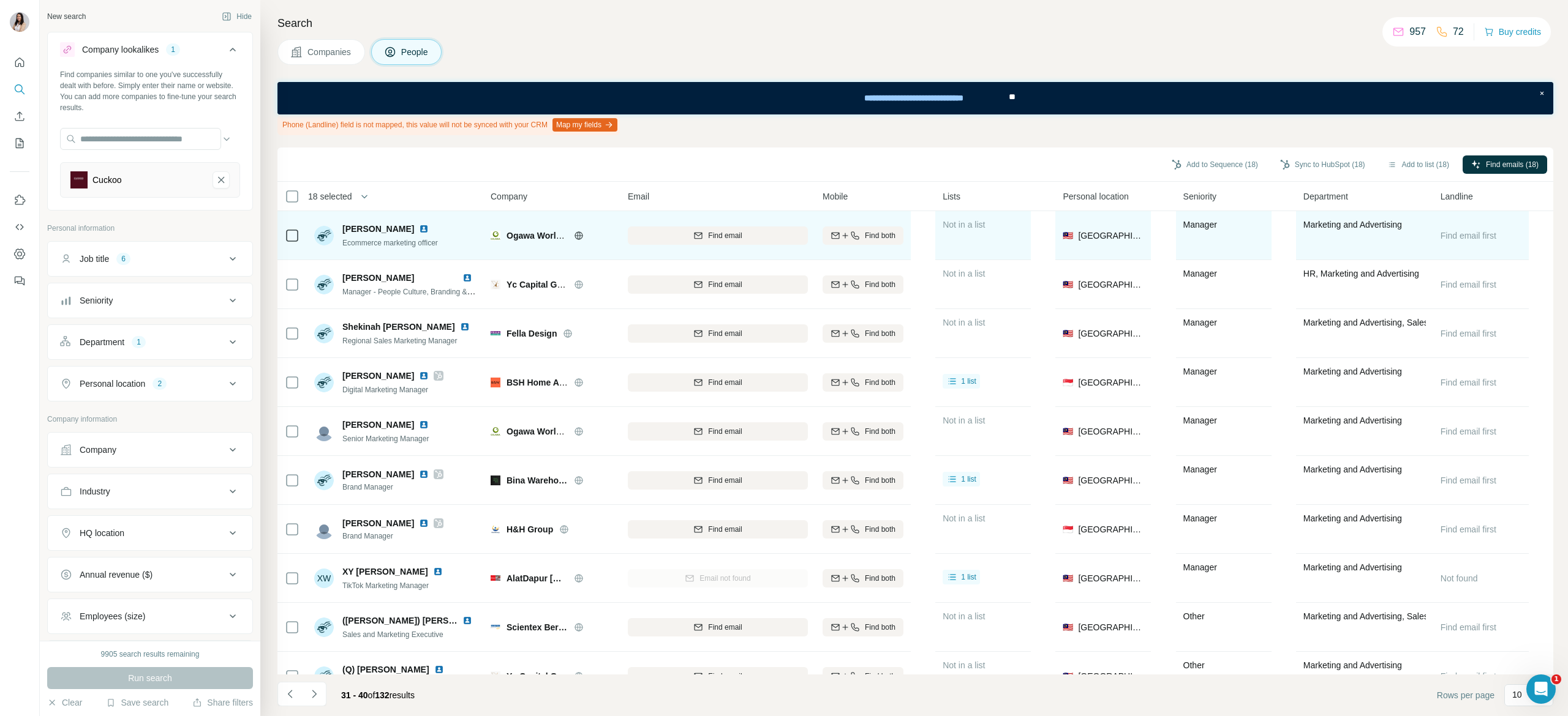
click at [297, 225] on div at bounding box center [292, 235] width 15 height 34
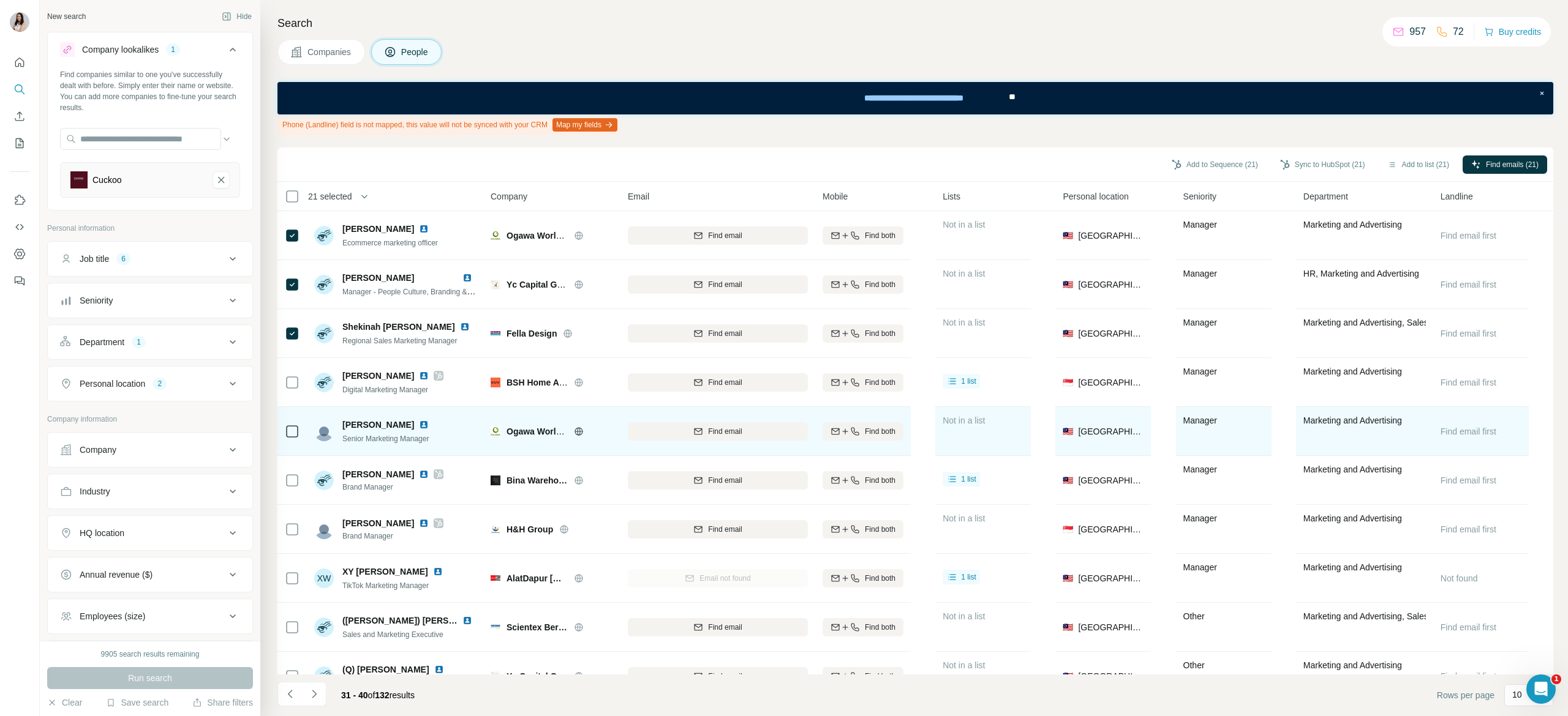
click at [293, 437] on icon at bounding box center [292, 431] width 15 height 15
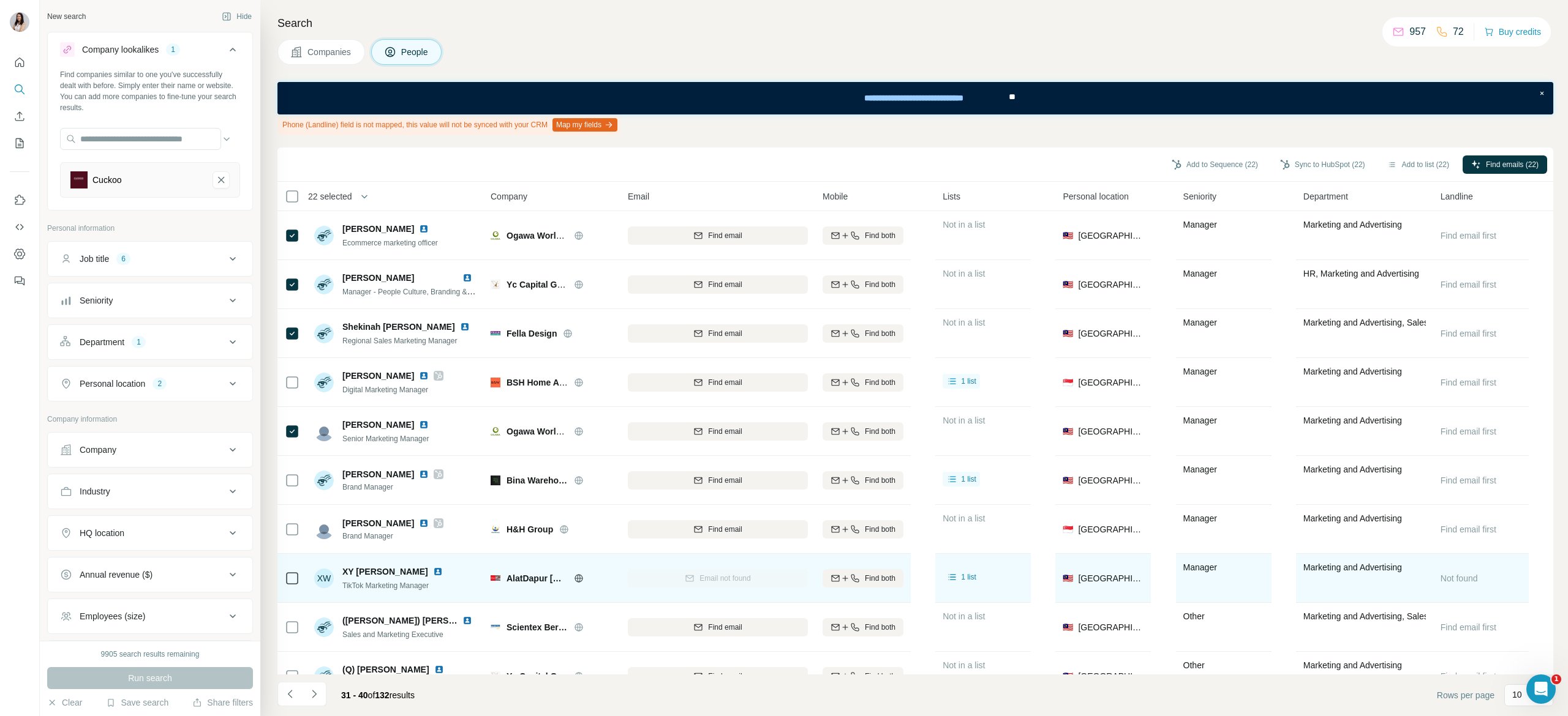
click at [285, 575] on icon at bounding box center [292, 578] width 15 height 15
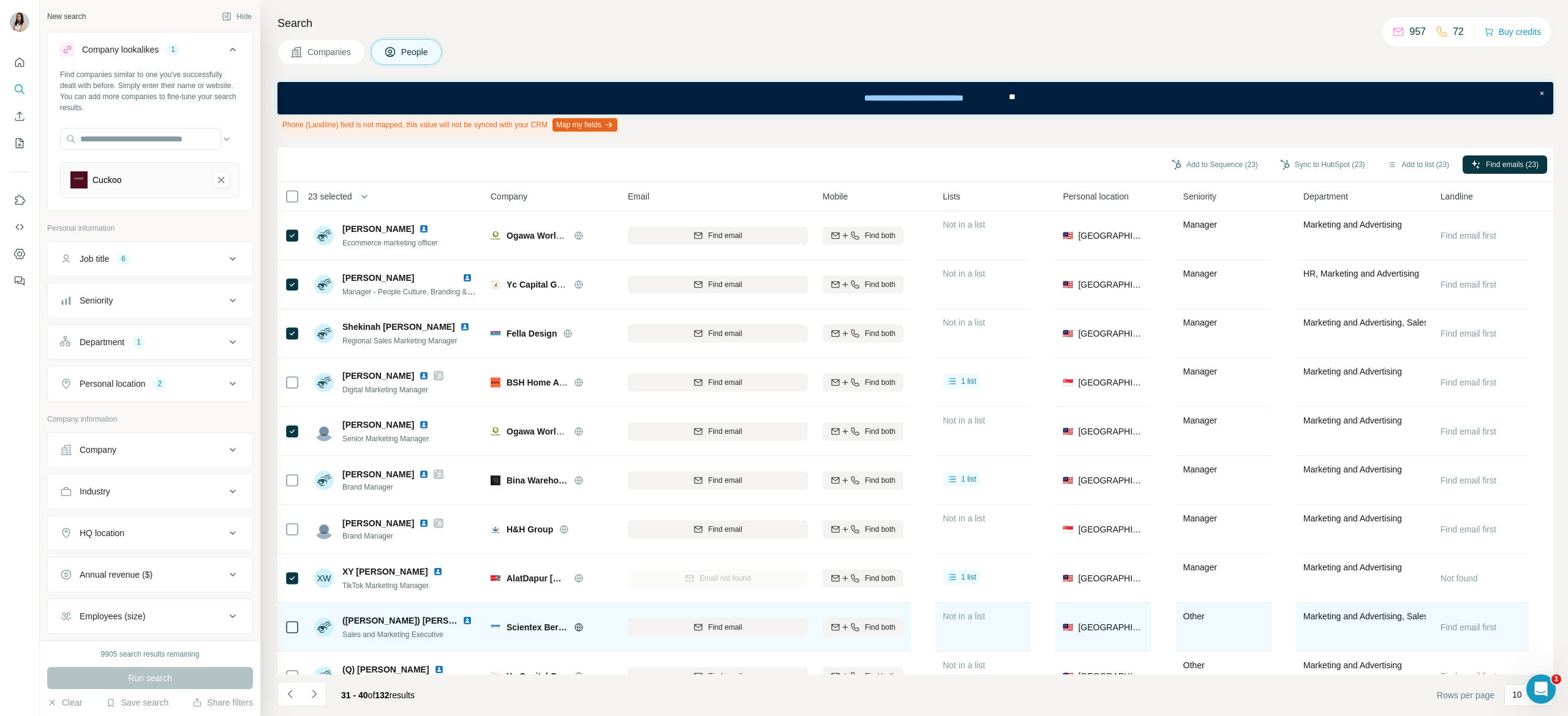
click at [292, 634] on icon at bounding box center [292, 627] width 15 height 15
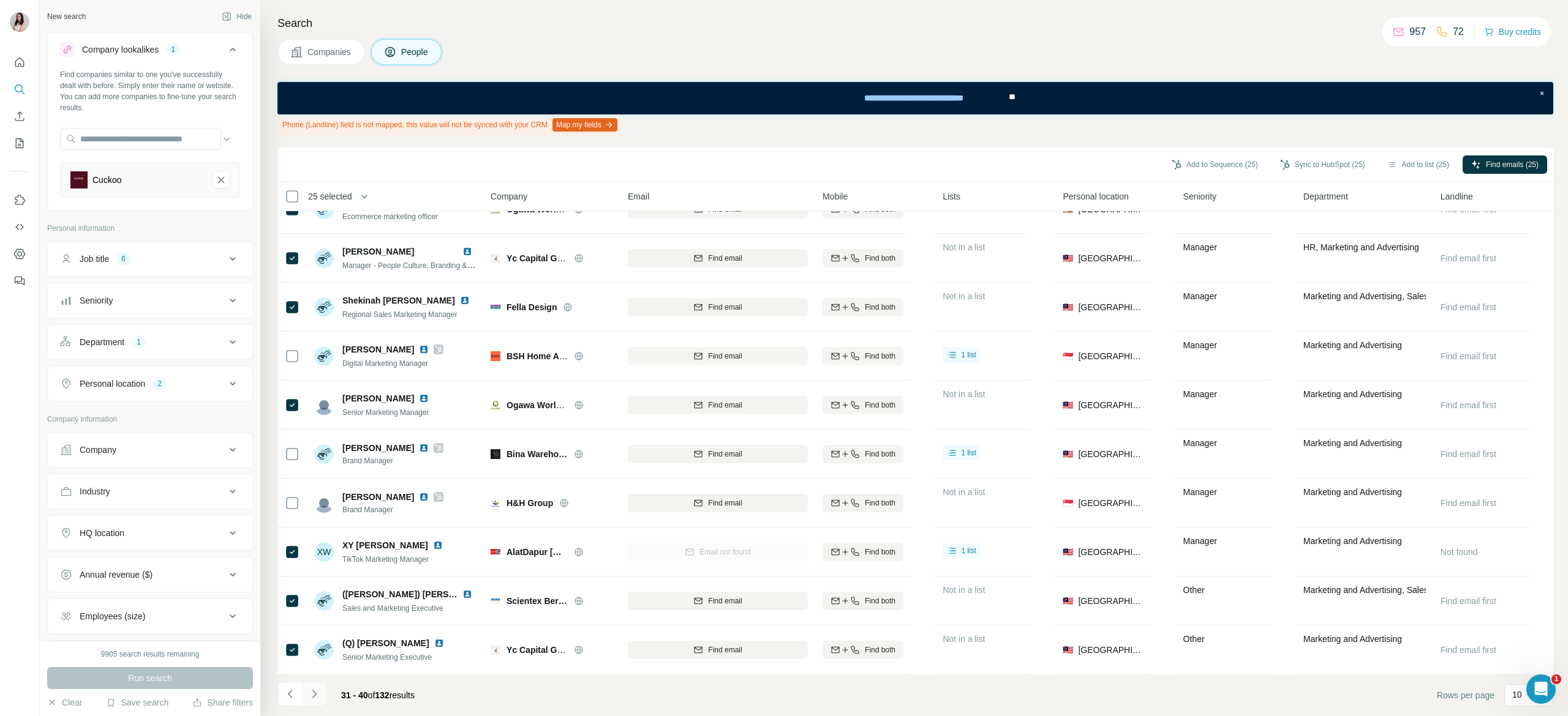
click at [323, 696] on button "Navigate to next page" at bounding box center [314, 694] width 24 height 24
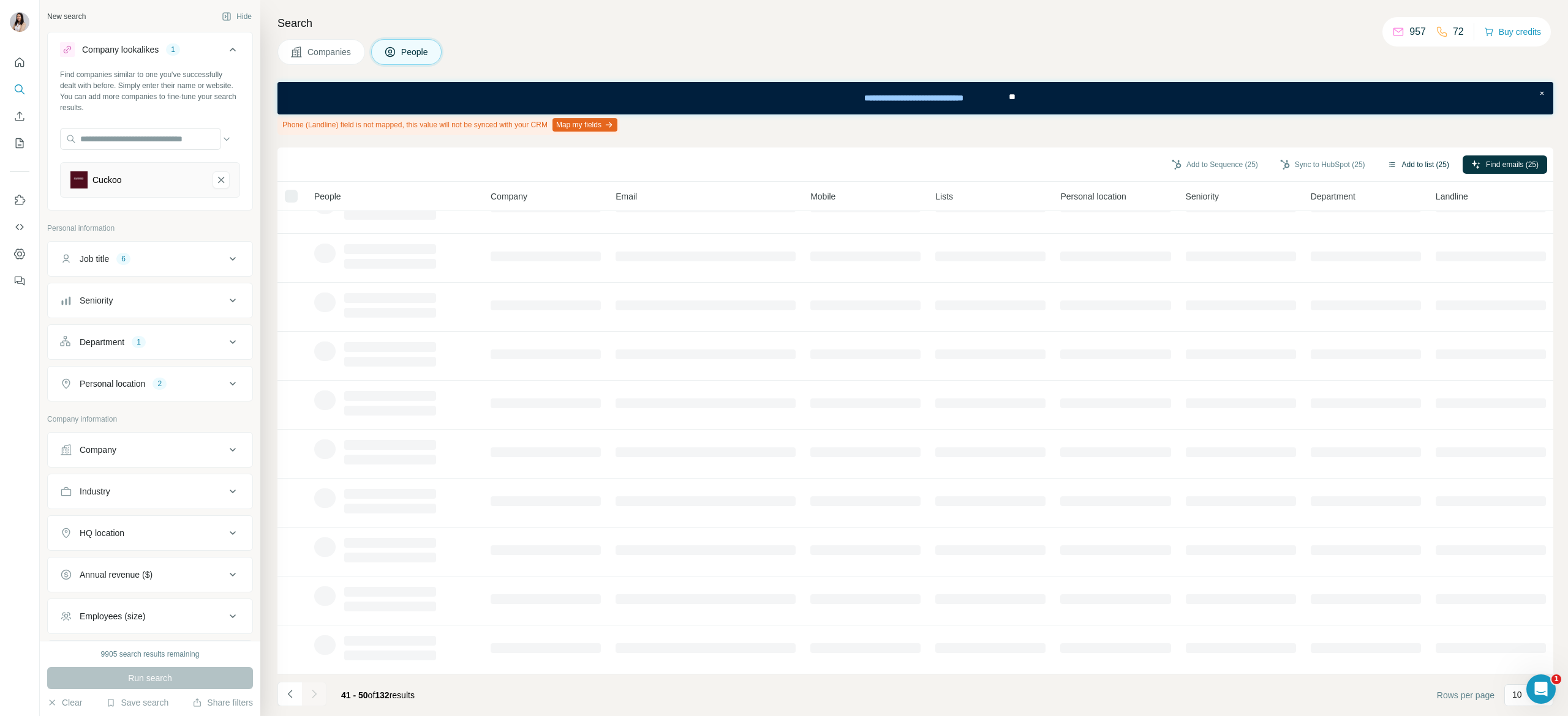
click at [1392, 161] on button "Add to list (25)" at bounding box center [1418, 164] width 79 height 18
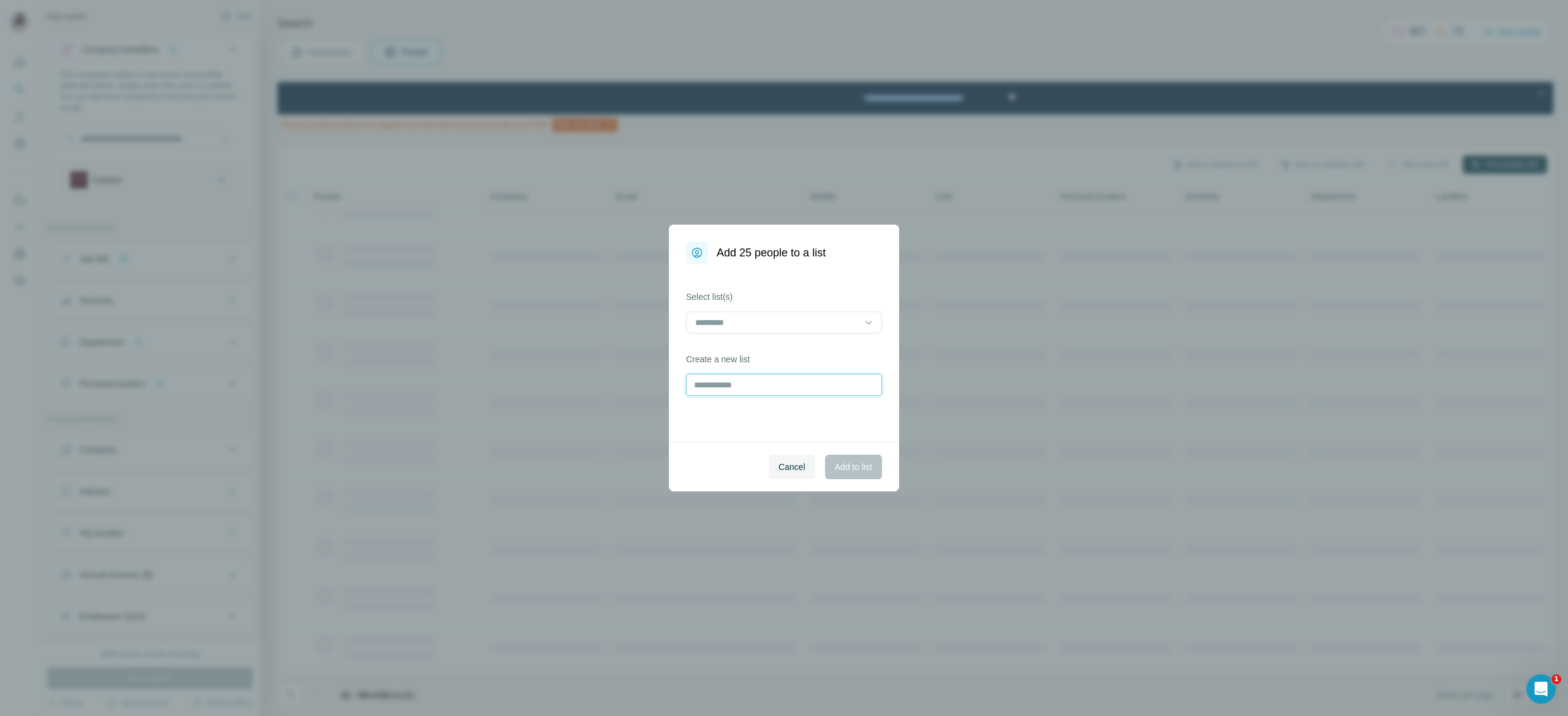
click at [806, 375] on input "text" at bounding box center [784, 384] width 196 height 22
type input "*"
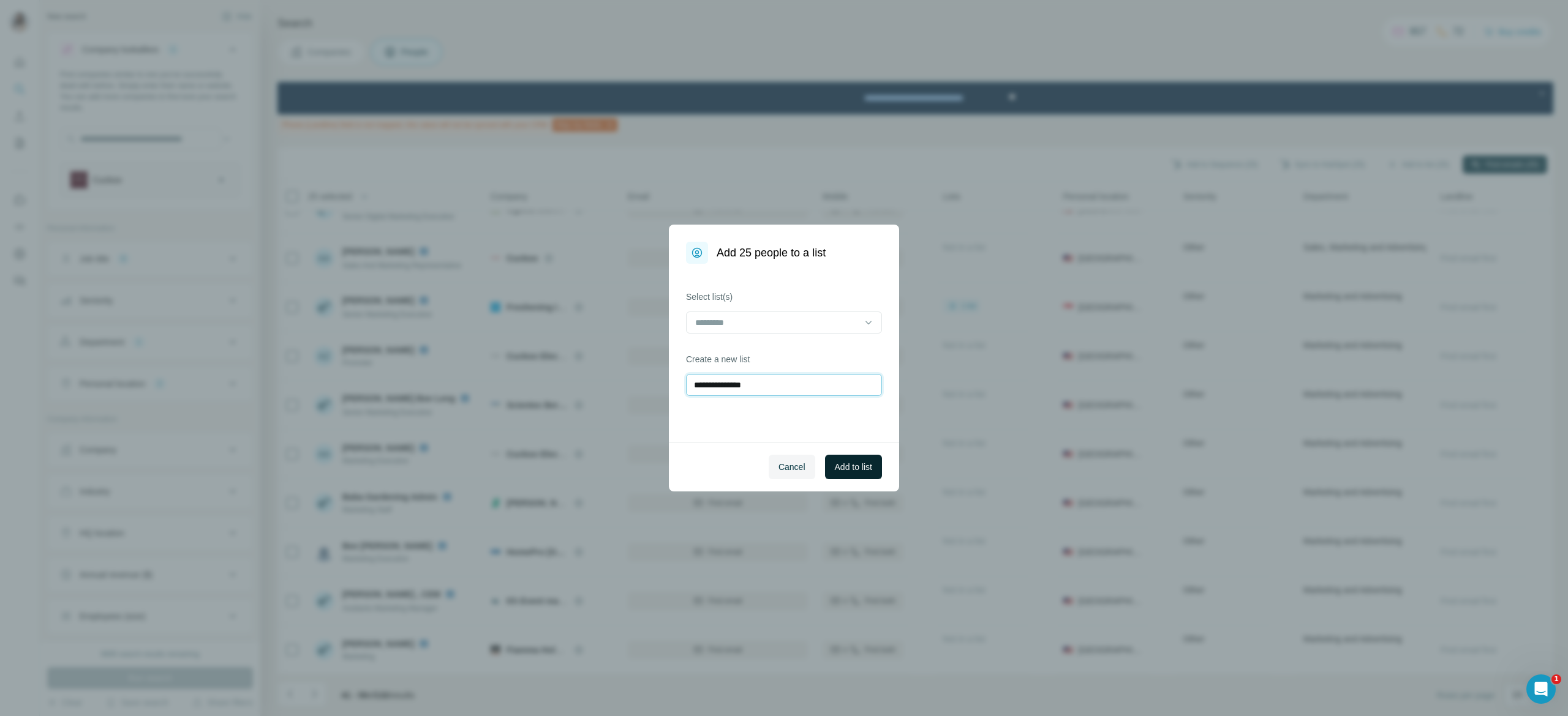
type input "**********"
click at [835, 472] on span "Add to list" at bounding box center [853, 467] width 38 height 12
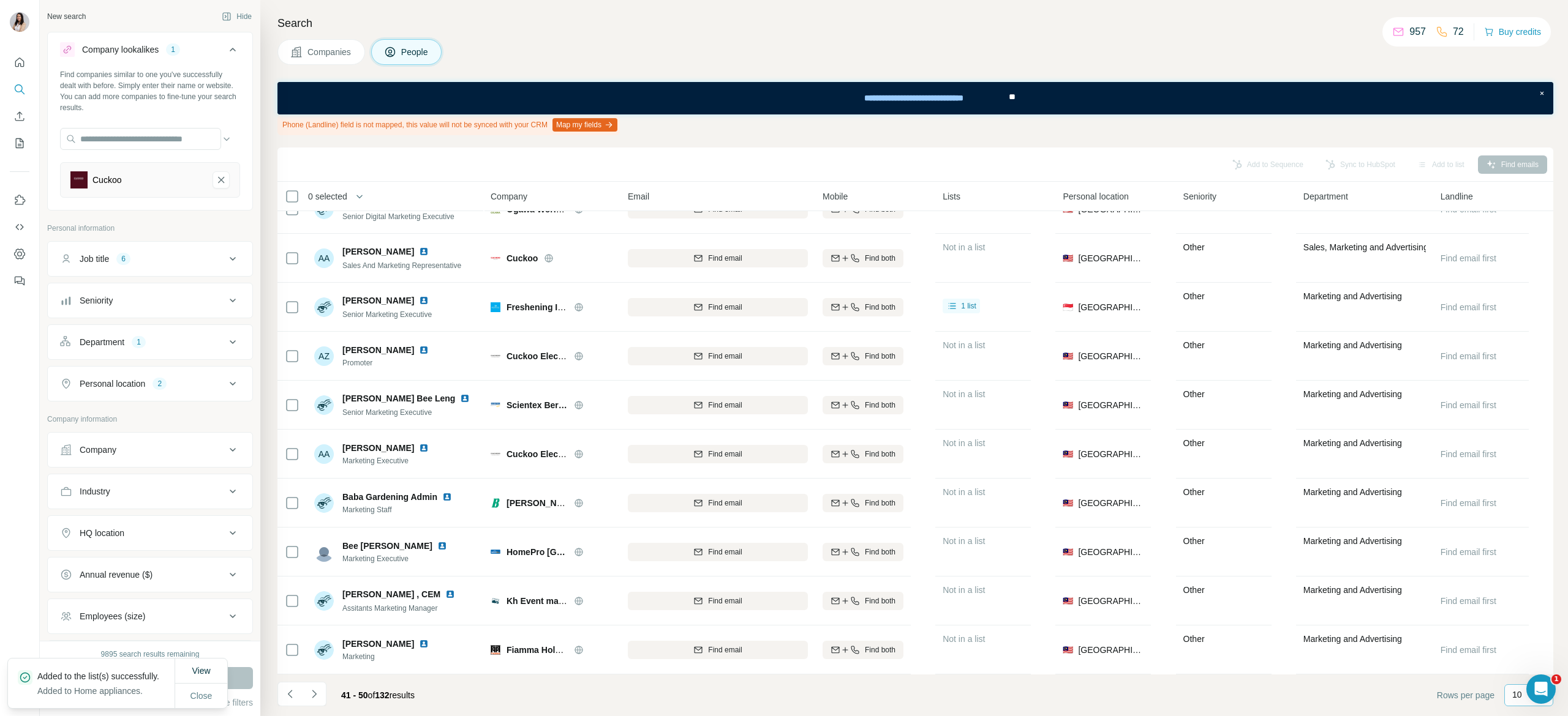
click at [1516, 695] on p "10" at bounding box center [1516, 695] width 10 height 12
click at [1520, 607] on p "60" at bounding box center [1519, 602] width 10 height 12
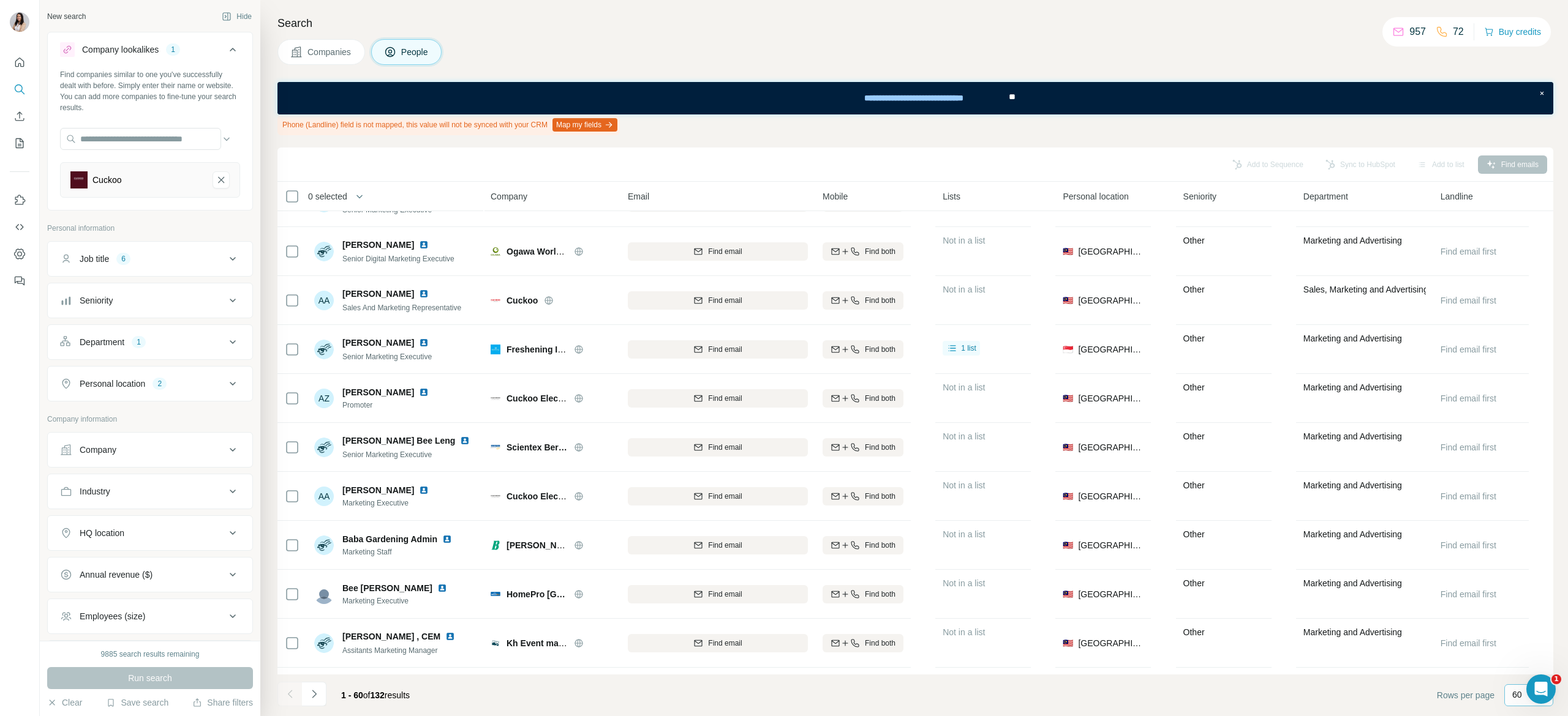
scroll to position [2487, 0]
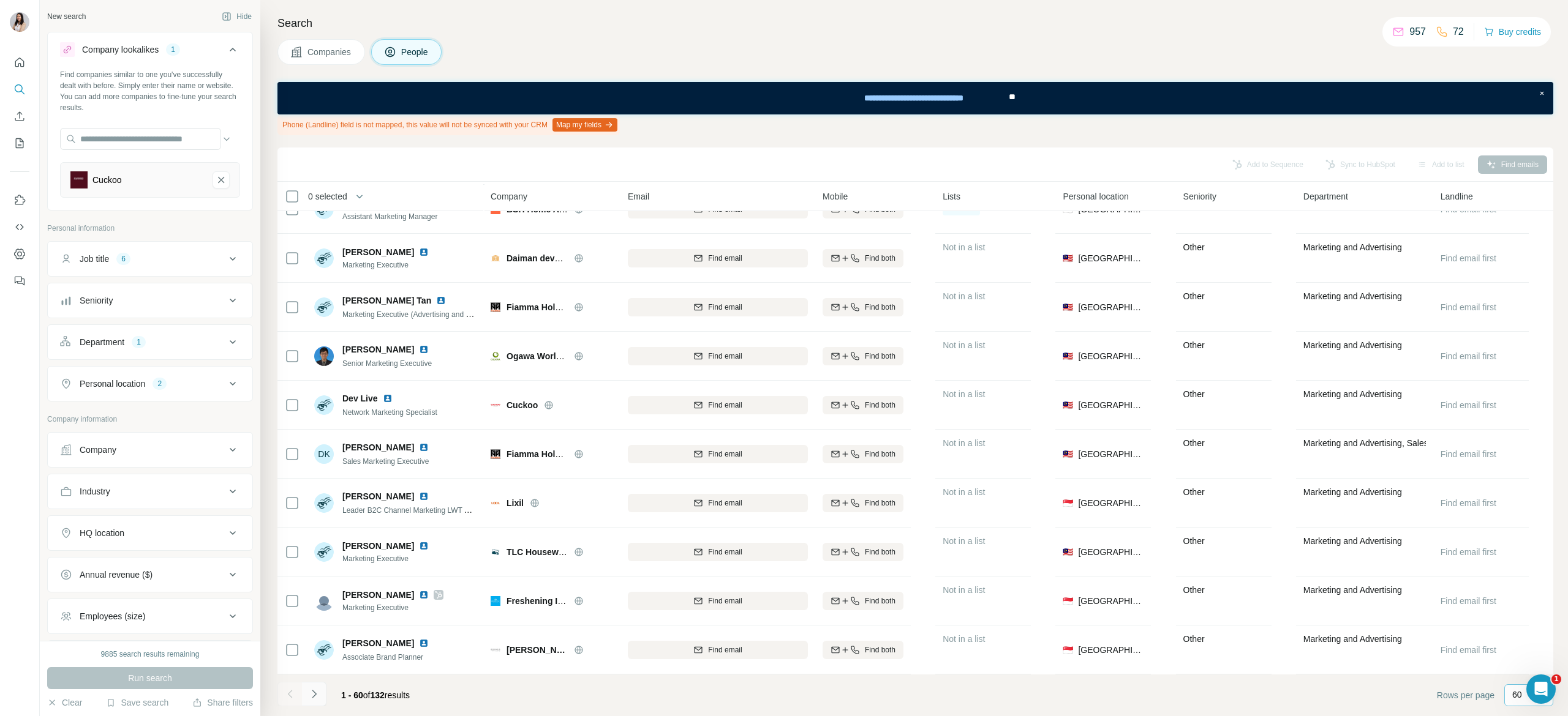
click at [314, 695] on icon "Navigate to next page" at bounding box center [314, 693] width 4 height 8
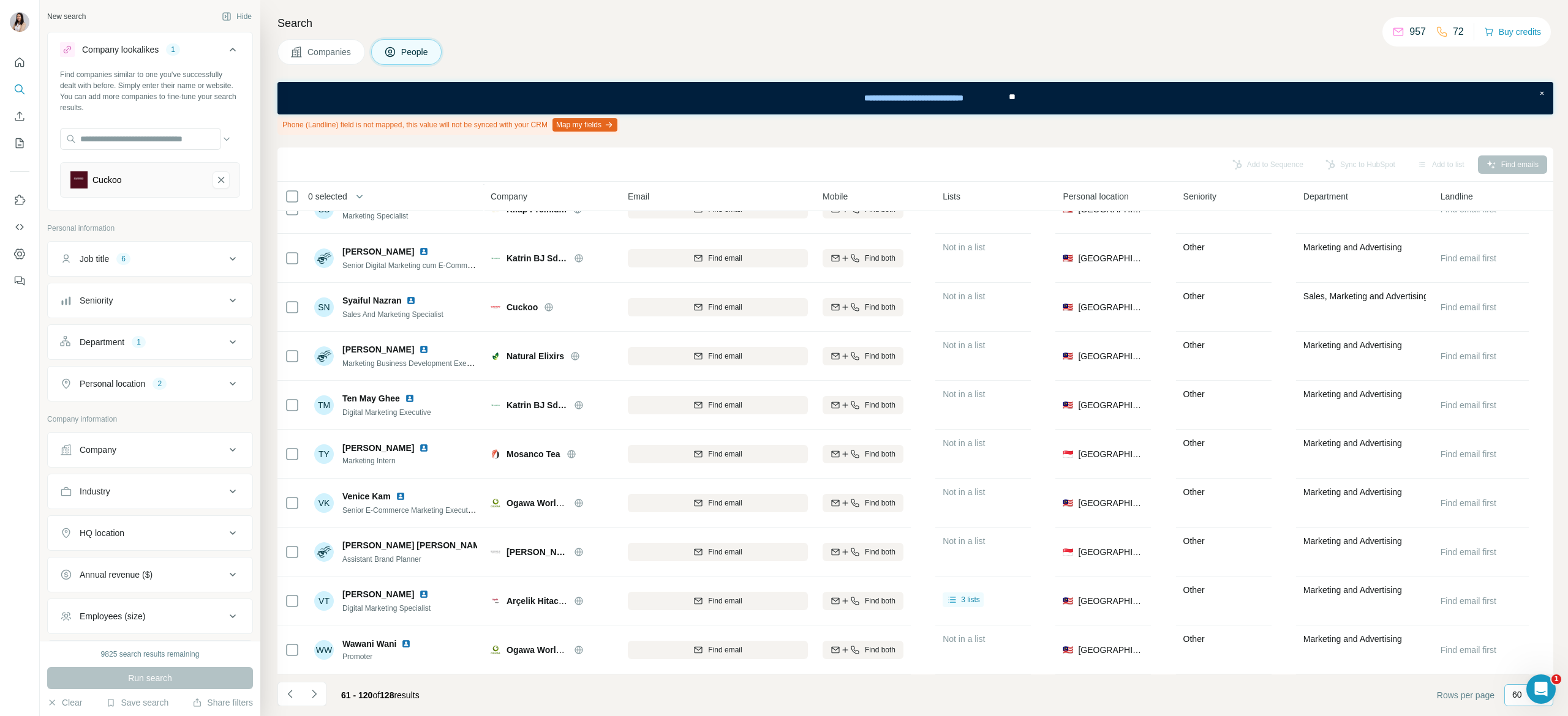
click at [293, 203] on icon at bounding box center [292, 196] width 15 height 15
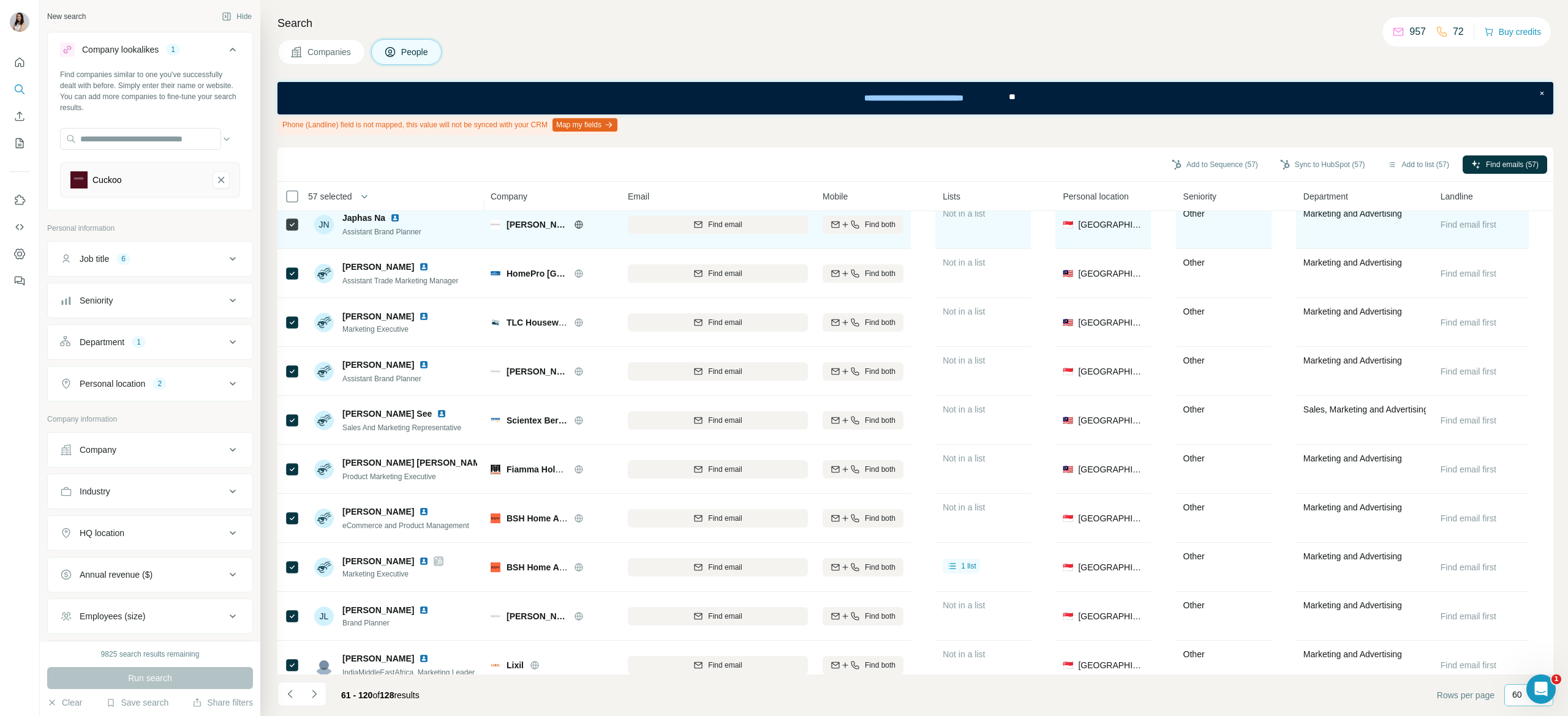
scroll to position [551, 0]
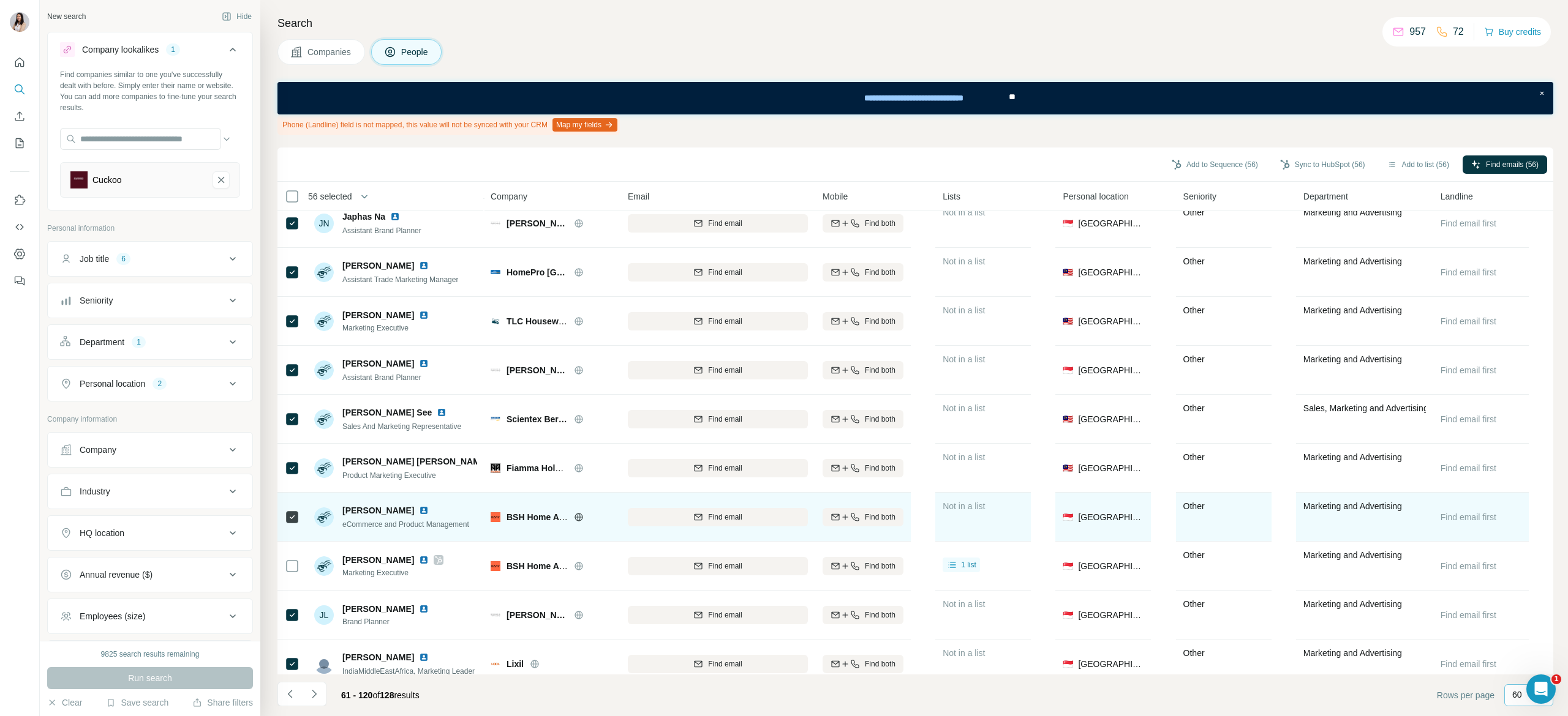
click at [292, 523] on icon at bounding box center [292, 517] width 15 height 15
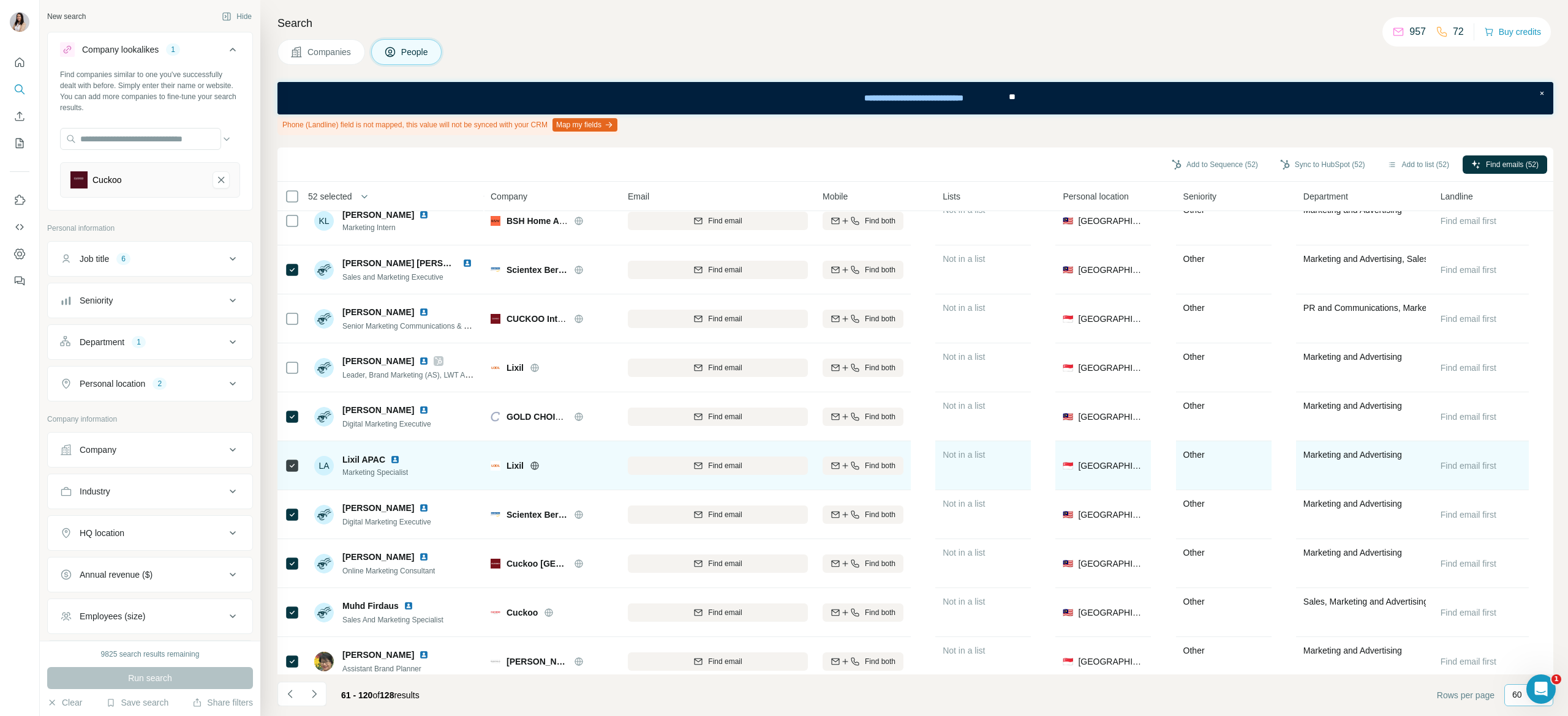
scroll to position [1044, 0]
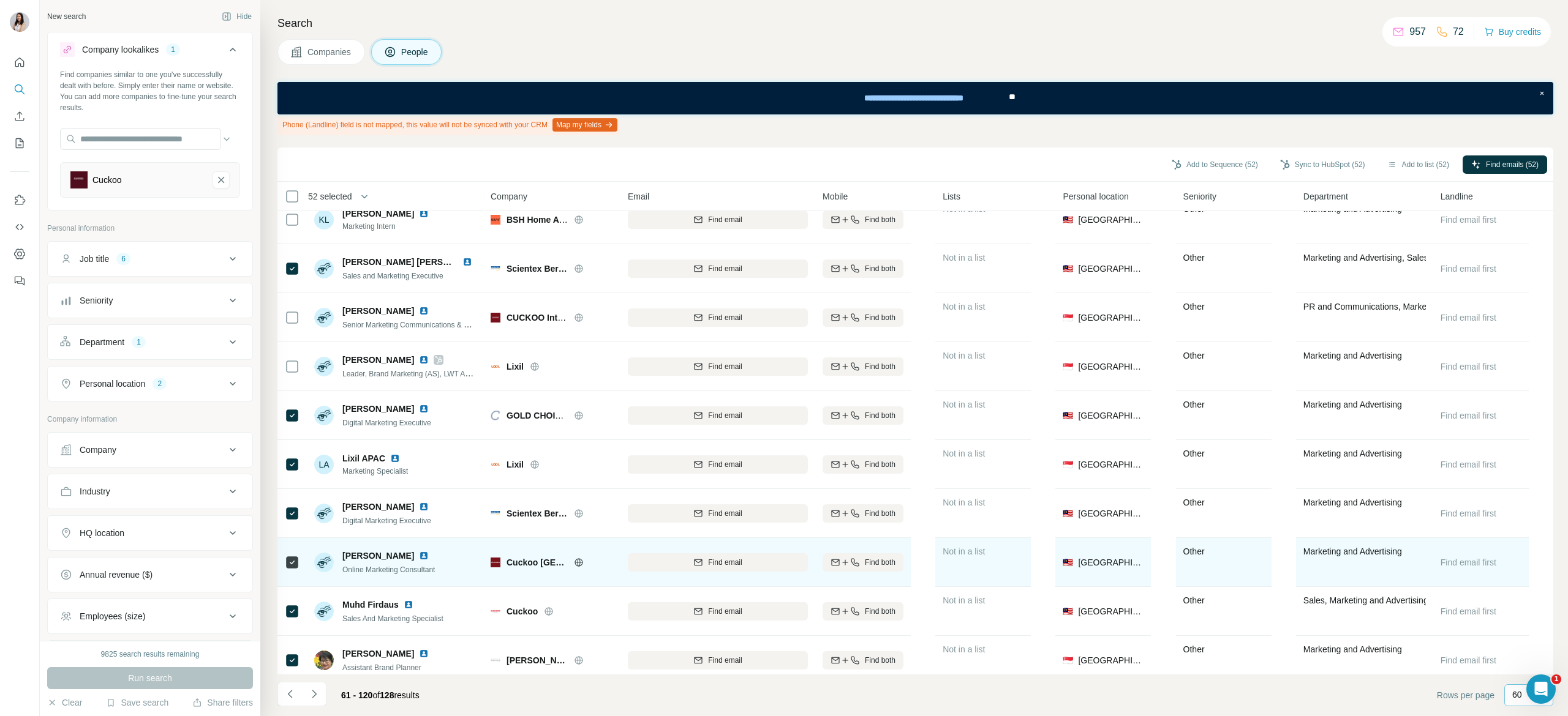
click at [300, 555] on td at bounding box center [293, 562] width 30 height 49
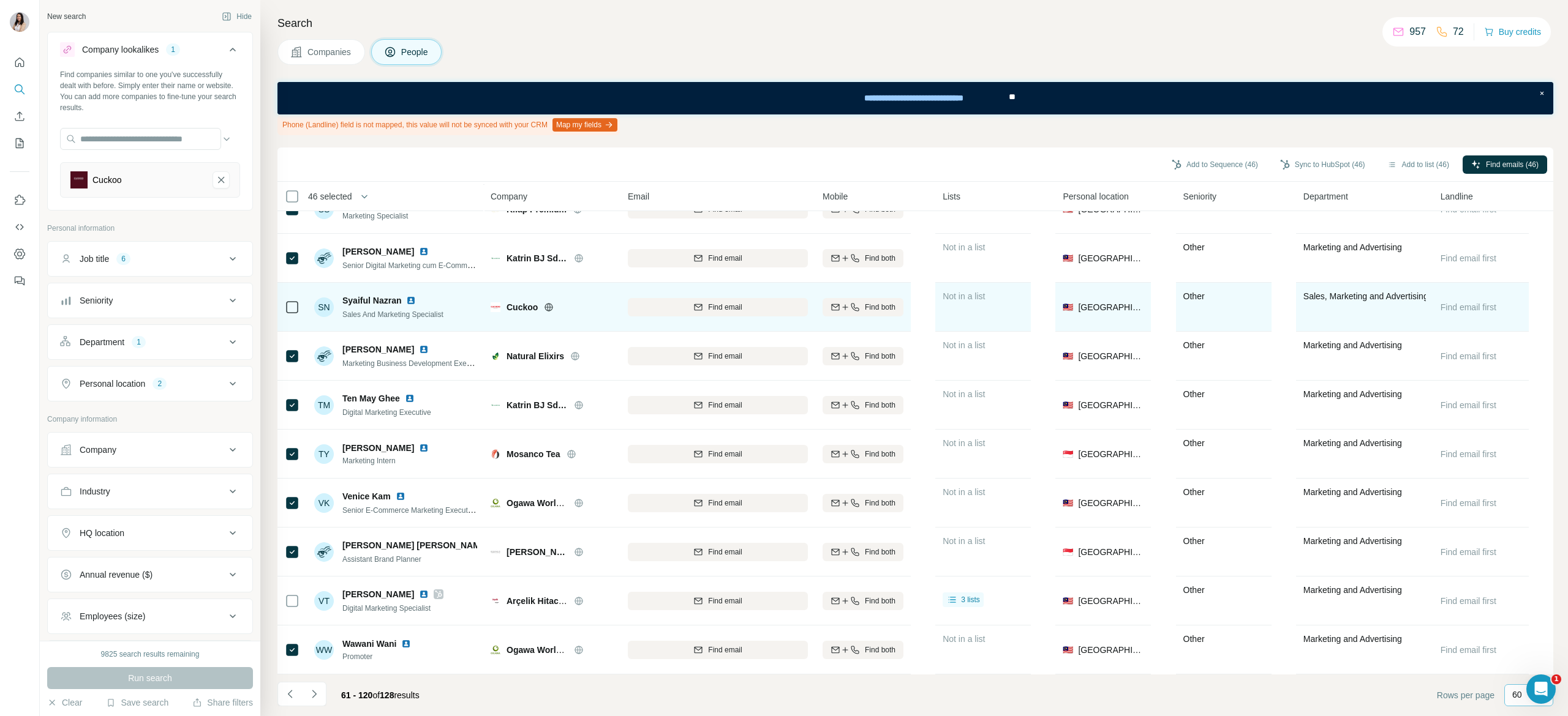
scroll to position [2487, 0]
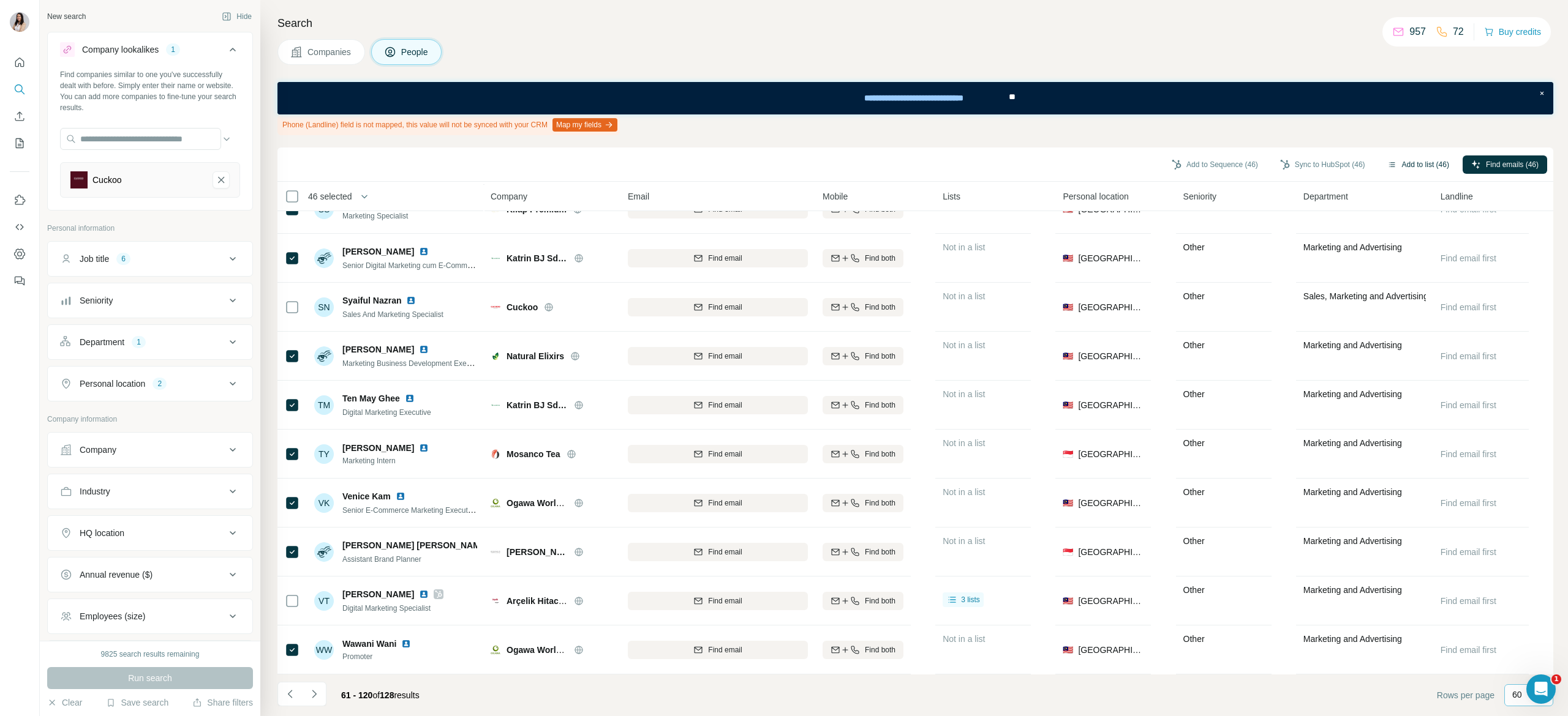
click at [1412, 161] on button "Add to list (46)" at bounding box center [1418, 164] width 79 height 18
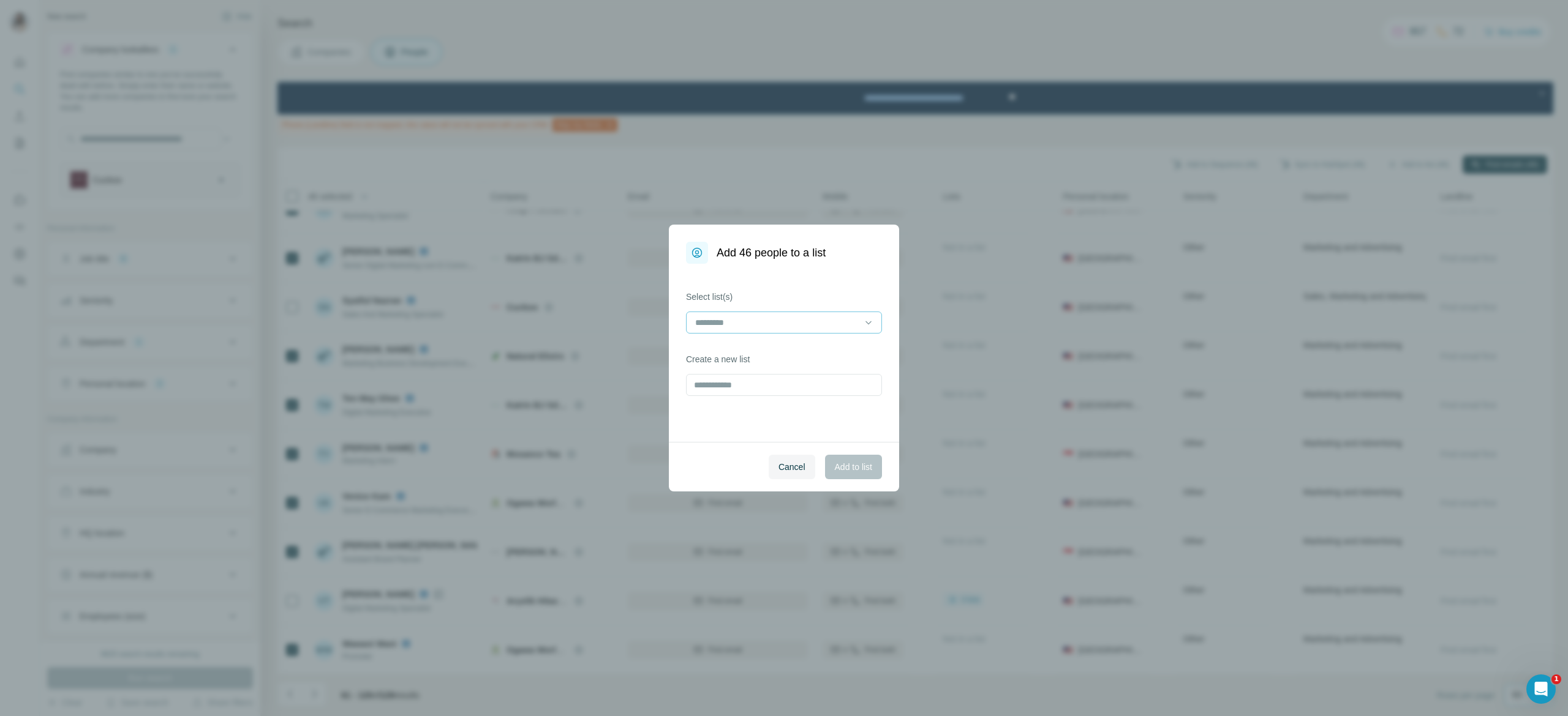
click at [757, 319] on input at bounding box center [776, 322] width 165 height 13
click at [758, 356] on p "Home appliances" at bounding box center [729, 351] width 66 height 12
click at [846, 470] on span "Add to list" at bounding box center [853, 467] width 38 height 12
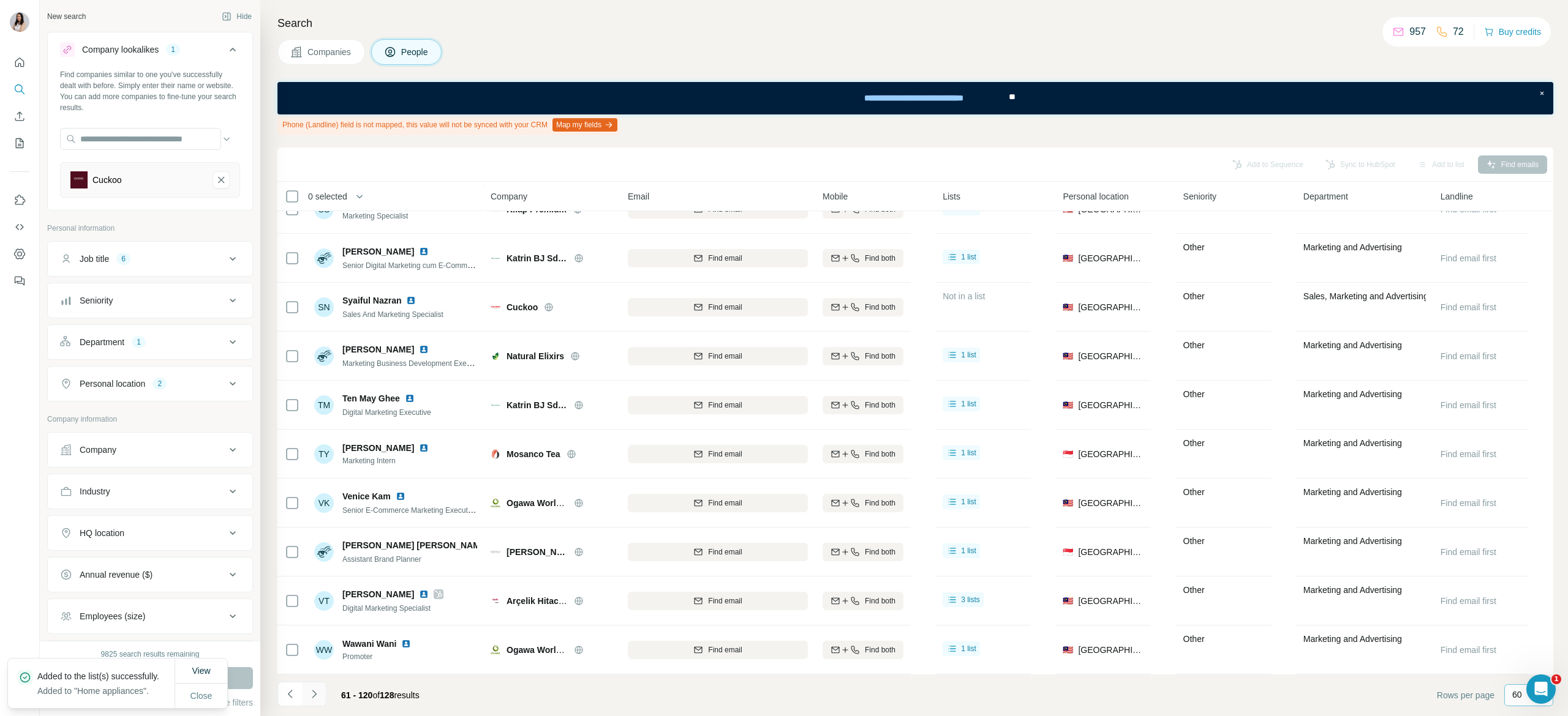
click at [324, 694] on button "Navigate to next page" at bounding box center [314, 694] width 24 height 24
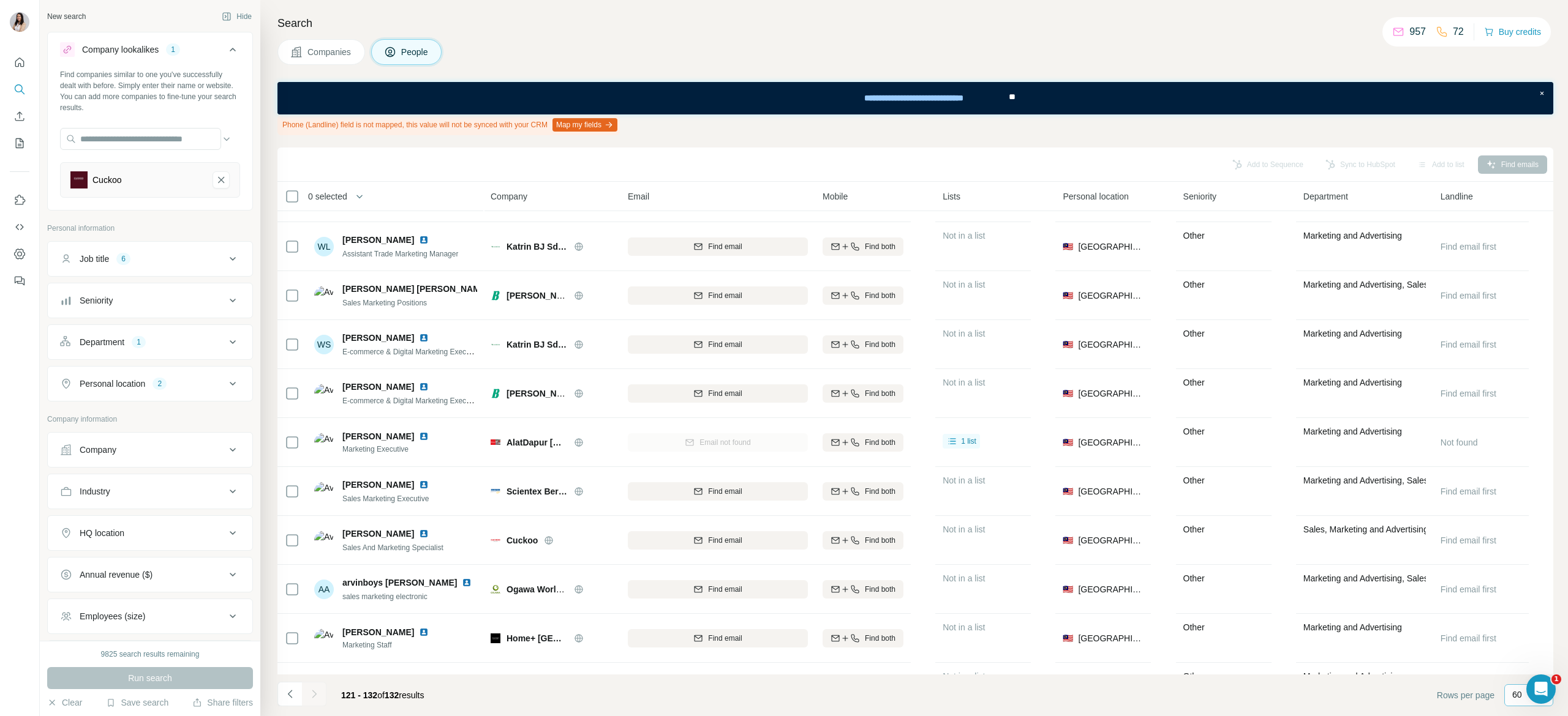
scroll to position [136, 0]
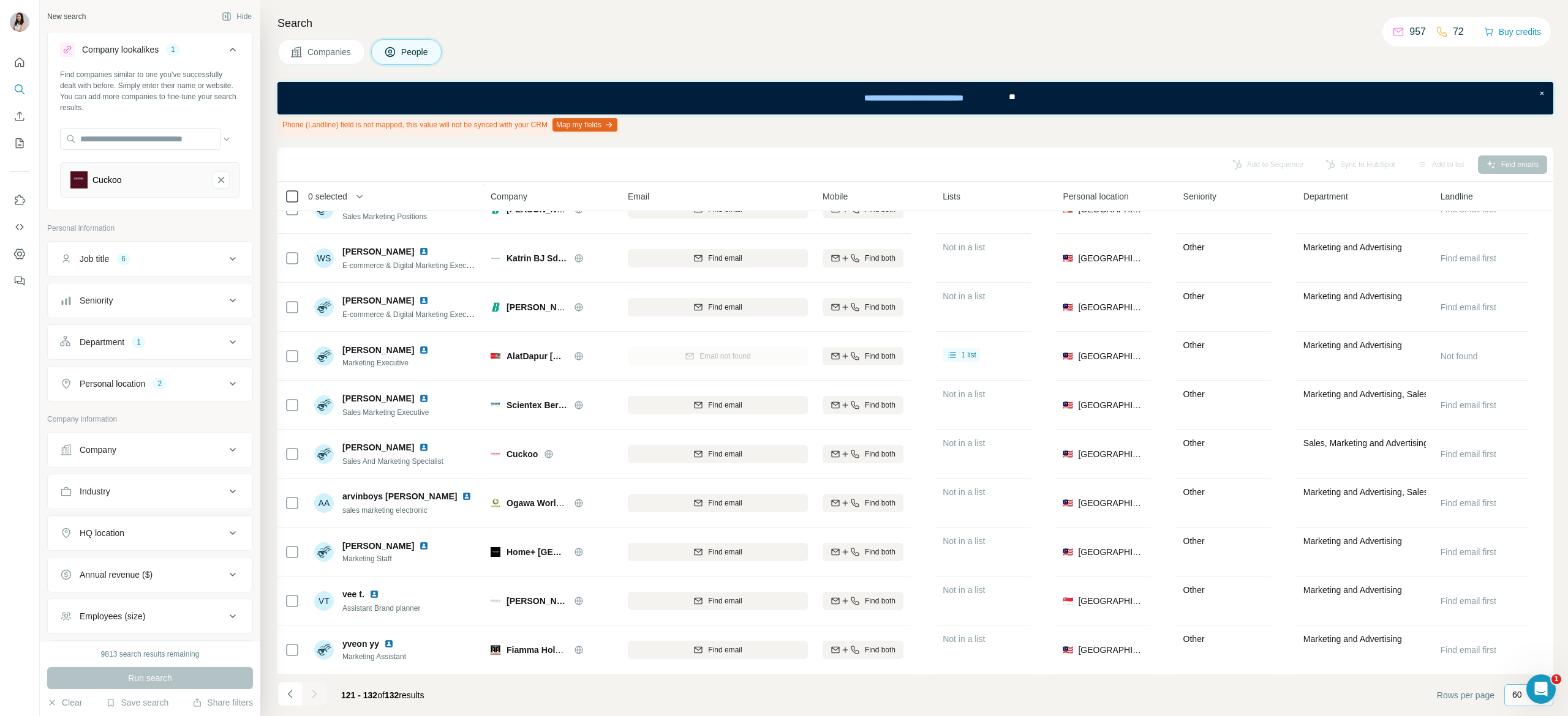
click at [293, 203] on icon at bounding box center [292, 196] width 15 height 15
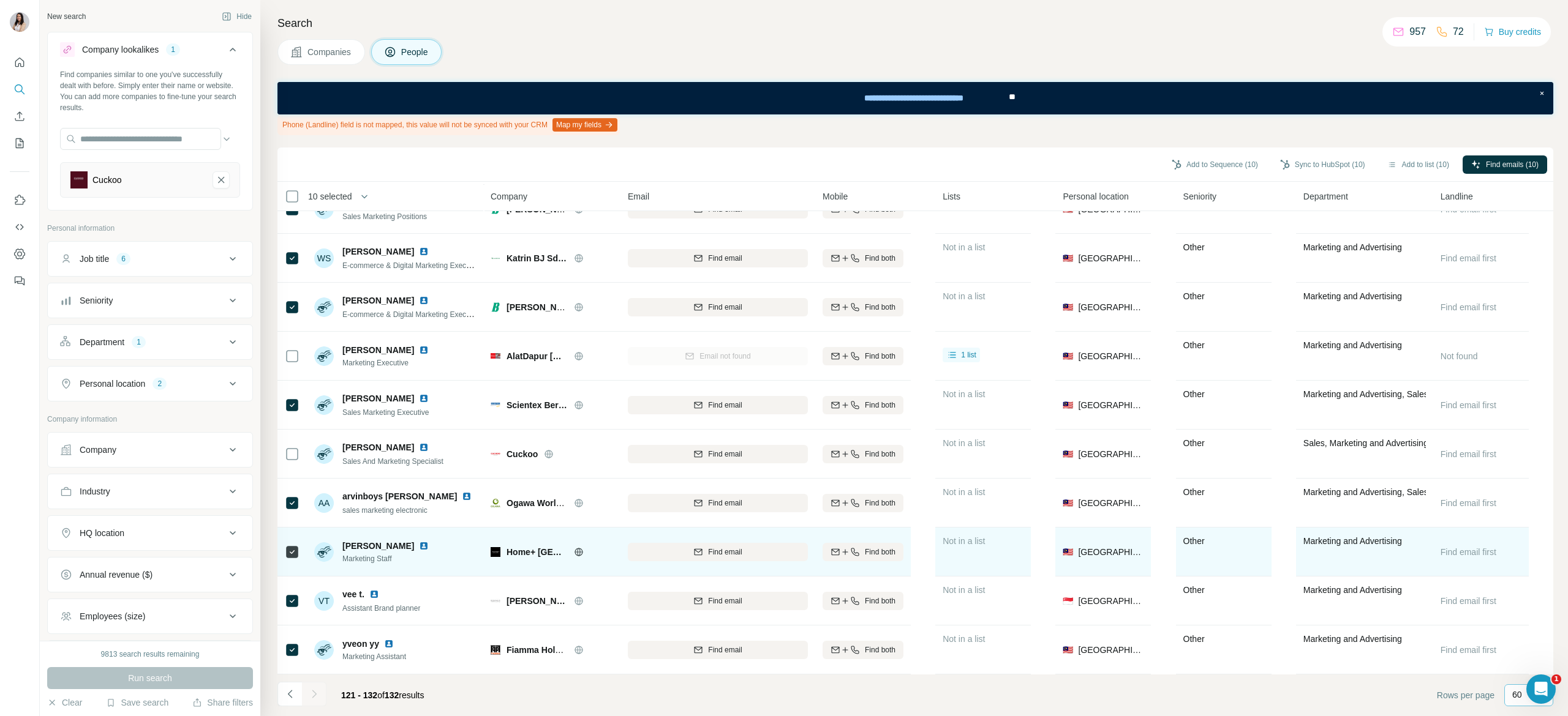
click at [577, 547] on icon at bounding box center [578, 552] width 10 height 10
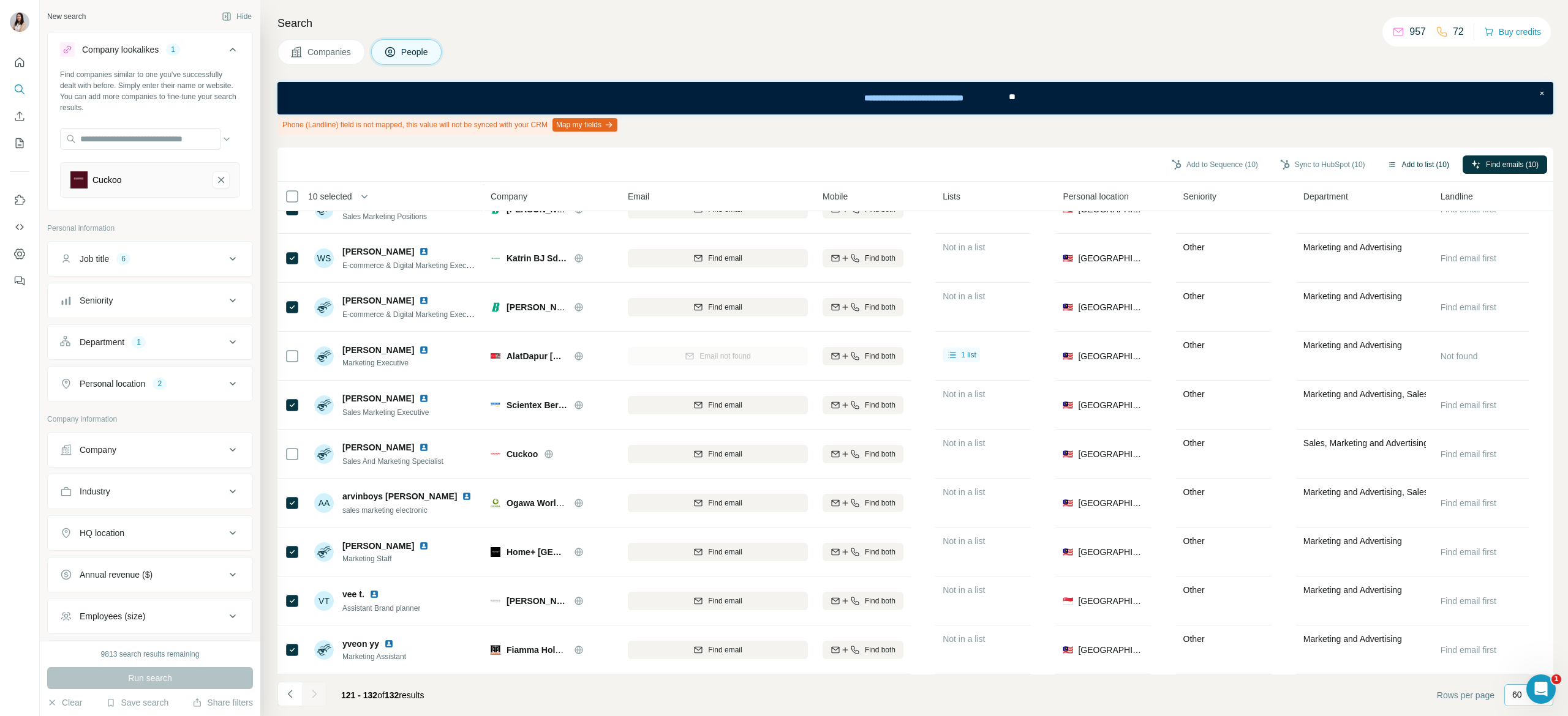
click at [1424, 161] on button "Add to list (10)" at bounding box center [1418, 164] width 79 height 18
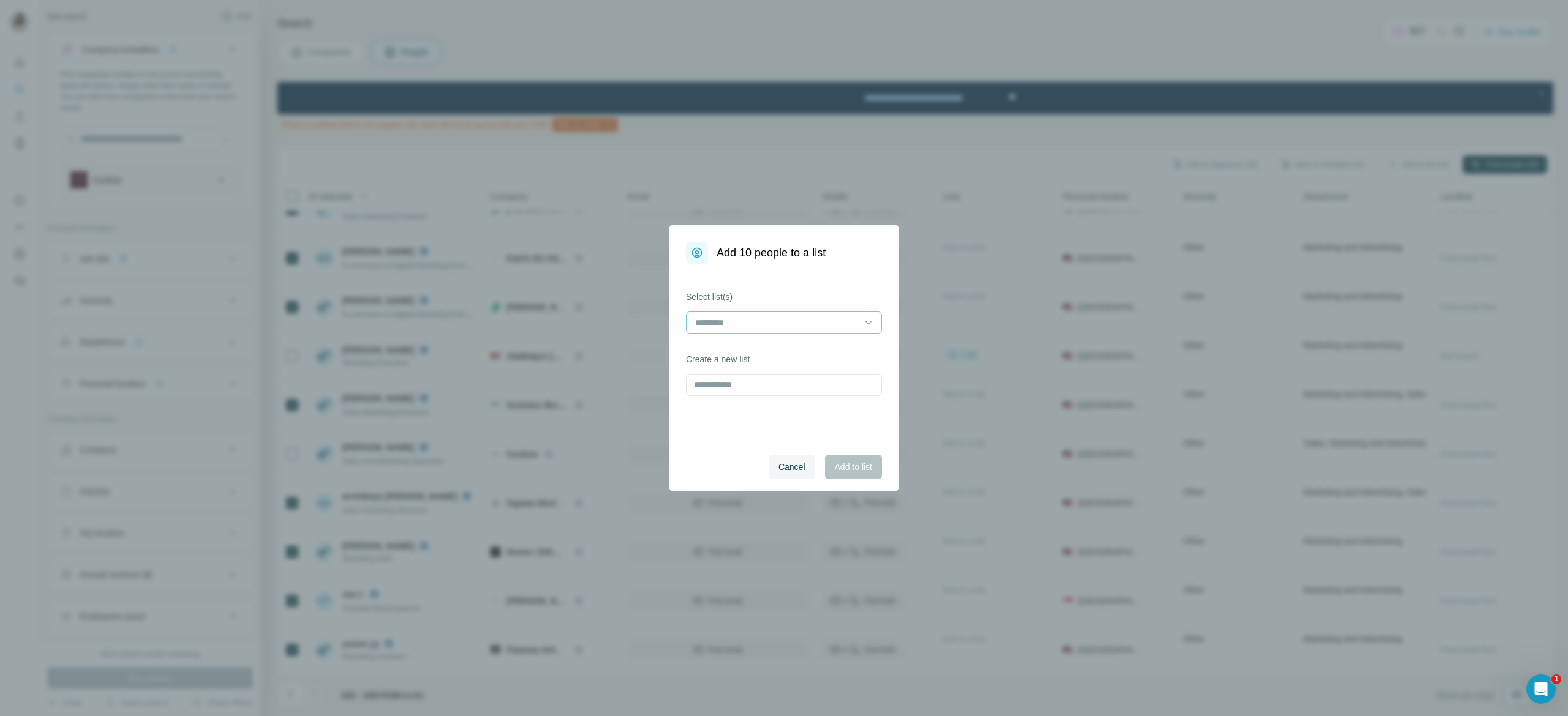
click at [846, 313] on div at bounding box center [776, 323] width 165 height 21
click at [839, 348] on div "Home appliances" at bounding box center [784, 351] width 176 height 12
click at [867, 464] on span "Add to list" at bounding box center [853, 467] width 38 height 12
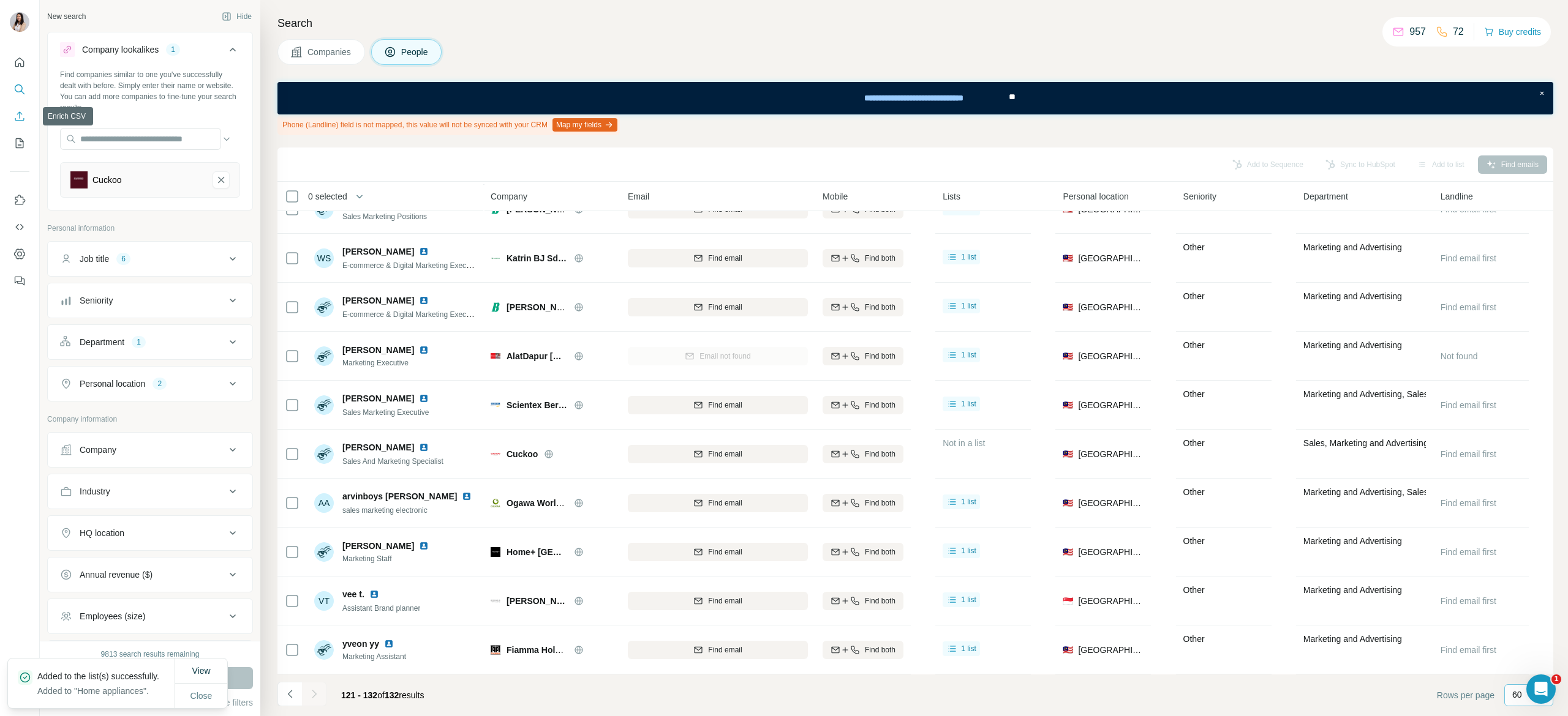
click at [19, 139] on icon "My lists" at bounding box center [19, 143] width 12 height 12
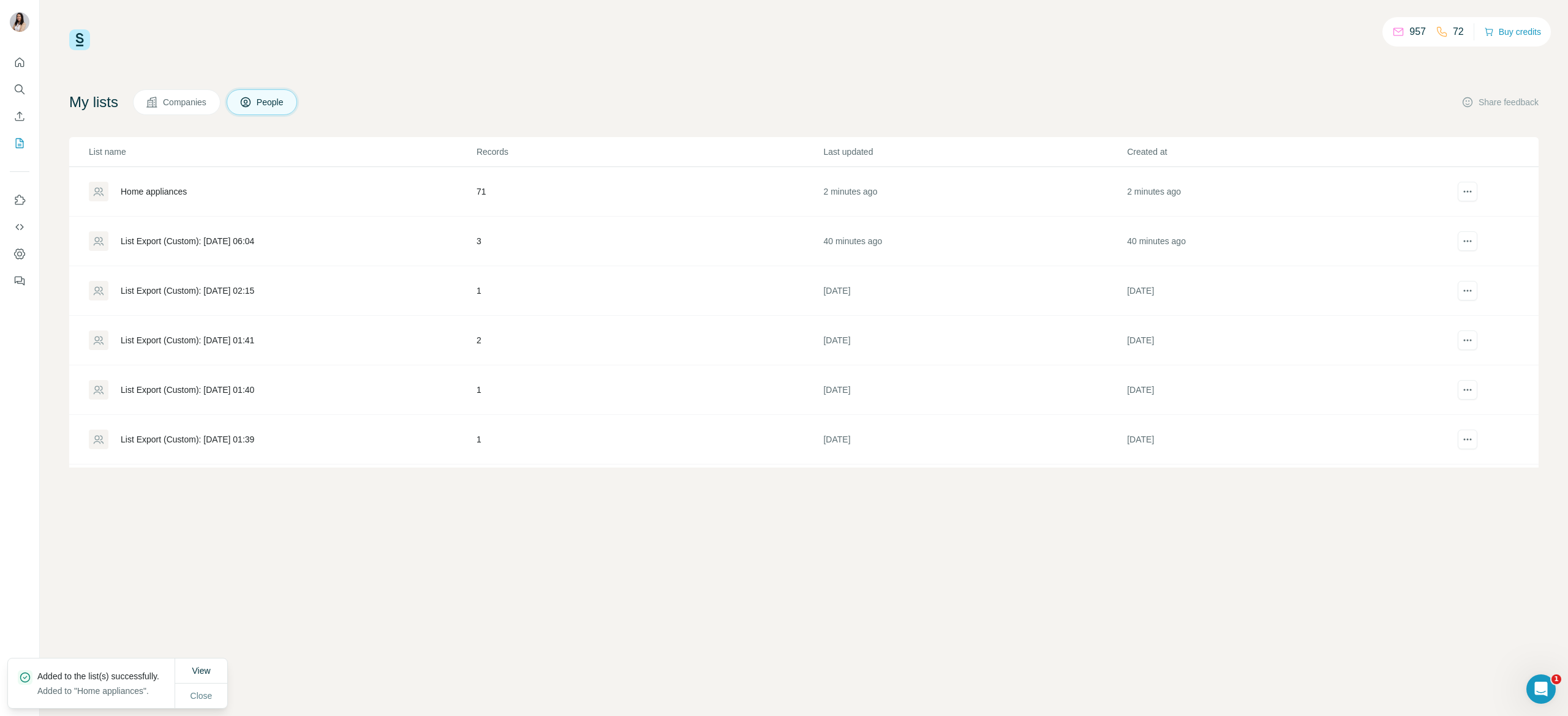
click at [128, 196] on div "Home appliances" at bounding box center [154, 191] width 66 height 12
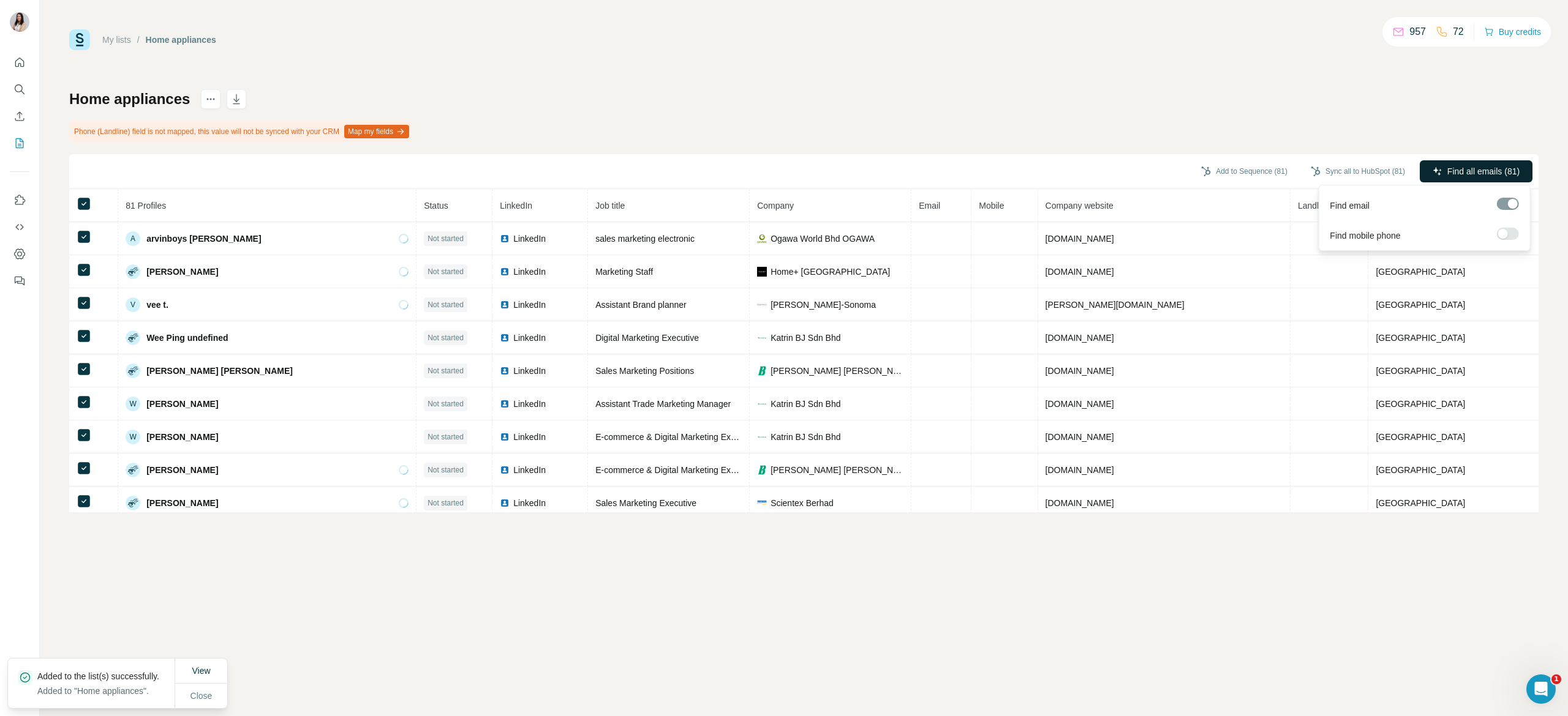
click at [1495, 171] on span "Find all emails (81)" at bounding box center [1483, 171] width 73 height 12
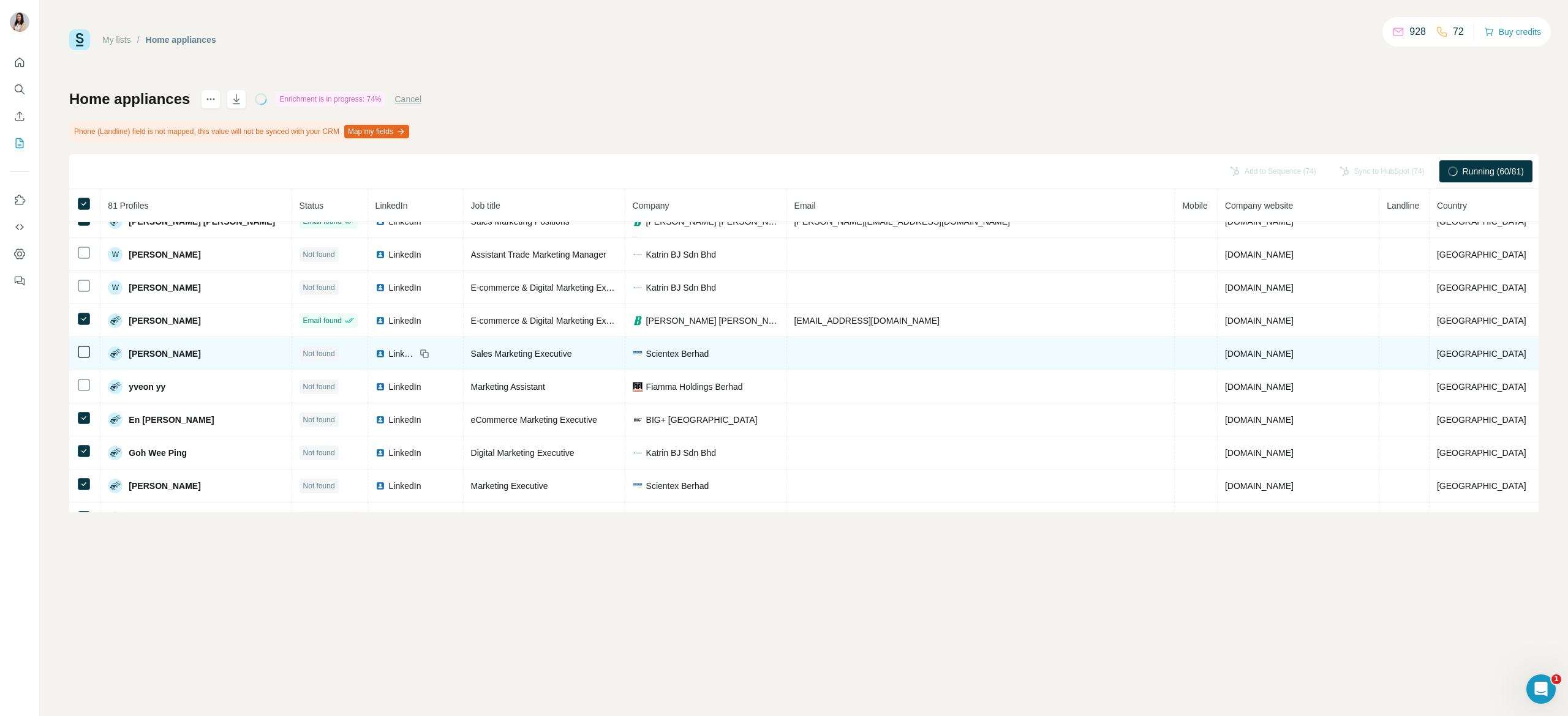
scroll to position [150, 0]
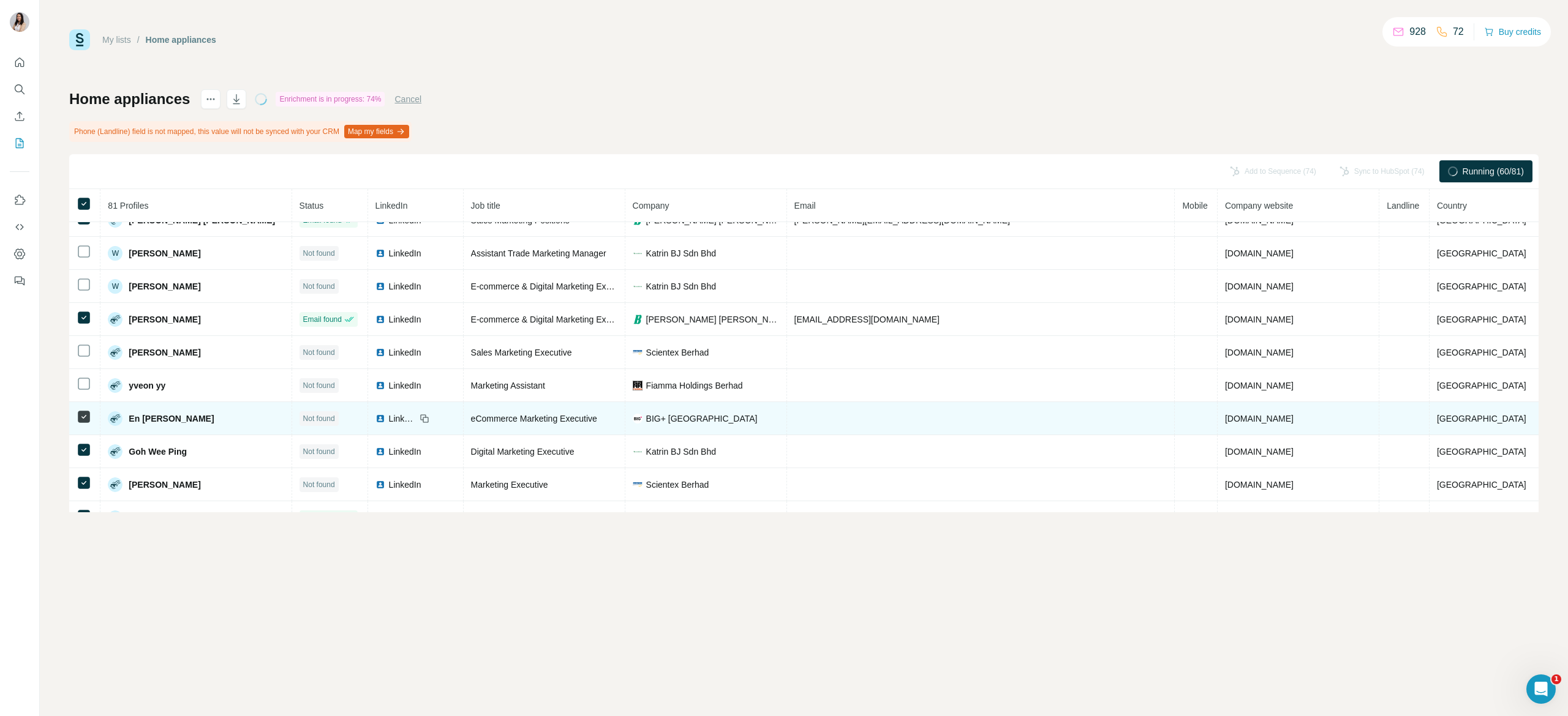
click at [73, 420] on td at bounding box center [85, 419] width 31 height 33
click at [83, 430] on td at bounding box center [85, 419] width 31 height 33
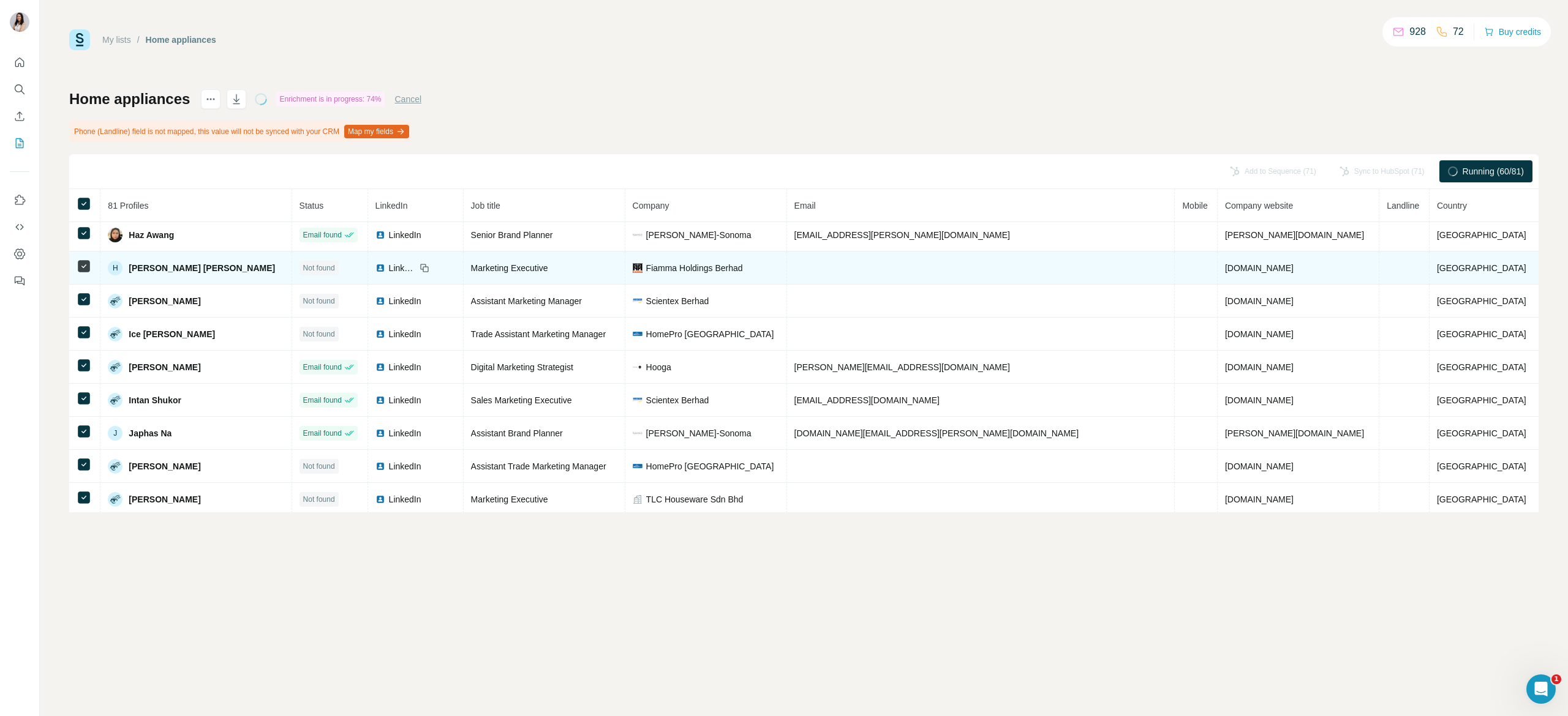
scroll to position [470, 0]
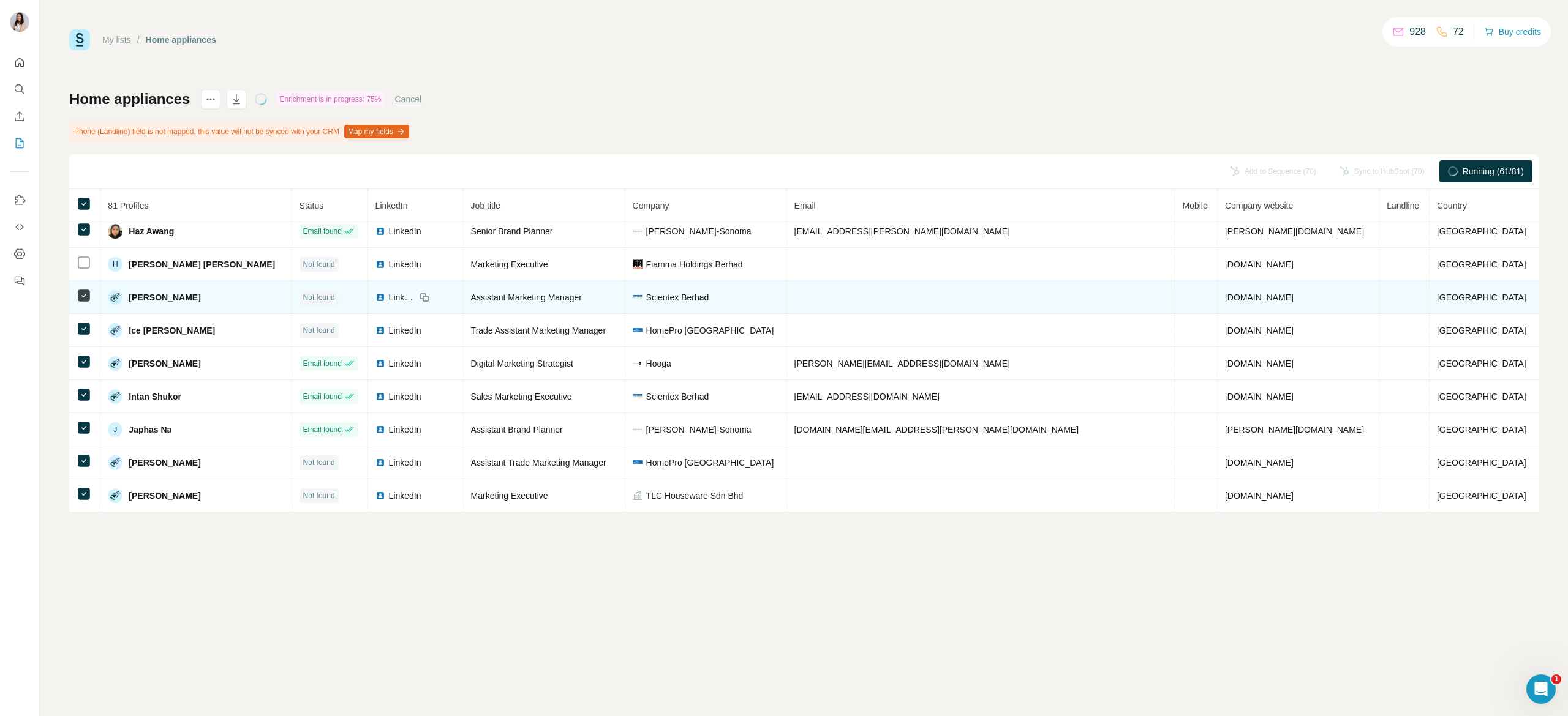
click at [81, 303] on icon at bounding box center [84, 295] width 15 height 15
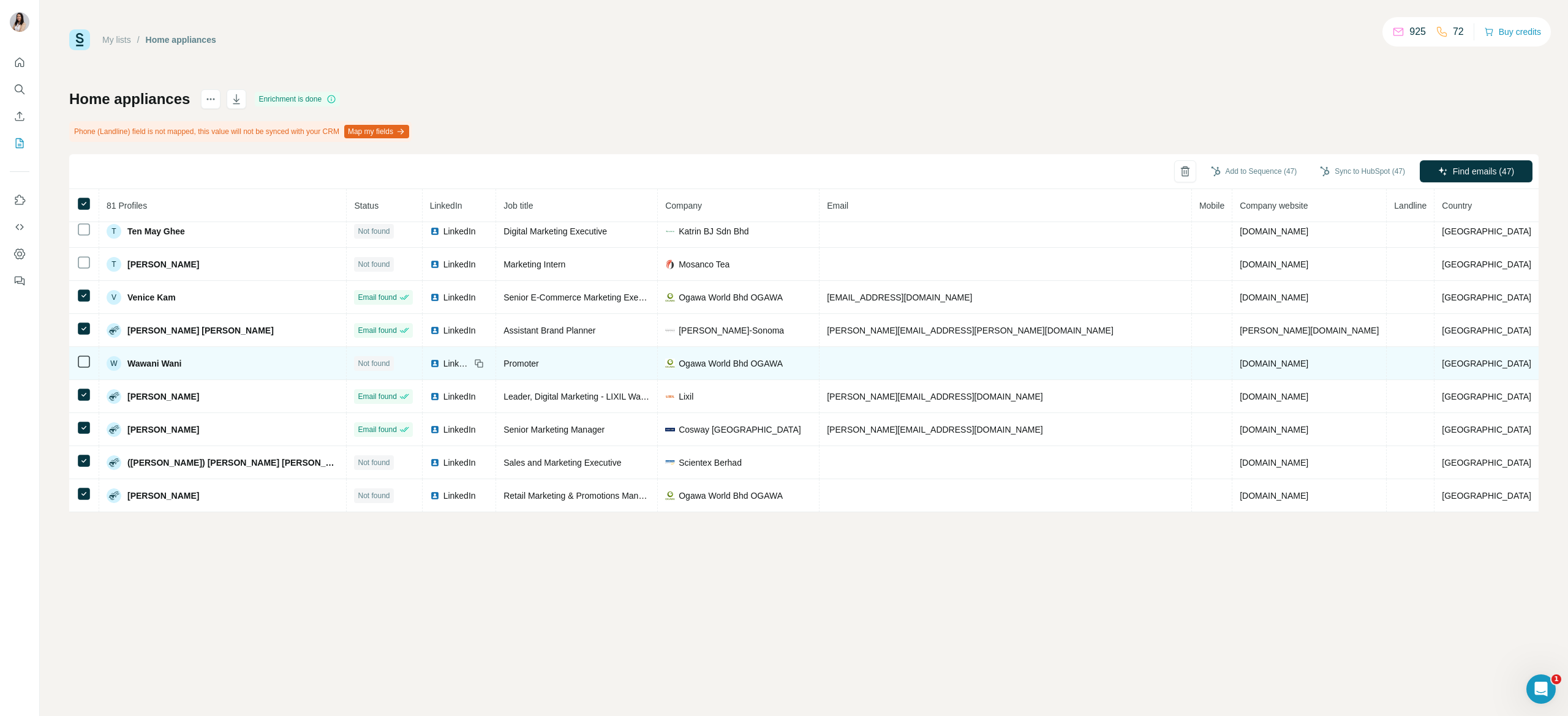
scroll to position [1718, 0]
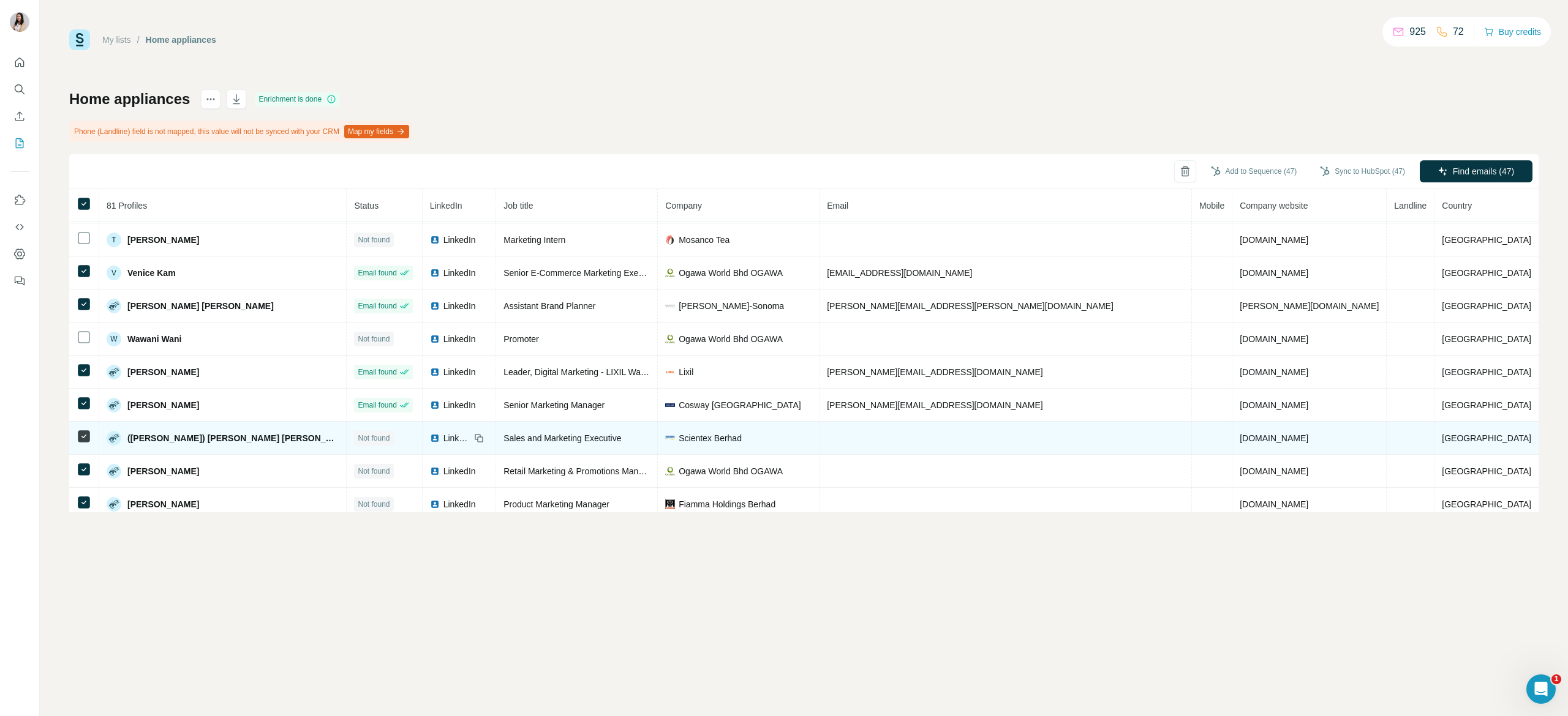
click at [81, 451] on td at bounding box center [84, 438] width 30 height 33
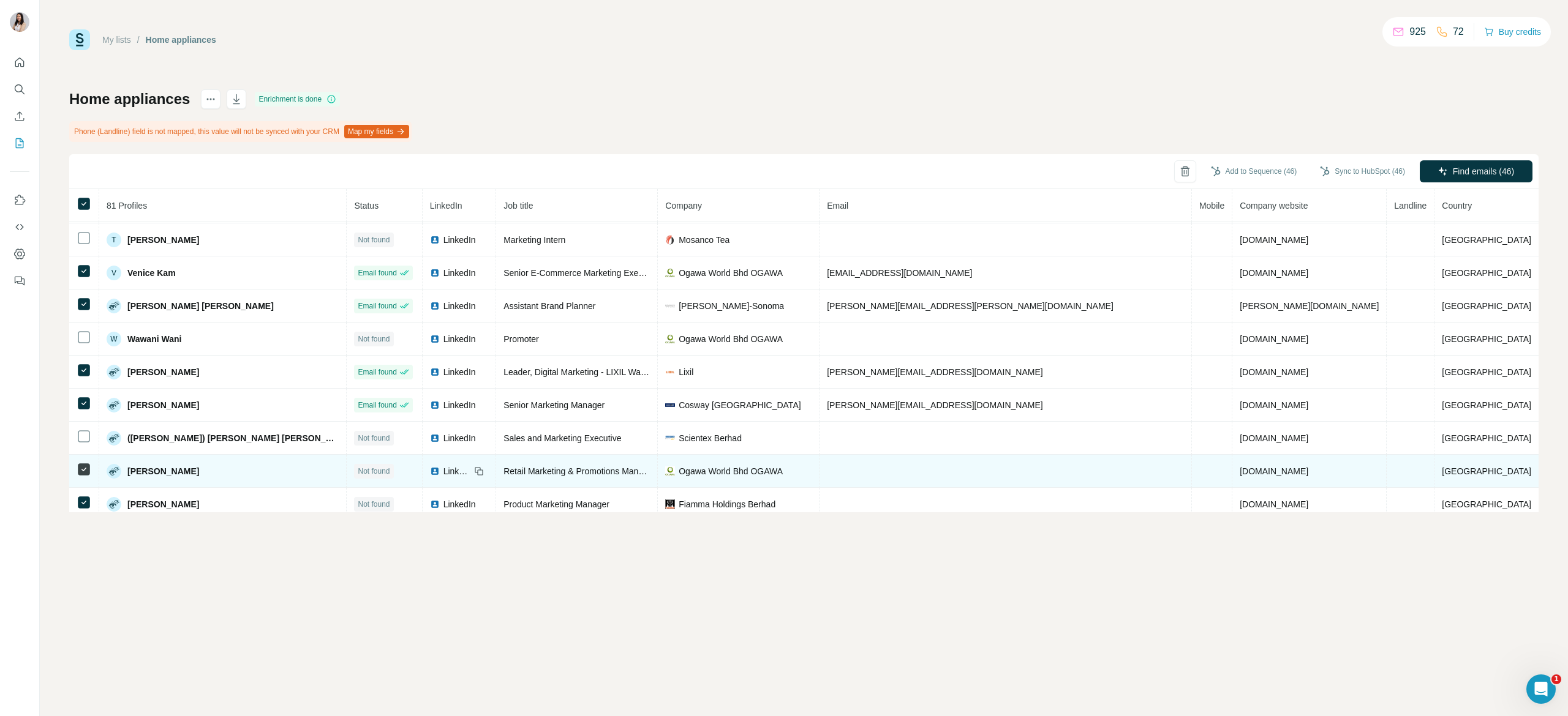
click at [87, 484] on td at bounding box center [84, 472] width 30 height 33
click at [83, 477] on icon at bounding box center [84, 469] width 15 height 15
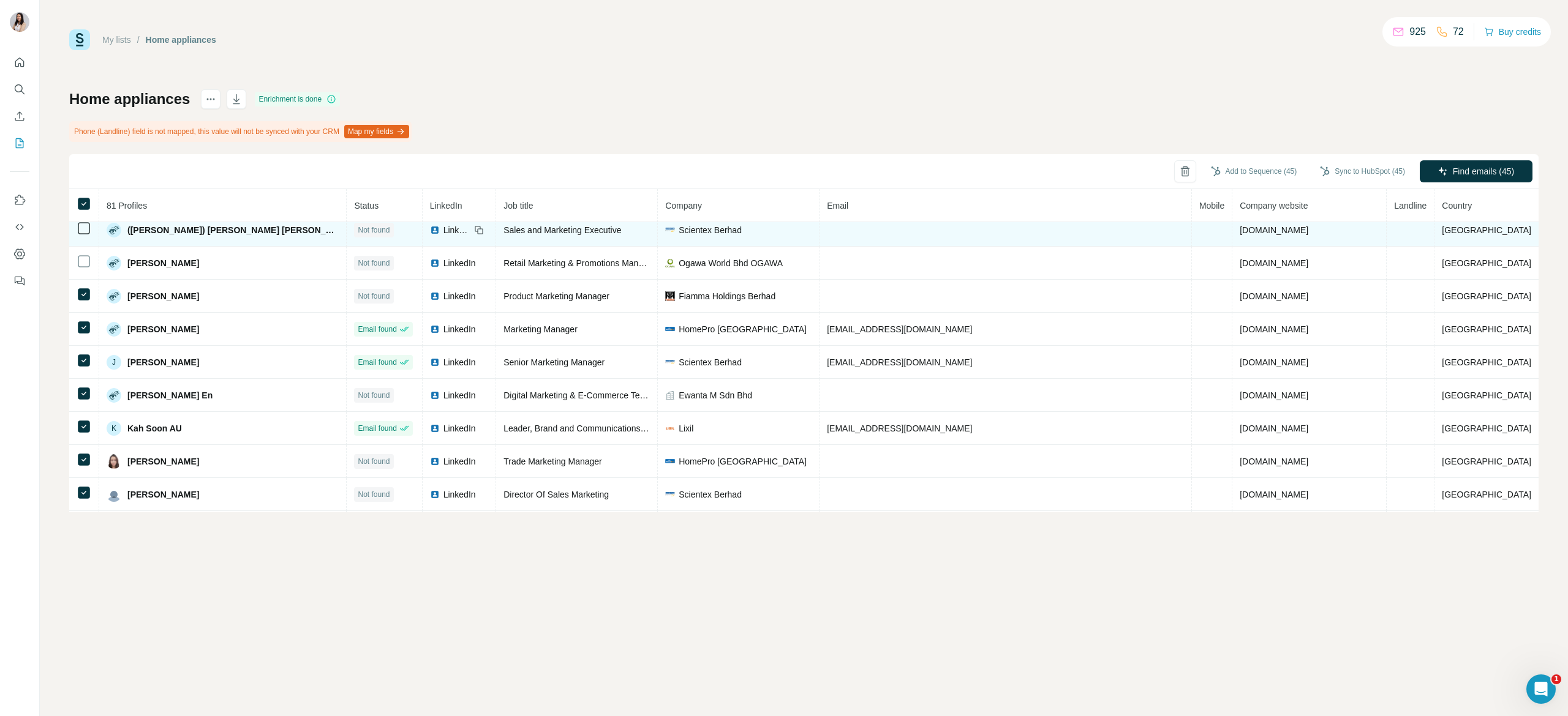
scroll to position [1962, 0]
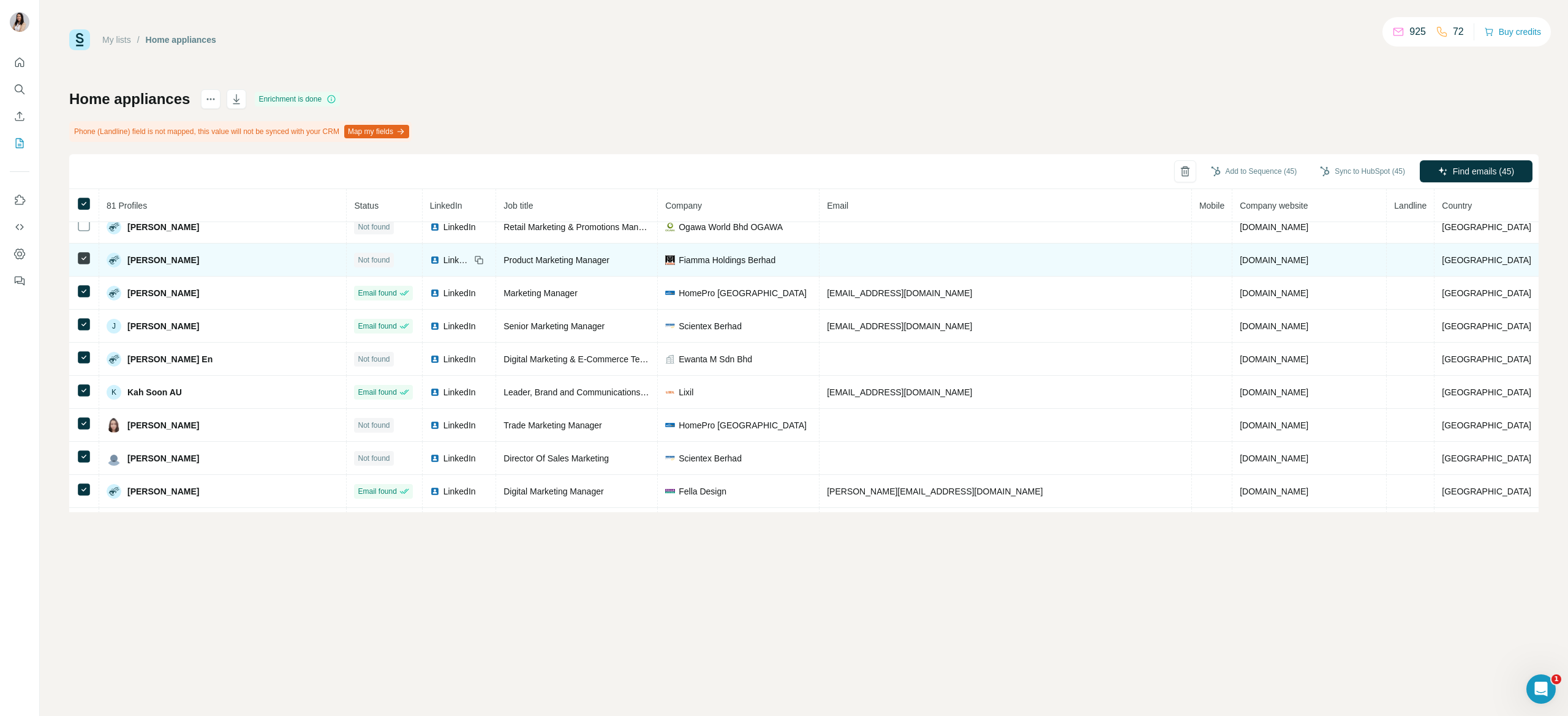
click at [92, 277] on td at bounding box center [84, 260] width 30 height 33
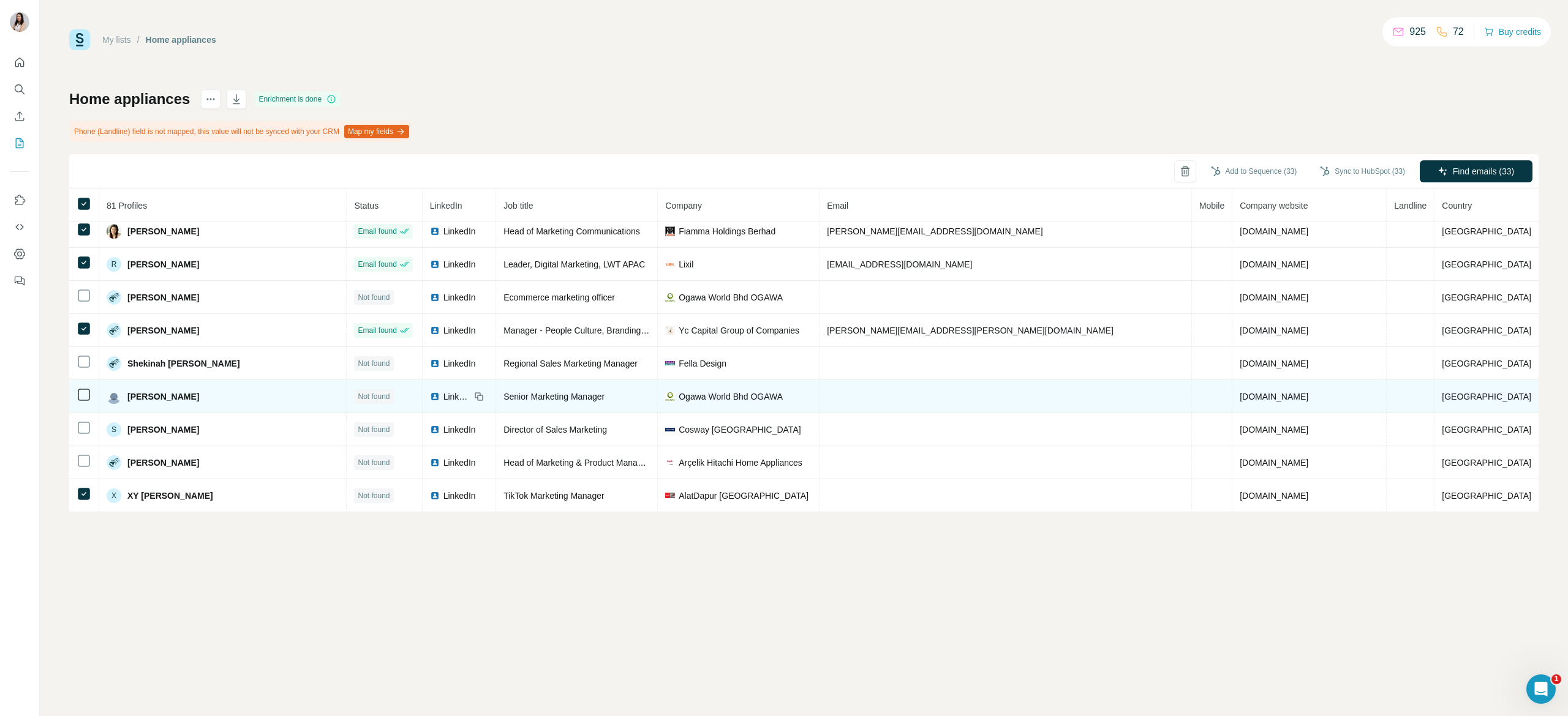
scroll to position [2420, 0]
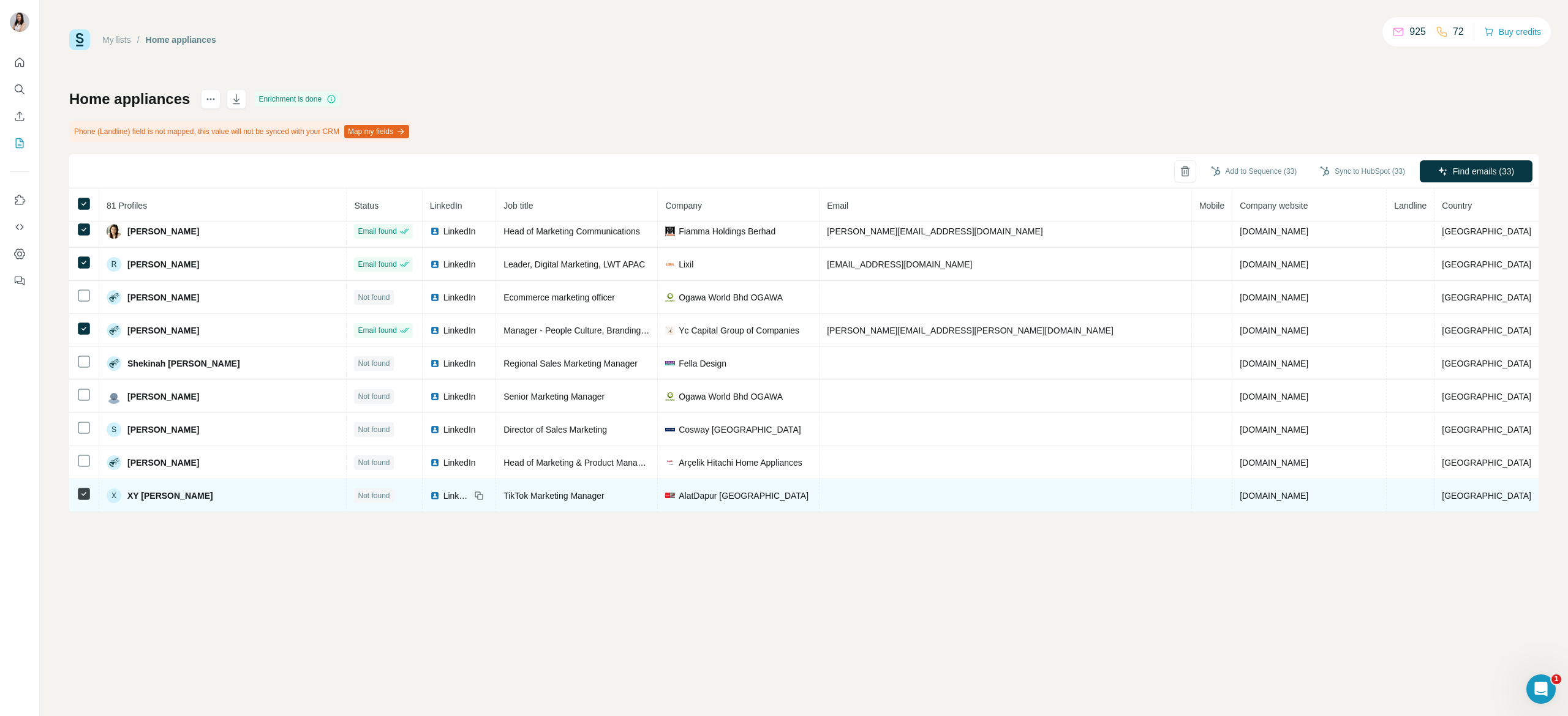
click at [91, 492] on td at bounding box center [84, 496] width 30 height 33
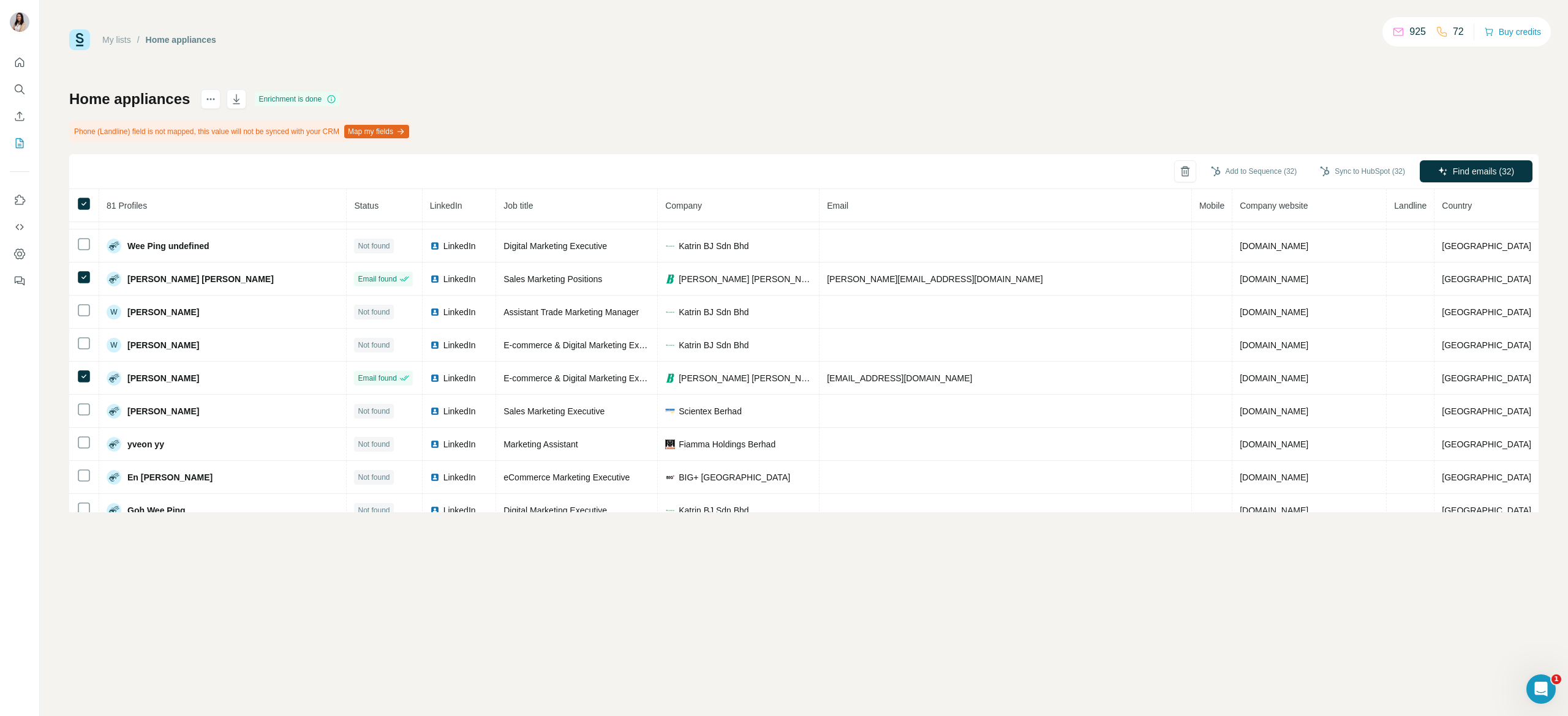
scroll to position [0, 0]
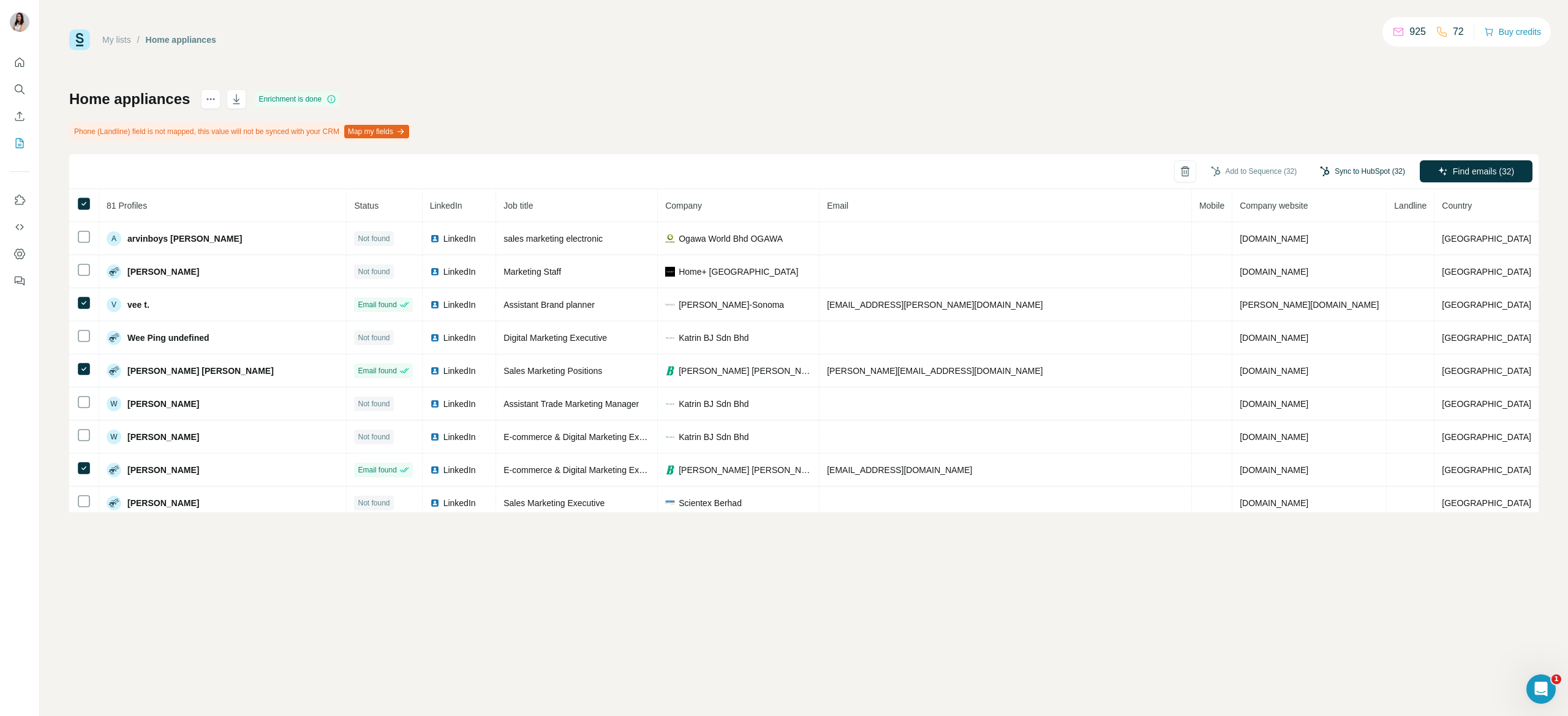
click at [1345, 171] on button "Sync to HubSpot (32)" at bounding box center [1362, 171] width 102 height 18
click at [1348, 280] on button "Sync to HubSpot" at bounding box center [1340, 279] width 136 height 24
click at [1245, 165] on button "Add to Sequence (32)" at bounding box center [1254, 171] width 103 height 18
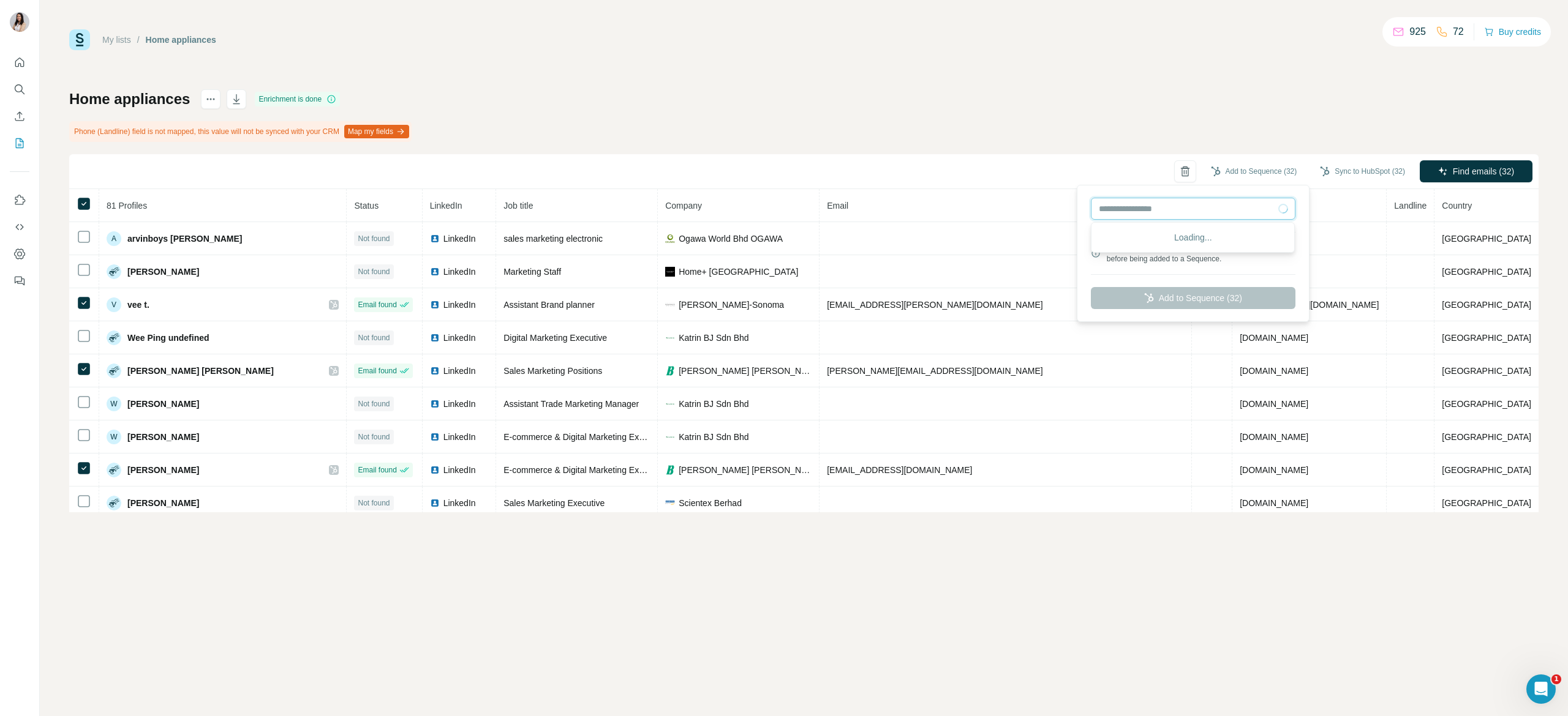
click at [1208, 217] on input "text" at bounding box center [1193, 208] width 204 height 22
click at [1220, 261] on div "POY - End of Early Bird - Electrical (clone)" at bounding box center [1192, 258] width 197 height 22
type input "**********"
click at [1222, 293] on button "Add to Sequence (32)" at bounding box center [1193, 298] width 204 height 22
